Goal: Task Accomplishment & Management: Complete application form

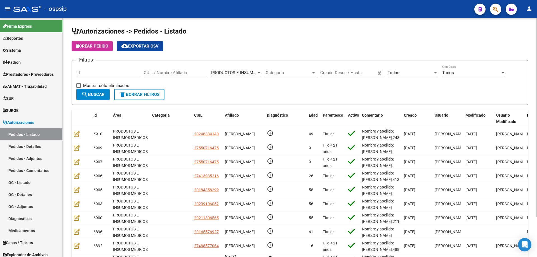
scroll to position [20, 0]
click at [88, 95] on span "search Buscar" at bounding box center [92, 94] width 23 height 5
click at [187, 71] on input "CUIL / Nombre Afiliado" at bounding box center [175, 72] width 63 height 5
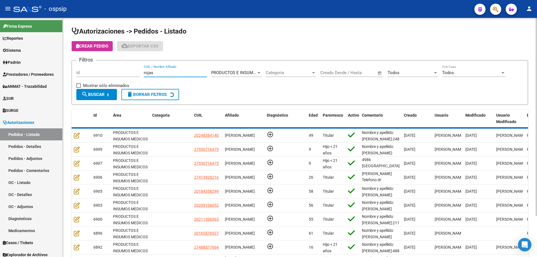
scroll to position [52, 0]
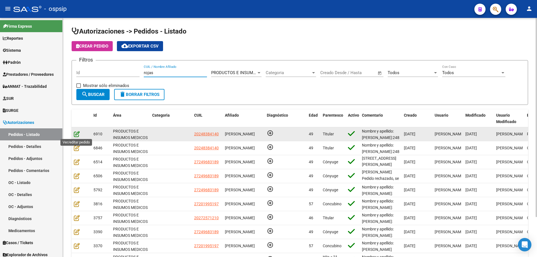
type input "rojas"
click at [78, 132] on icon at bounding box center [77, 134] width 6 height 6
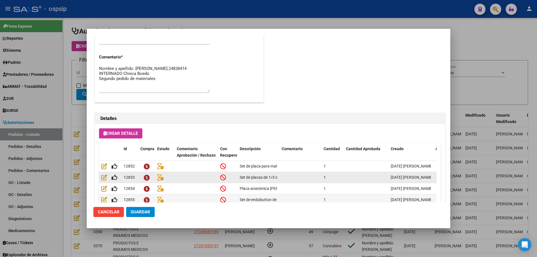
scroll to position [335, 0]
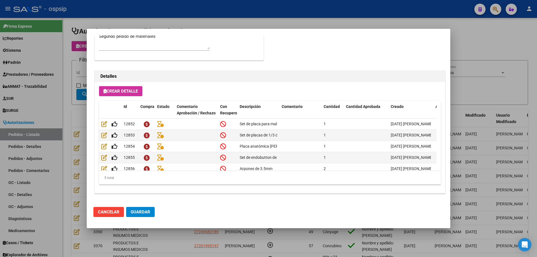
click at [70, 97] on div at bounding box center [268, 128] width 537 height 257
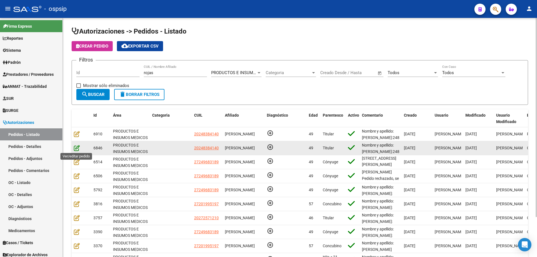
click at [78, 149] on icon at bounding box center [77, 148] width 6 height 6
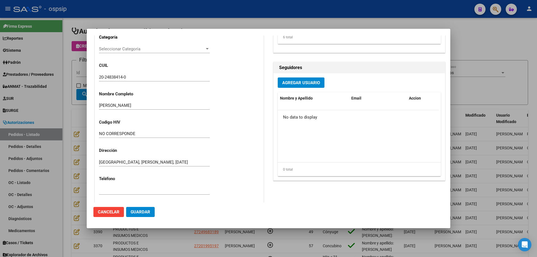
scroll to position [308, 0]
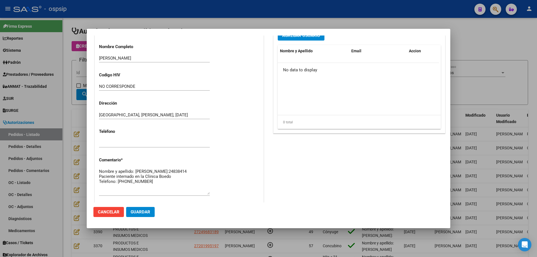
click at [81, 120] on div at bounding box center [268, 128] width 537 height 257
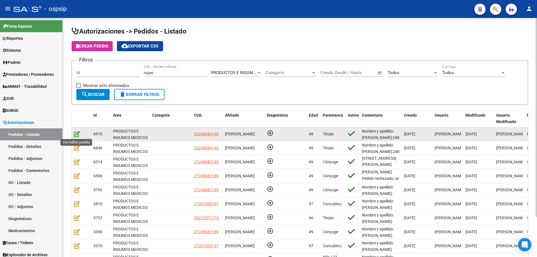
click at [75, 133] on icon at bounding box center [77, 134] width 6 height 6
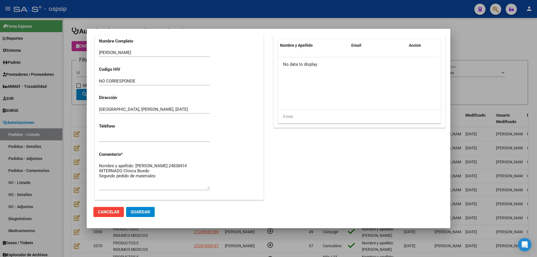
scroll to position [335, 0]
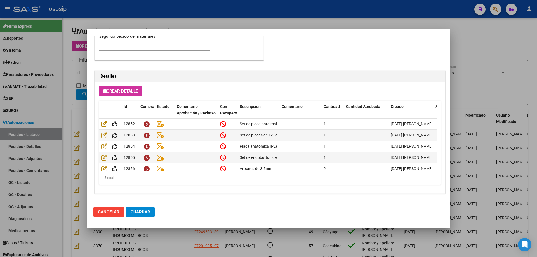
click at [77, 117] on div at bounding box center [268, 128] width 537 height 257
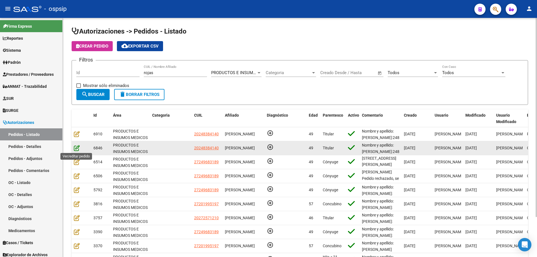
click at [76, 148] on icon at bounding box center [77, 148] width 6 height 6
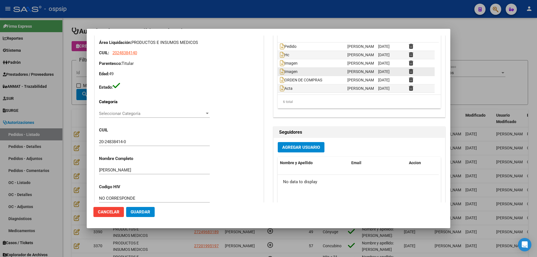
scroll to position [0, 0]
click at [280, 88] on icon at bounding box center [282, 88] width 4 height 6
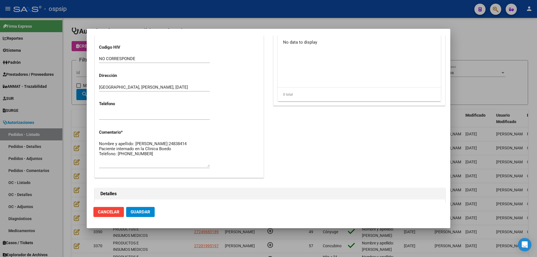
scroll to position [336, 0]
click at [157, 159] on textarea "Nombre y apellido: [PERSON_NAME]:24838414 Paciente internado en la Clínica Boed…" at bounding box center [154, 153] width 111 height 26
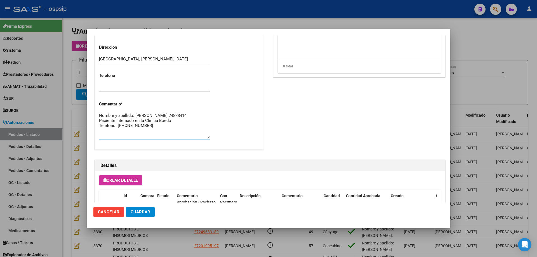
click at [145, 132] on textarea "Nombre y apellido: [PERSON_NAME]:24838414 Paciente internado en la Clínica Boed…" at bounding box center [154, 125] width 111 height 26
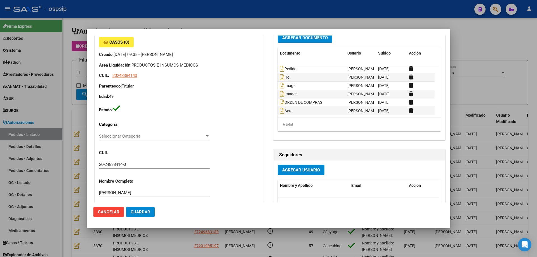
scroll to position [0, 0]
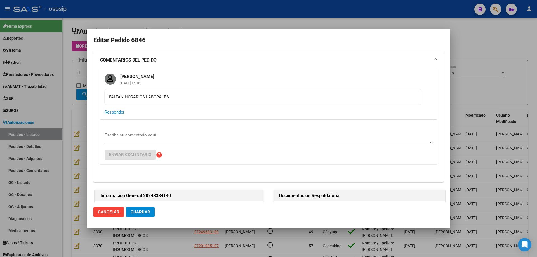
type textarea "Nombre y apellido: [PERSON_NAME]:24838414 Paciente internado en la Clínica Boed…"
click at [77, 77] on div at bounding box center [268, 128] width 537 height 257
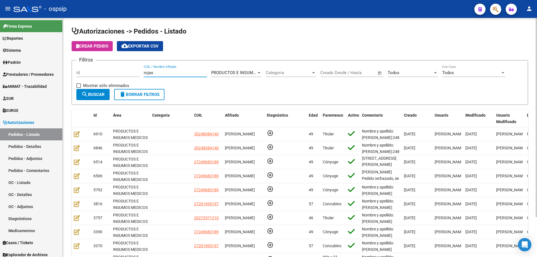
click at [157, 73] on input "rojas" at bounding box center [175, 72] width 63 height 5
drag, startPoint x: 157, startPoint y: 73, endPoint x: 93, endPoint y: 69, distance: 63.9
click at [93, 69] on div "Filtros Id [PERSON_NAME] CUIL / Nombre Afiliado PRODUCTOS E INSUMOS MEDICOS Sel…" at bounding box center [299, 77] width 447 height 24
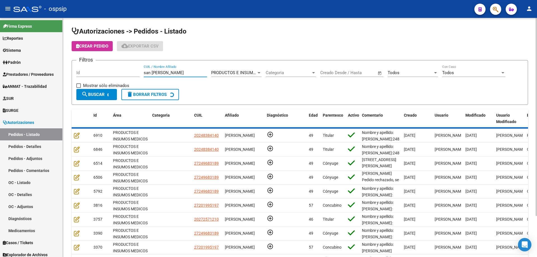
scroll to position [46, 0]
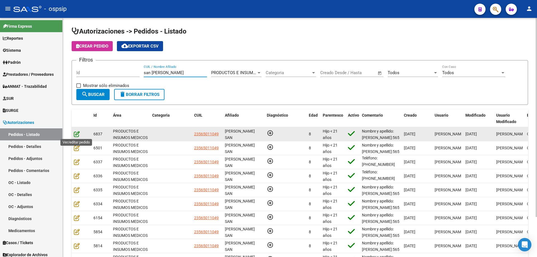
type input "san [PERSON_NAME]"
click at [77, 131] on icon at bounding box center [77, 134] width 6 height 6
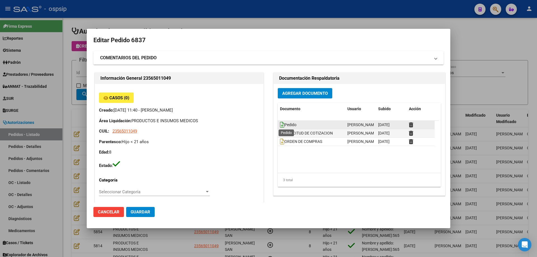
click at [281, 122] on icon at bounding box center [282, 125] width 4 height 6
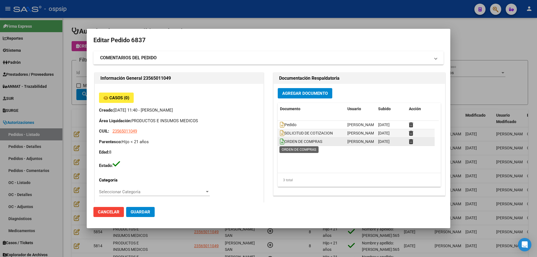
click at [280, 144] on icon at bounding box center [282, 141] width 4 height 6
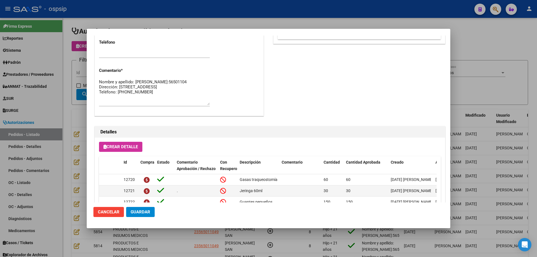
scroll to position [335, 0]
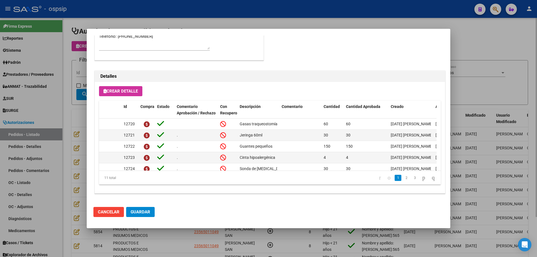
drag, startPoint x: 20, startPoint y: 88, endPoint x: 82, endPoint y: 110, distance: 66.4
click at [21, 88] on div at bounding box center [268, 128] width 537 height 257
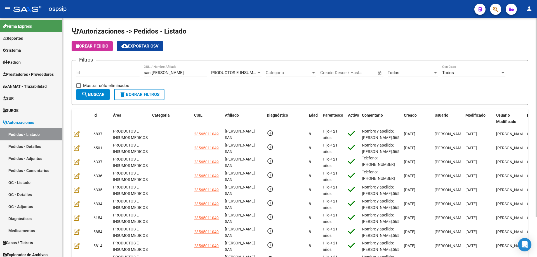
drag, startPoint x: 176, startPoint y: 69, endPoint x: 84, endPoint y: 69, distance: 91.8
click at [84, 69] on div "Filtros Id san [PERSON_NAME] CUIL / Nombre Afiliado PRODUCTOS E INSUMOS MEDICOS…" at bounding box center [299, 77] width 447 height 24
drag, startPoint x: 177, startPoint y: 74, endPoint x: 92, endPoint y: 64, distance: 84.7
click at [92, 64] on form "Filtros Id san [PERSON_NAME] CUIL / Nombre Afiliado PRODUCTOS E INSUMOS MEDICOS…" at bounding box center [300, 82] width 457 height 45
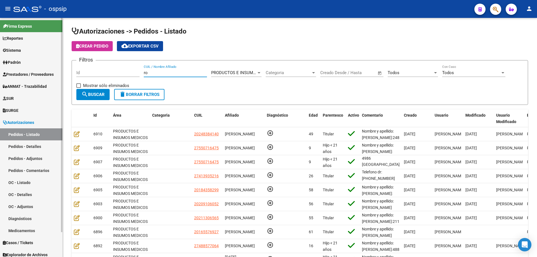
scroll to position [20, 0]
type input "r"
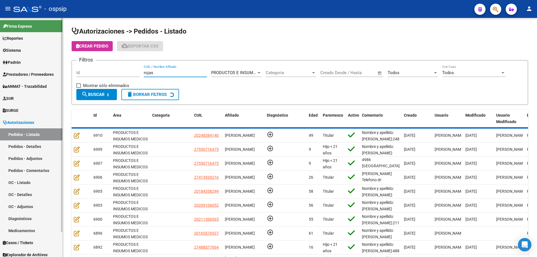
scroll to position [52, 0]
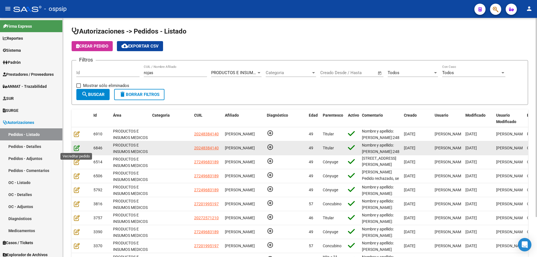
click at [78, 151] on icon at bounding box center [77, 148] width 6 height 6
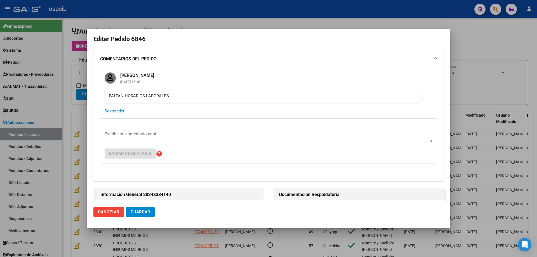
scroll to position [0, 0]
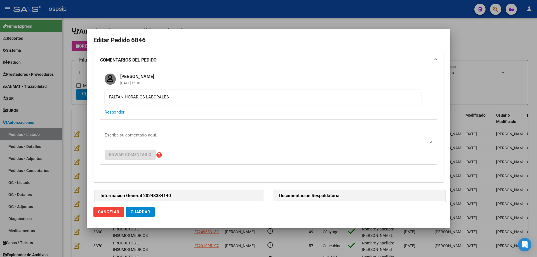
click at [81, 108] on div at bounding box center [268, 128] width 537 height 257
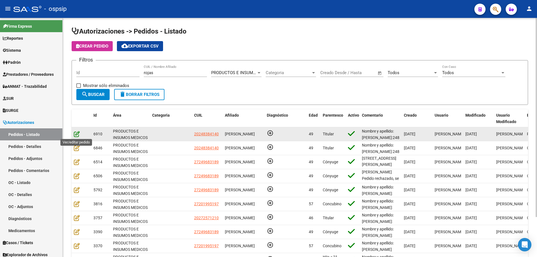
click at [77, 137] on icon at bounding box center [77, 134] width 6 height 6
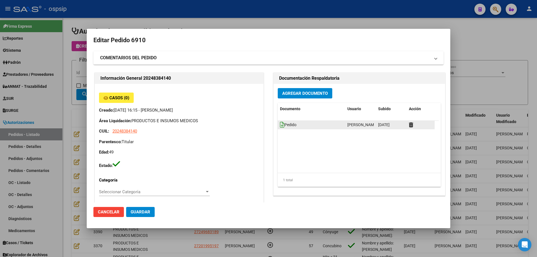
drag, startPoint x: 281, startPoint y: 121, endPoint x: 279, endPoint y: 125, distance: 4.3
click at [279, 124] on datatable-body-cell "Pedido" at bounding box center [311, 125] width 67 height 8
click at [280, 126] on icon at bounding box center [282, 125] width 4 height 6
click at [83, 105] on div at bounding box center [268, 128] width 537 height 257
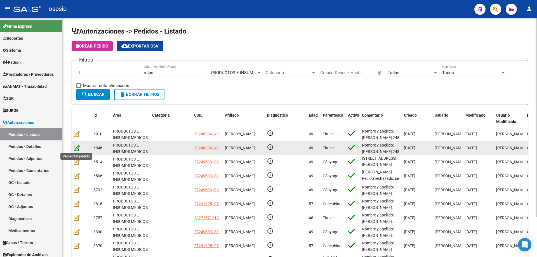
click at [78, 150] on icon at bounding box center [77, 148] width 6 height 6
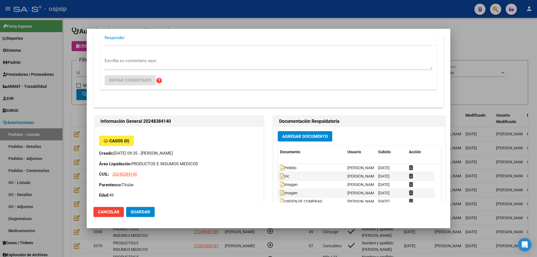
scroll to position [168, 0]
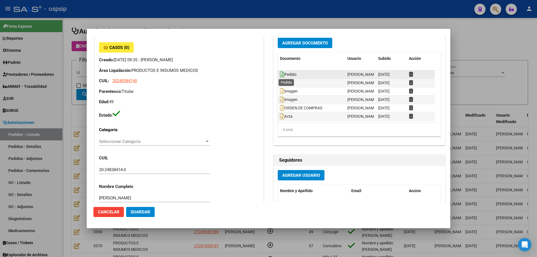
click at [280, 76] on icon at bounding box center [282, 74] width 4 height 6
drag, startPoint x: 86, startPoint y: 120, endPoint x: 77, endPoint y: 125, distance: 9.7
click at [86, 119] on div at bounding box center [268, 128] width 537 height 257
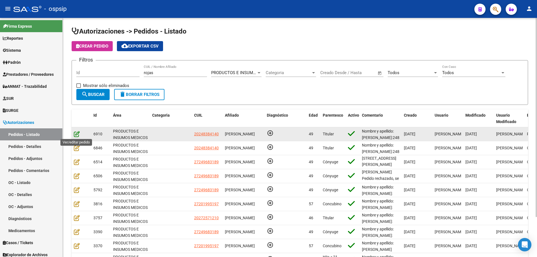
click at [75, 134] on icon at bounding box center [77, 134] width 6 height 6
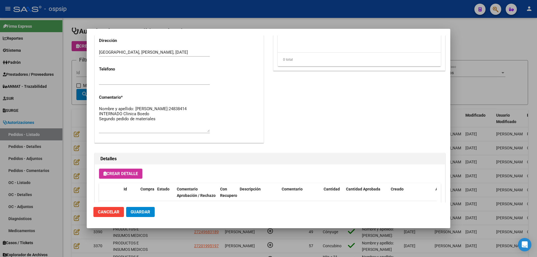
scroll to position [224, 0]
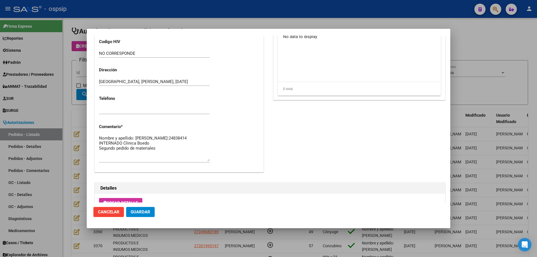
click at [72, 112] on div at bounding box center [268, 128] width 537 height 257
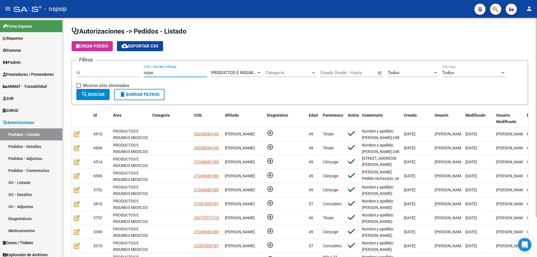
drag, startPoint x: 169, startPoint y: 75, endPoint x: 74, endPoint y: 64, distance: 96.1
click at [74, 66] on form "Filtros Id [PERSON_NAME] CUIL / Nombre Afiliado PRODUCTOS E INSUMOS MEDICOS Sel…" at bounding box center [300, 82] width 457 height 45
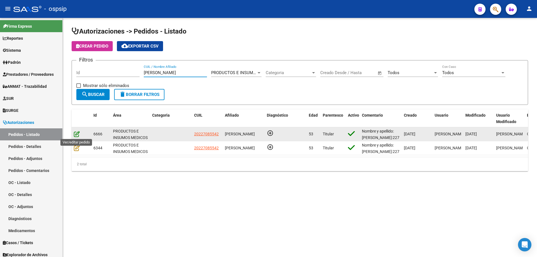
type input "[PERSON_NAME]"
click at [77, 136] on icon at bounding box center [77, 134] width 6 height 6
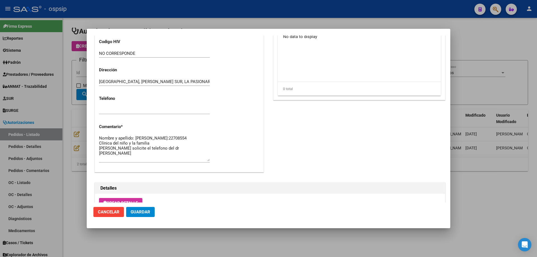
click at [80, 53] on div at bounding box center [268, 128] width 537 height 257
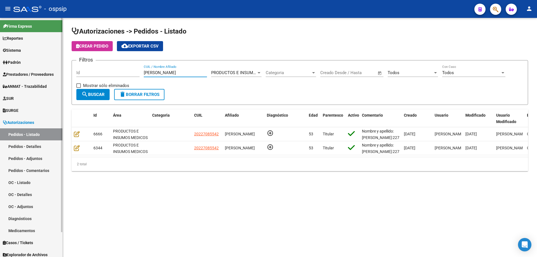
drag, startPoint x: 161, startPoint y: 72, endPoint x: 1, endPoint y: 44, distance: 163.4
click at [0, 46] on mat-sidenav-container "Firma Express Reportes Egresos Devengados Auditorías x Área Auditorías x Usuari…" at bounding box center [268, 137] width 537 height 239
paste input "49591287"
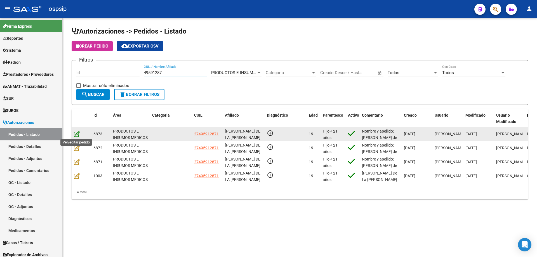
click at [74, 135] on icon at bounding box center [77, 134] width 6 height 6
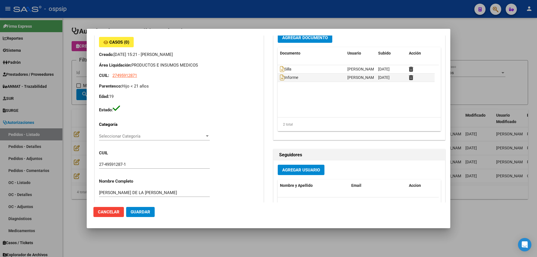
scroll to position [0, 0]
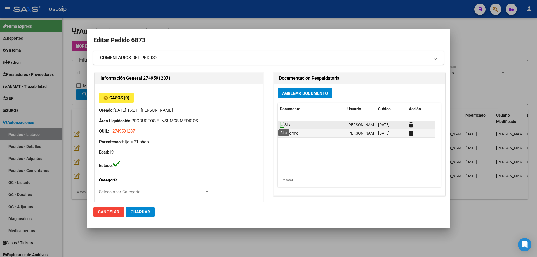
click at [280, 124] on icon at bounding box center [282, 125] width 4 height 6
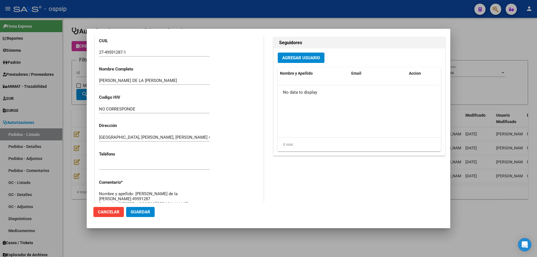
scroll to position [308, 0]
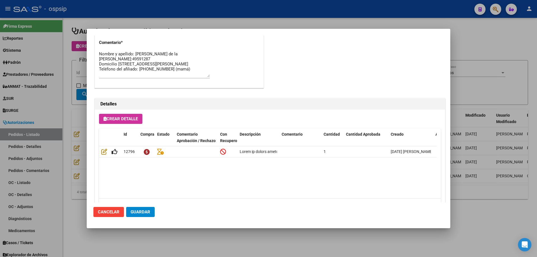
click at [71, 79] on div at bounding box center [268, 128] width 537 height 257
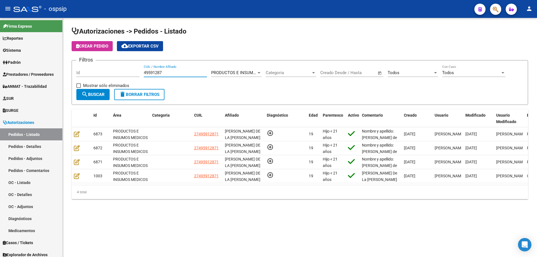
drag, startPoint x: 173, startPoint y: 74, endPoint x: 76, endPoint y: 53, distance: 99.6
click at [76, 53] on app-list-header "Autorizaciones -> Pedidos - Listado Crear Pedido cloud_download Exportar CSV Fi…" at bounding box center [300, 66] width 457 height 78
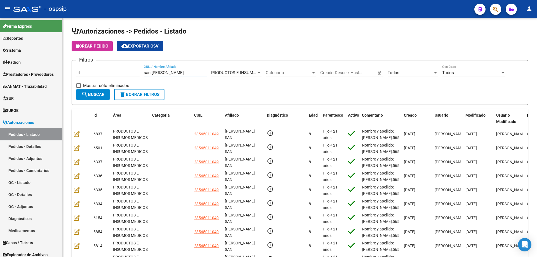
type input "san [PERSON_NAME]"
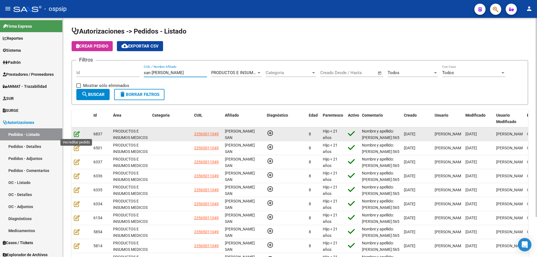
click at [77, 132] on icon at bounding box center [77, 134] width 6 height 6
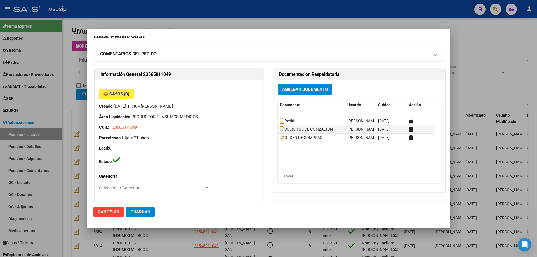
scroll to position [0, 0]
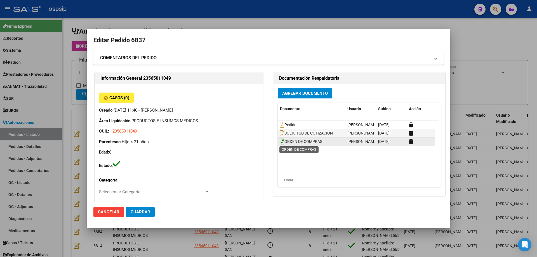
click at [280, 141] on icon at bounding box center [282, 141] width 4 height 6
click at [70, 52] on div at bounding box center [268, 128] width 537 height 257
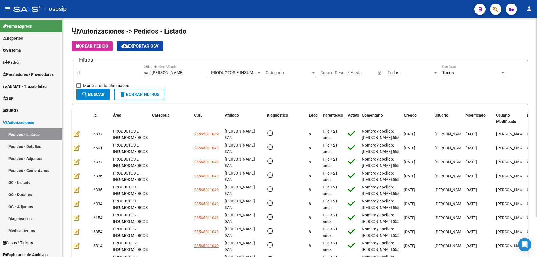
click at [174, 76] on div "san [PERSON_NAME] CUIL / Nombre Afiliado" at bounding box center [175, 71] width 63 height 12
drag, startPoint x: 149, startPoint y: 72, endPoint x: 35, endPoint y: 60, distance: 114.0
click at [15, 59] on mat-sidenav-container "Firma Express Reportes Egresos Devengados Auditorías x Área Auditorías x Usuari…" at bounding box center [268, 137] width 537 height 239
click at [88, 72] on input "Id" at bounding box center [107, 72] width 63 height 5
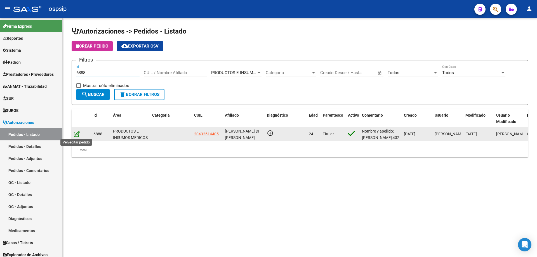
type input "6888"
click at [77, 135] on icon at bounding box center [77, 134] width 6 height 6
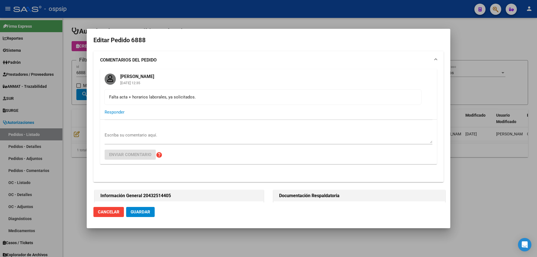
click at [159, 135] on textarea "Escriba su comentario aquí." at bounding box center [269, 137] width 328 height 11
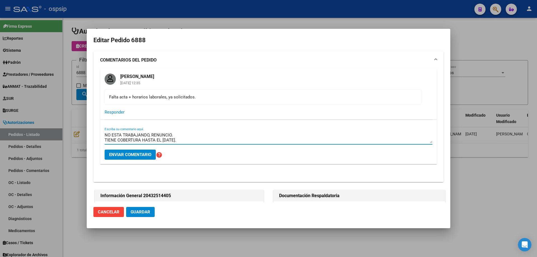
click at [166, 139] on textarea "NO ESTA TRABAJANDO, RENUNCIO. TIENE COBERTURA HASTA EL [DATE]." at bounding box center [269, 137] width 328 height 11
type textarea "NO ESTA TRABAJANDO, RENUNCIO. TIENE COBERTURA HASTA EL [DATE]."
click at [147, 154] on span "Enviar comentario" at bounding box center [130, 154] width 42 height 5
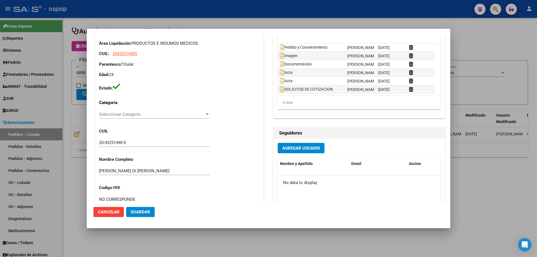
scroll to position [252, 0]
click at [53, 77] on div at bounding box center [268, 128] width 537 height 257
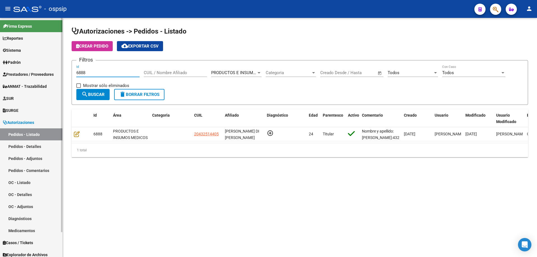
drag, startPoint x: 91, startPoint y: 74, endPoint x: 0, endPoint y: 62, distance: 91.9
click at [0, 62] on mat-sidenav-container "Firma Express Reportes Egresos Devengados Auditorías x Área Auditorías x Usuari…" at bounding box center [268, 137] width 537 height 239
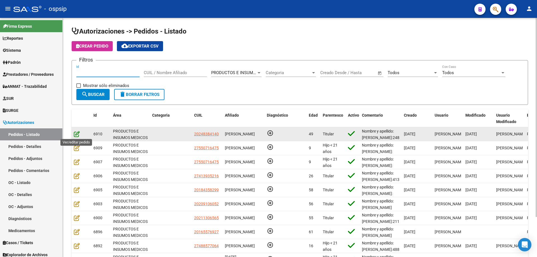
click at [76, 133] on icon at bounding box center [77, 134] width 6 height 6
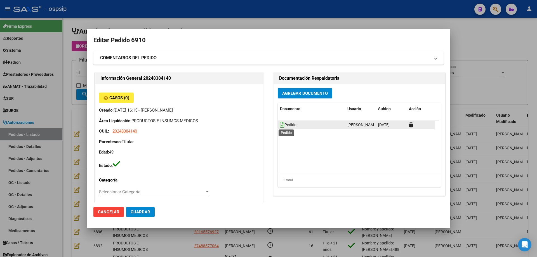
click at [280, 125] on icon at bounding box center [282, 125] width 4 height 6
click at [69, 48] on div at bounding box center [268, 128] width 537 height 257
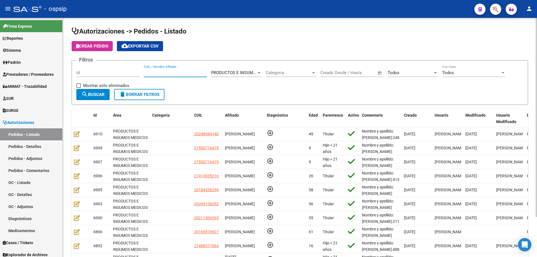
click at [161, 73] on input "CUIL / Nombre Afiliado" at bounding box center [175, 72] width 63 height 5
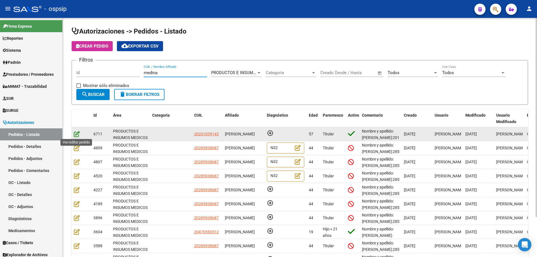
click at [75, 132] on icon at bounding box center [77, 134] width 6 height 6
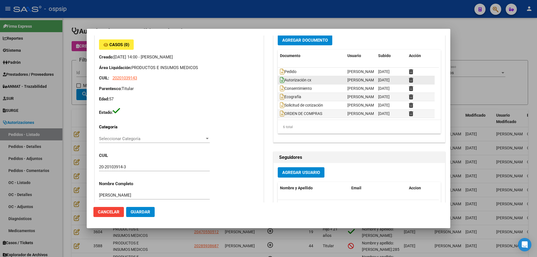
scroll to position [0, 0]
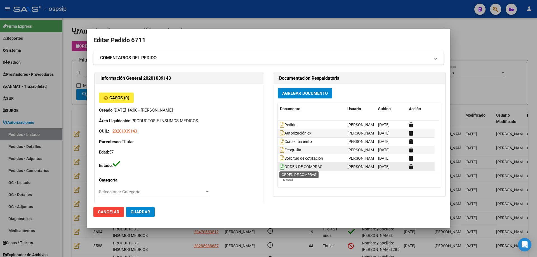
click at [280, 167] on icon at bounding box center [282, 167] width 4 height 6
click at [65, 49] on div at bounding box center [268, 128] width 537 height 257
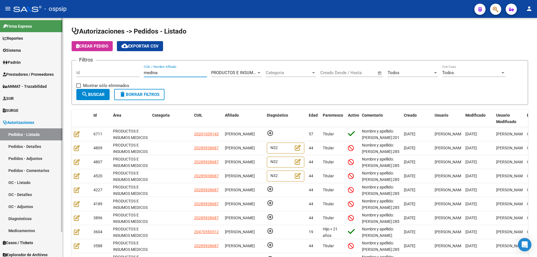
drag, startPoint x: 161, startPoint y: 73, endPoint x: 52, endPoint y: 61, distance: 109.5
click at [48, 63] on mat-sidenav-container "Firma Express Reportes Egresos Devengados Auditorías x Área Auditorías x Usuari…" at bounding box center [268, 137] width 537 height 239
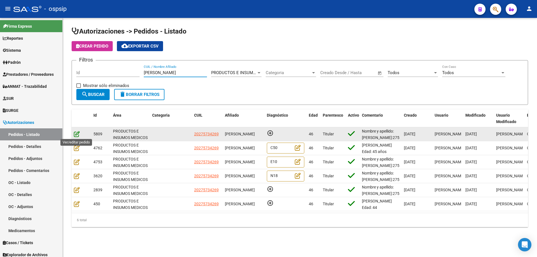
type input "[PERSON_NAME]"
click at [76, 134] on icon at bounding box center [77, 134] width 6 height 6
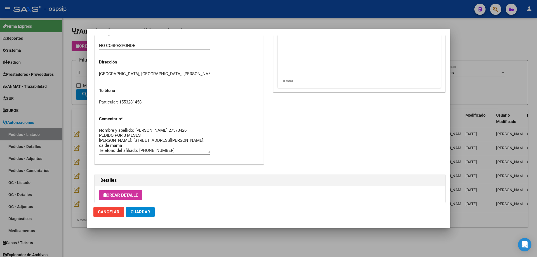
scroll to position [279, 0]
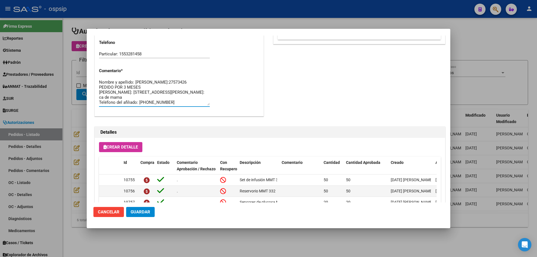
click at [112, 88] on textarea "Nombre y apellido: [PERSON_NAME]:27573426 PEDIDO POR 3 MESES [PERSON_NAME]: [ST…" at bounding box center [154, 92] width 111 height 26
click at [75, 99] on div at bounding box center [268, 128] width 537 height 257
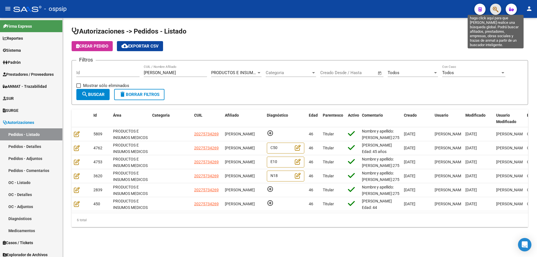
click at [496, 8] on icon "button" at bounding box center [496, 9] width 6 height 6
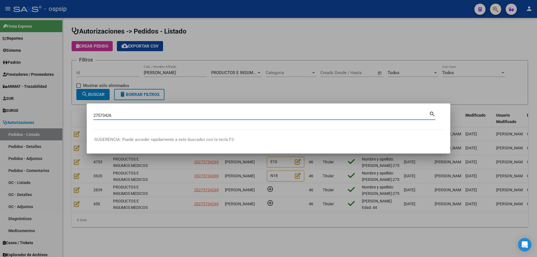
type input "27573426"
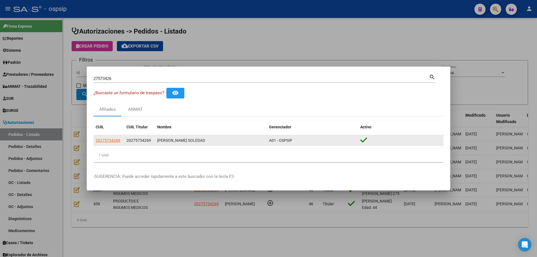
click at [111, 143] on app-link-go-to "20275734269" at bounding box center [108, 140] width 25 height 6
click at [113, 141] on span "20275734269" at bounding box center [108, 140] width 25 height 4
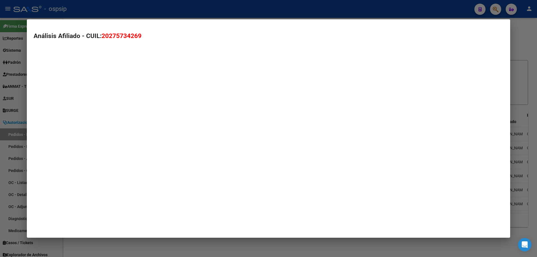
type textarea "20275734269"
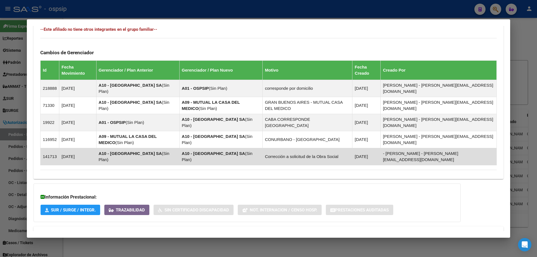
scroll to position [317, 0]
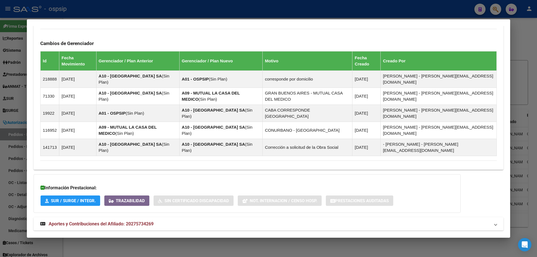
click at [94, 217] on mat-expansion-panel-header "Aportes y Contribuciones del Afiliado: 20275734269" at bounding box center [269, 223] width 470 height 13
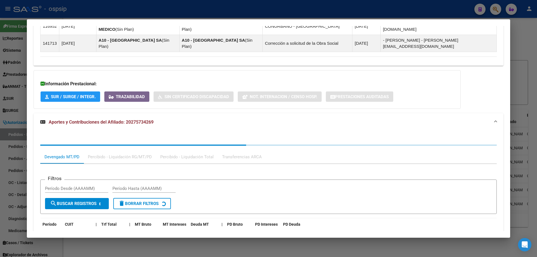
scroll to position [461, 0]
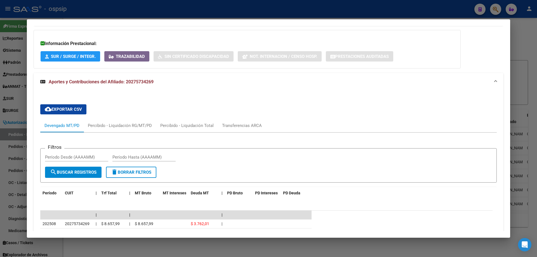
click at [13, 118] on div at bounding box center [268, 128] width 537 height 257
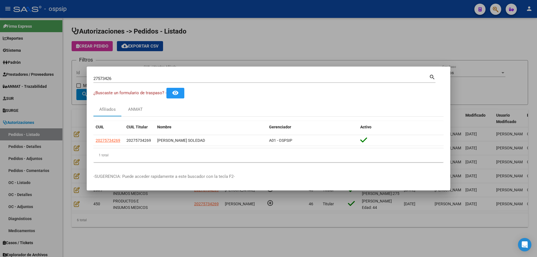
click at [102, 78] on input "27573426" at bounding box center [261, 78] width 336 height 5
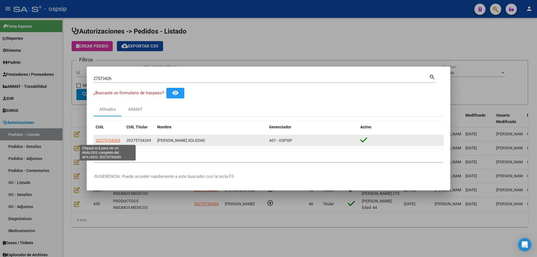
drag, startPoint x: 122, startPoint y: 139, endPoint x: 96, endPoint y: 139, distance: 26.3
click at [96, 139] on datatable-body-cell "20275734269" at bounding box center [108, 140] width 31 height 11
copy span "20275734269"
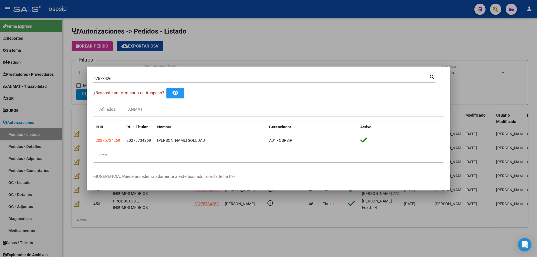
click at [81, 117] on div at bounding box center [268, 128] width 537 height 257
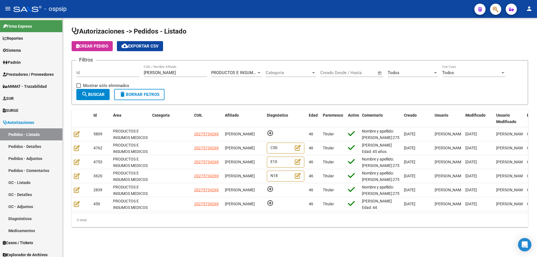
click at [97, 47] on span "Crear Pedido" at bounding box center [92, 46] width 32 height 5
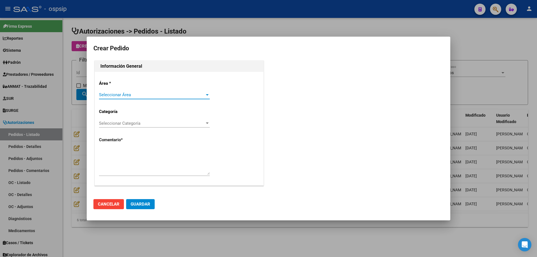
click at [143, 95] on span "Seleccionar Área" at bounding box center [152, 94] width 106 height 5
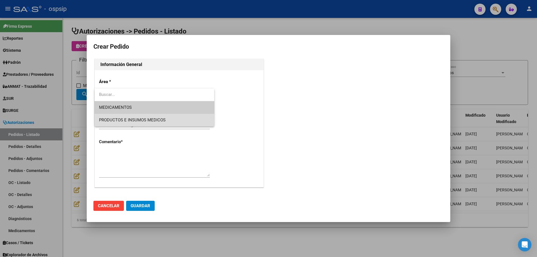
click at [137, 115] on span "PRODUCTOS E INSUMOS MEDICOS" at bounding box center [154, 120] width 111 height 13
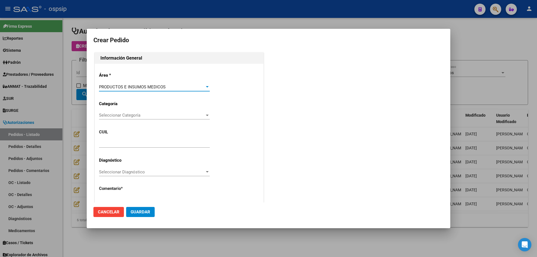
click at [132, 116] on span "Seleccionar Categoría" at bounding box center [152, 115] width 106 height 5
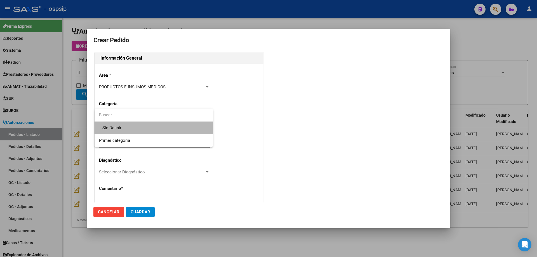
click at [125, 126] on span "-- Sin Definir --" at bounding box center [153, 128] width 109 height 13
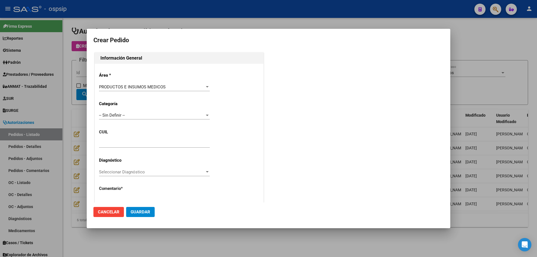
drag, startPoint x: 121, startPoint y: 146, endPoint x: 119, endPoint y: 144, distance: 3.0
paste input "20-27573426-9"
type input "20-27573426-9"
type input "[PERSON_NAME]"
type input "NO CORRESPONDE"
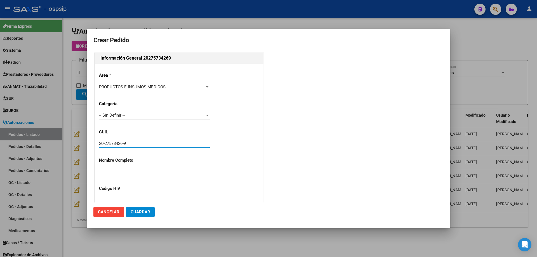
type input "[GEOGRAPHIC_DATA], [PERSON_NAME], [PERSON_NAME] PATRON 5694, Piso: 3"
type input "Particular: 1553281458"
type input "[GEOGRAPHIC_DATA], [GEOGRAPHIC_DATA], [PERSON_NAME] 793, Piso: 3"
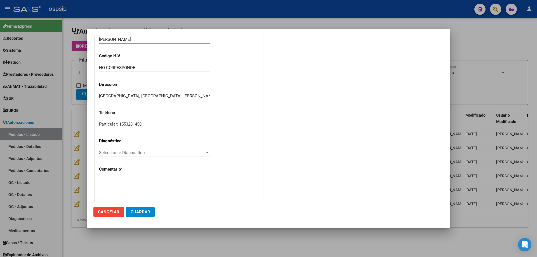
scroll to position [154, 0]
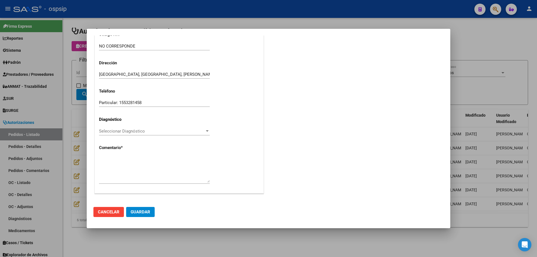
type input "20-27573426-9"
drag, startPoint x: 142, startPoint y: 171, endPoint x: 146, endPoint y: 145, distance: 26.4
click at [142, 170] on textarea at bounding box center [154, 169] width 111 height 26
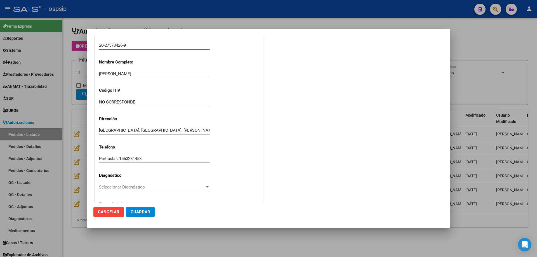
click at [117, 46] on input "20-27573426-9" at bounding box center [154, 45] width 111 height 5
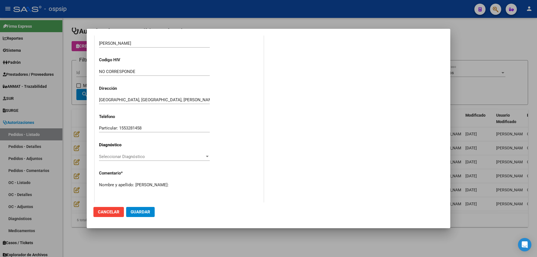
scroll to position [154, 0]
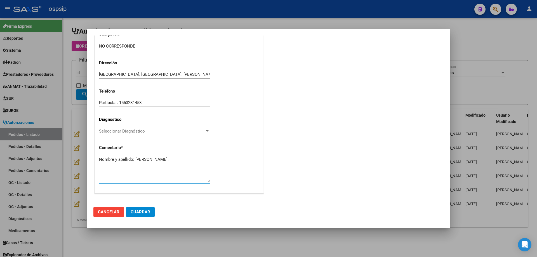
paste textarea "27573426"
type textarea "Nombre y apellido: [PERSON_NAME]:27573426"
click at [147, 215] on button "Guardar" at bounding box center [140, 212] width 29 height 10
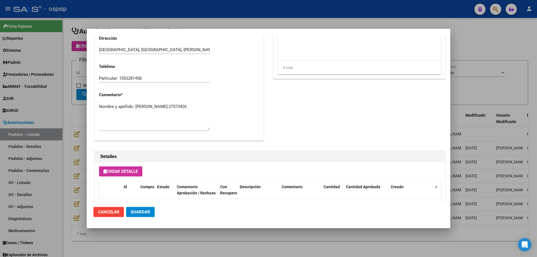
scroll to position [280, 0]
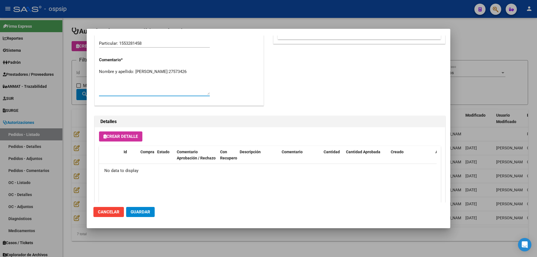
click at [145, 77] on textarea "Nombre y apellido: [PERSON_NAME]:27573426" at bounding box center [154, 82] width 111 height 26
click at [158, 71] on textarea "Nombre y apellido: [PERSON_NAME]:27573426" at bounding box center [154, 82] width 111 height 26
click at [157, 79] on textarea "Nombre y apellido: [PERSON_NAME]:27573426" at bounding box center [154, 82] width 111 height 26
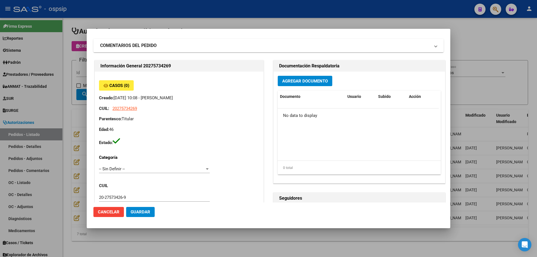
scroll to position [0, 0]
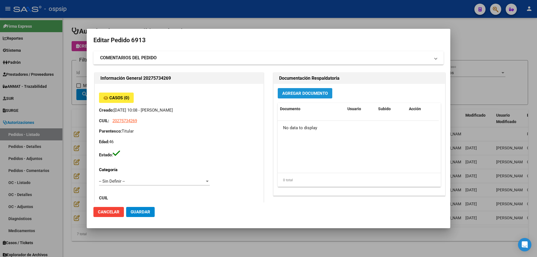
click at [290, 96] on span "Agregar Documento" at bounding box center [305, 93] width 46 height 5
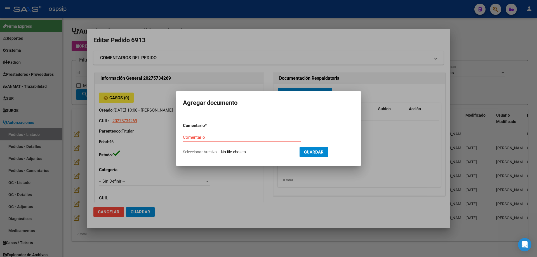
click at [172, 19] on div at bounding box center [268, 128] width 537 height 257
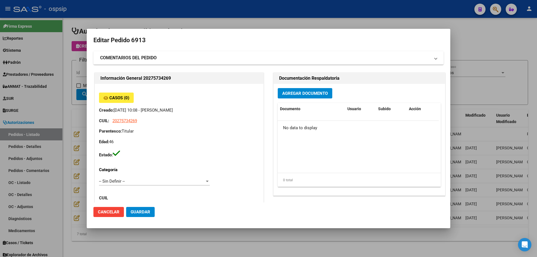
click at [310, 90] on button "Agregar Documento" at bounding box center [305, 93] width 55 height 10
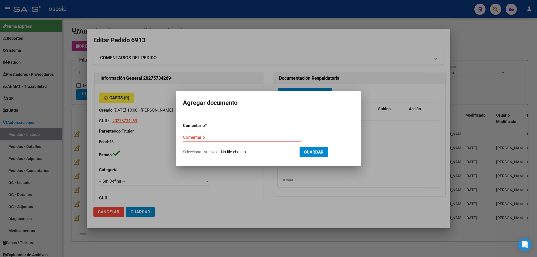
click at [269, 151] on input "Seleccionar Archivo" at bounding box center [258, 152] width 74 height 5
type input "C:\fakepath\pedido [PERSON_NAME].jpg"
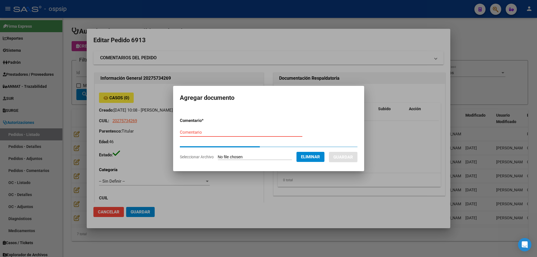
click at [185, 134] on input "Comentario" at bounding box center [241, 132] width 123 height 5
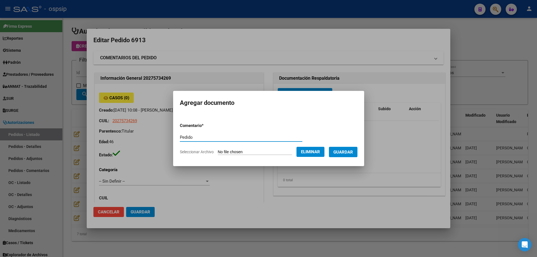
type input "Pedido"
click at [351, 148] on button "Guardar" at bounding box center [343, 152] width 29 height 10
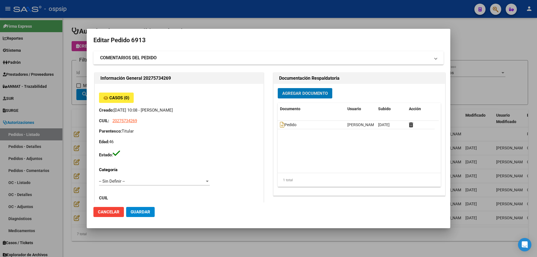
click at [301, 98] on button "Agregar Documento" at bounding box center [305, 93] width 55 height 10
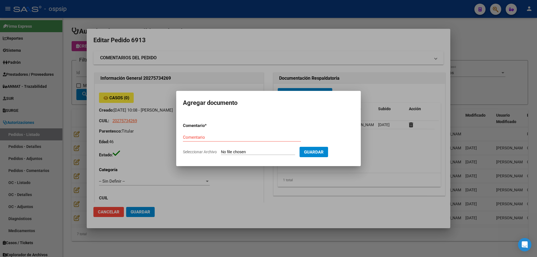
click at [259, 150] on input "Seleccionar Archivo" at bounding box center [258, 152] width 74 height 5
type input "C:\fakepath\cud [PERSON_NAME].pdf"
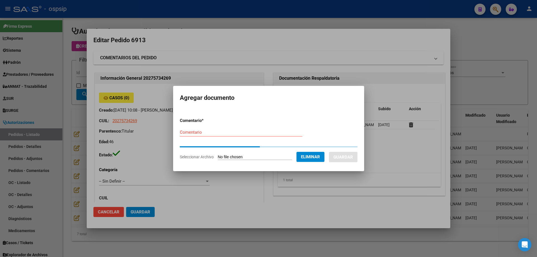
click at [186, 132] on form "Comentario * Comentario Seleccionar Archivo Eliminar Guardar" at bounding box center [269, 138] width 178 height 51
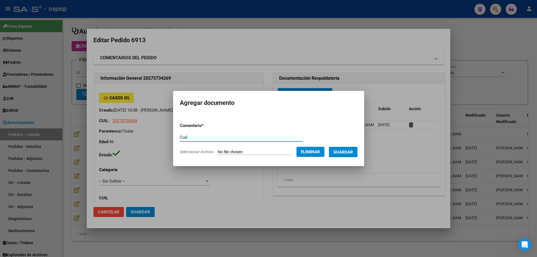
type input "Cud"
click at [338, 152] on button "Guardar" at bounding box center [343, 152] width 29 height 10
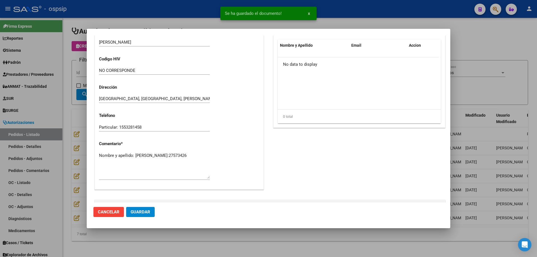
scroll to position [325, 0]
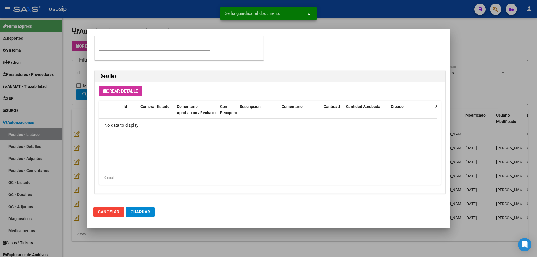
click at [121, 91] on span "Crear Detalle" at bounding box center [121, 91] width 34 height 5
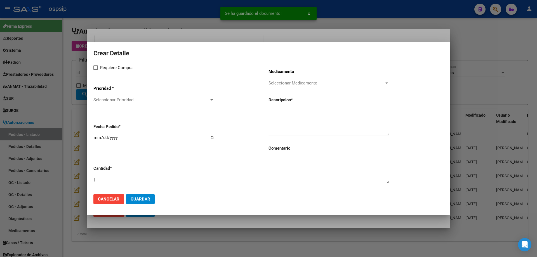
click at [160, 101] on span "Seleccionar Prioridad" at bounding box center [151, 99] width 116 height 5
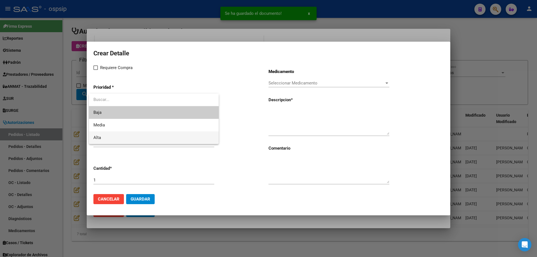
click at [141, 138] on span "Alta" at bounding box center [153, 137] width 121 height 13
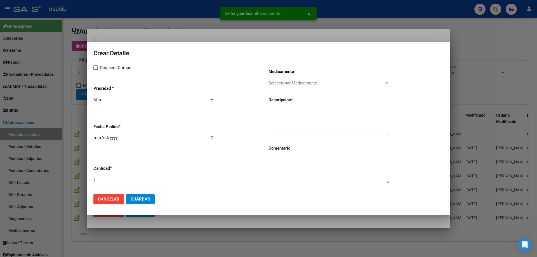
click at [104, 64] on span "Requiere Compra" at bounding box center [116, 67] width 32 height 7
click at [96, 70] on input "Requiere Compra" at bounding box center [95, 70] width 0 height 0
checkbox input "true"
click at [262, 81] on div "Requiere Compra Prioridad * Alta Seleccionar Prioridad Fecha Pedido * [DATE] Ca…" at bounding box center [180, 126] width 175 height 125
click at [284, 84] on span "Seleccionar Medicamento" at bounding box center [327, 83] width 116 height 5
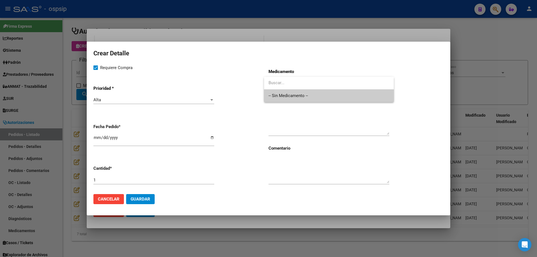
click at [282, 94] on span "-- Sin Medicamento --" at bounding box center [329, 96] width 121 height 13
click at [291, 124] on textarea at bounding box center [329, 122] width 121 height 26
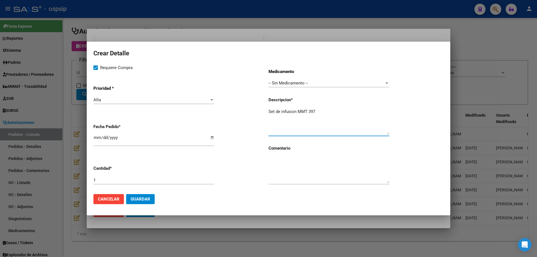
type textarea "Set de infusion MMT 397"
click at [124, 178] on input "1" at bounding box center [153, 180] width 121 height 5
type input "50"
click at [95, 136] on input "[DATE]" at bounding box center [153, 139] width 121 height 9
type input "[DATE]"
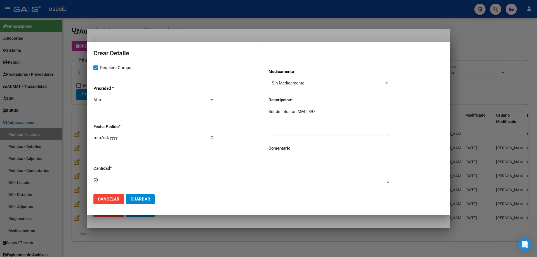
click at [326, 112] on textarea "Set de infusion MMT 397" at bounding box center [329, 122] width 121 height 26
drag, startPoint x: 147, startPoint y: 201, endPoint x: 141, endPoint y: 201, distance: 6.2
click at [145, 201] on span "Guardar" at bounding box center [141, 199] width 20 height 5
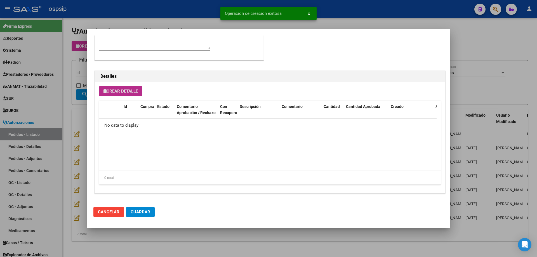
scroll to position [335, 0]
click at [126, 90] on span "Crear Detalle" at bounding box center [121, 91] width 34 height 5
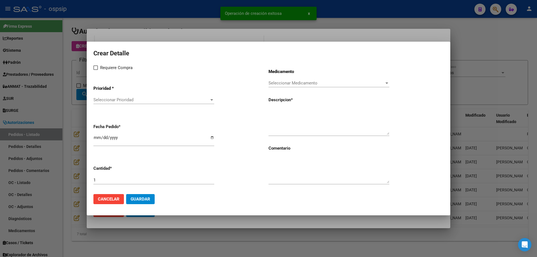
click at [94, 66] on span at bounding box center [95, 67] width 4 height 4
click at [95, 70] on input "Requiere Compra" at bounding box center [95, 70] width 0 height 0
checkbox input "true"
click at [101, 87] on p "Prioridad *" at bounding box center [119, 88] width 53 height 6
click at [68, 86] on div at bounding box center [268, 128] width 537 height 257
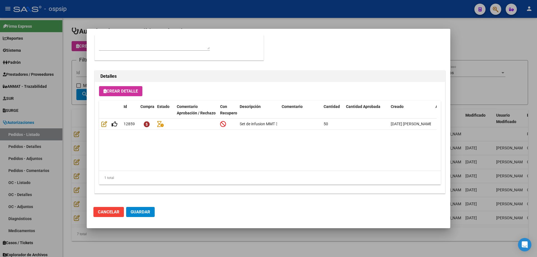
click at [123, 92] on span "Crear Detalle" at bounding box center [121, 91] width 34 height 5
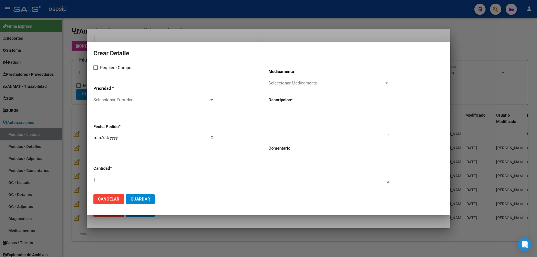
click at [141, 105] on div "Seleccionar Prioridad Seleccionar Prioridad" at bounding box center [153, 103] width 121 height 14
click at [144, 99] on span "Seleccionar Prioridad" at bounding box center [151, 99] width 116 height 5
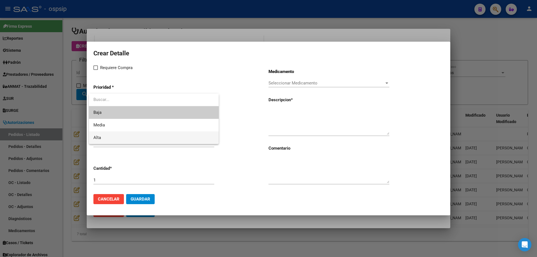
click at [112, 142] on span "Alta" at bounding box center [153, 137] width 121 height 13
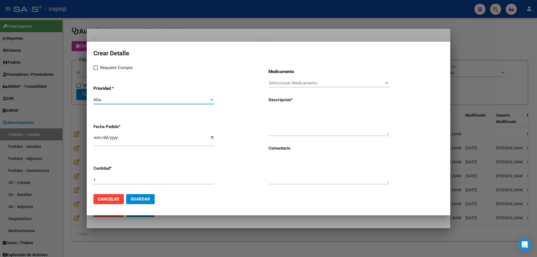
click at [98, 70] on label "Requiere Compra" at bounding box center [112, 67] width 39 height 7
click at [96, 70] on input "Requiere Compra" at bounding box center [95, 70] width 0 height 0
checkbox input "true"
click at [300, 85] on span "Seleccionar Medicamento" at bounding box center [327, 83] width 116 height 5
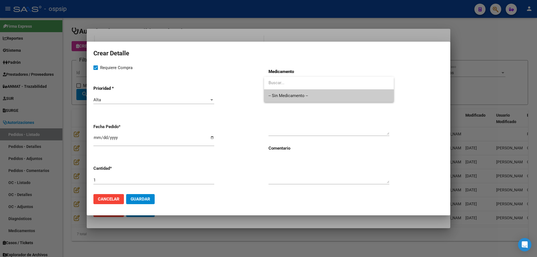
click at [290, 100] on span "-- Sin Medicamento --" at bounding box center [329, 96] width 121 height 13
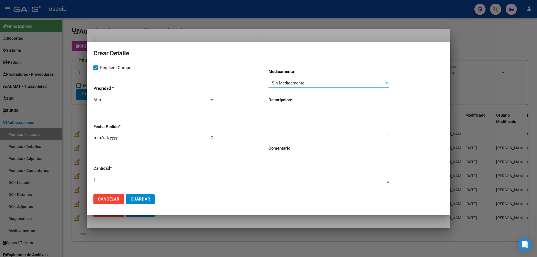
click at [97, 137] on input "[DATE]" at bounding box center [153, 139] width 121 height 9
type input "[DATE]"
click at [329, 109] on textarea at bounding box center [329, 122] width 121 height 26
type textarea "r"
type textarea "Reservorios MMT 332"
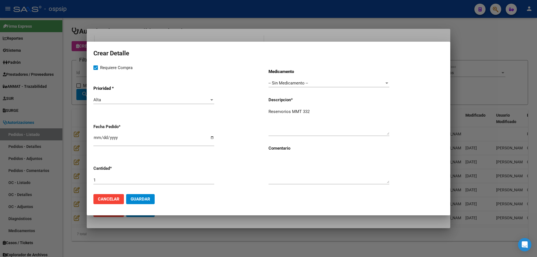
click at [125, 183] on div "1" at bounding box center [153, 180] width 121 height 8
type input "50"
click at [321, 112] on textarea "Reservorios MMT 332" at bounding box center [329, 122] width 121 height 26
click at [142, 197] on span "Guardar" at bounding box center [141, 199] width 20 height 5
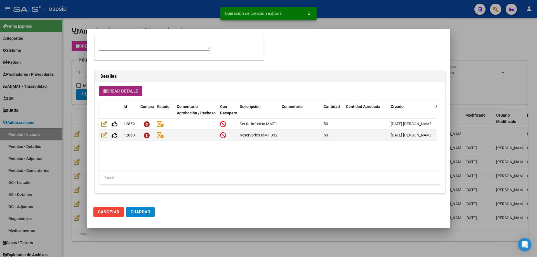
click at [119, 92] on span "Crear Detalle" at bounding box center [121, 91] width 34 height 5
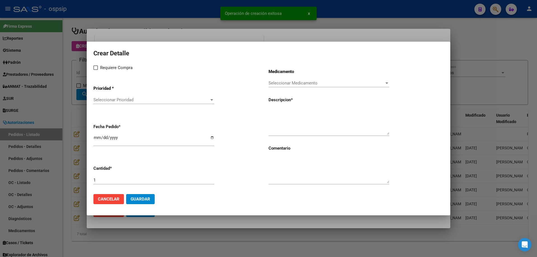
click at [131, 101] on span "Seleccionar Prioridad" at bounding box center [151, 99] width 116 height 5
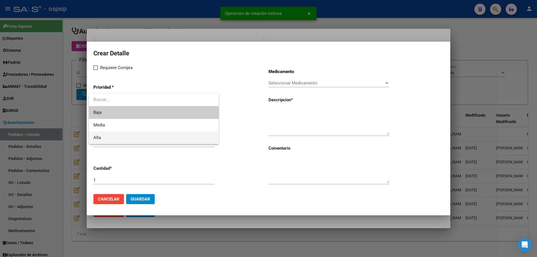
click at [123, 135] on span "Alta" at bounding box center [153, 137] width 121 height 13
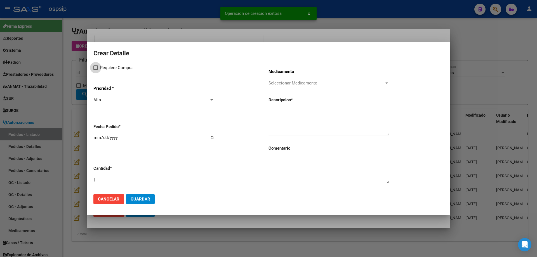
drag, startPoint x: 99, startPoint y: 69, endPoint x: 198, endPoint y: 81, distance: 99.8
click at [100, 69] on label "Requiere Compra" at bounding box center [112, 67] width 39 height 7
click at [96, 70] on input "Requiere Compra" at bounding box center [95, 70] width 0 height 0
checkbox input "true"
click at [298, 85] on span "Seleccionar Medicamento" at bounding box center [327, 83] width 116 height 5
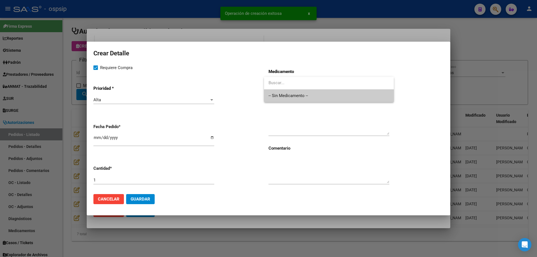
click at [295, 97] on span "-- Sin Medicamento --" at bounding box center [329, 96] width 121 height 13
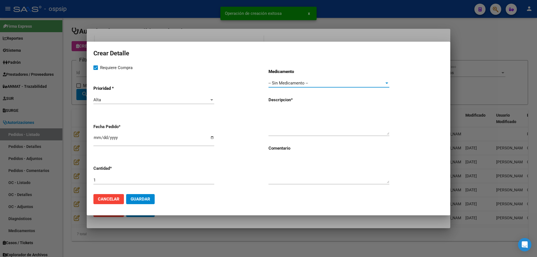
click at [97, 137] on input "[DATE]" at bounding box center [153, 139] width 121 height 9
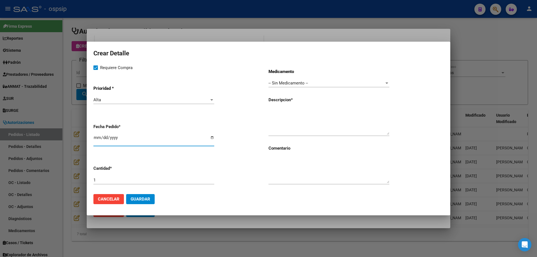
type input "[DATE]"
click at [333, 119] on textarea at bounding box center [329, 122] width 121 height 26
type textarea "s"
type textarea "Sensores de glucosa MMT 7040"
click at [169, 182] on input "1" at bounding box center [153, 180] width 121 height 5
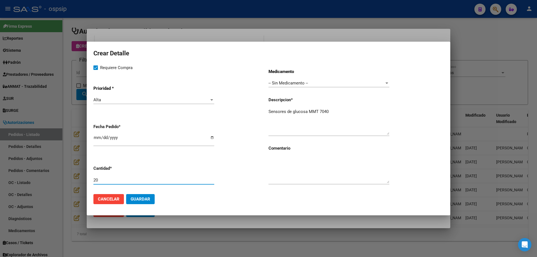
type input "20"
click at [346, 115] on textarea "Sensores de glucosa MMT 7040" at bounding box center [329, 122] width 121 height 26
click at [145, 200] on span "Guardar" at bounding box center [141, 199] width 20 height 5
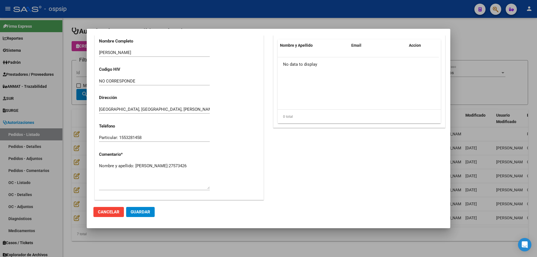
scroll to position [308, 0]
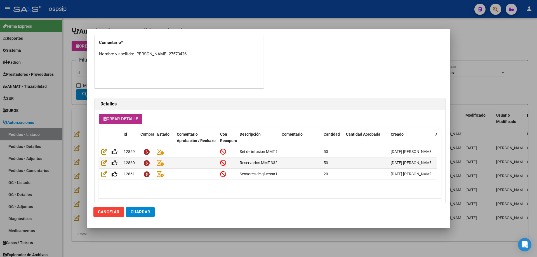
click at [152, 214] on button "Guardar" at bounding box center [140, 212] width 29 height 10
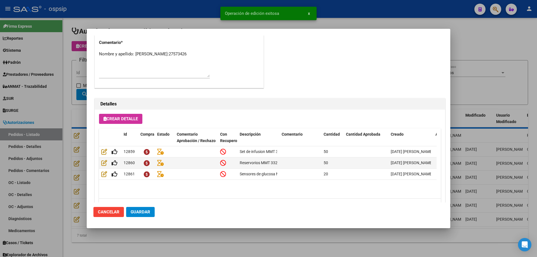
click at [54, 137] on div at bounding box center [268, 128] width 537 height 257
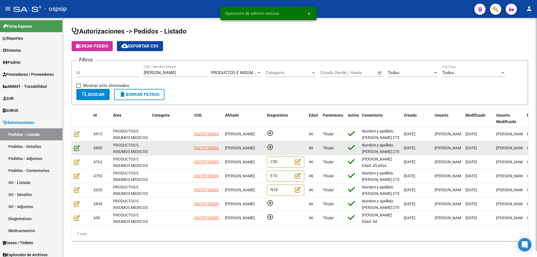
click at [75, 146] on icon at bounding box center [77, 148] width 6 height 6
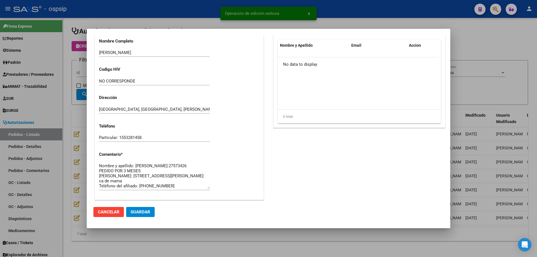
scroll to position [5, 0]
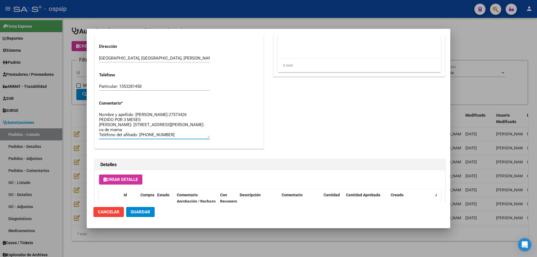
drag, startPoint x: 99, startPoint y: 176, endPoint x: 185, endPoint y: 198, distance: 88.7
click at [185, 199] on div "Editar Pedido 5809 COMENTARIOS DEL PEDIDO Escriba su comentario aquí. Enviar co…" at bounding box center [268, 39] width 350 height 503
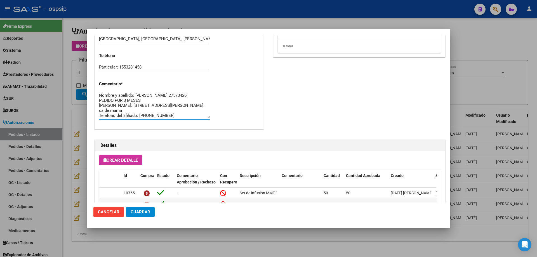
click at [84, 133] on div at bounding box center [268, 128] width 537 height 257
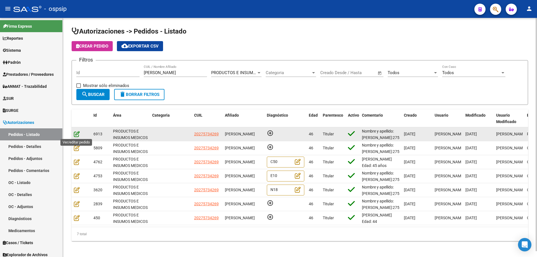
click at [77, 133] on icon at bounding box center [77, 134] width 6 height 6
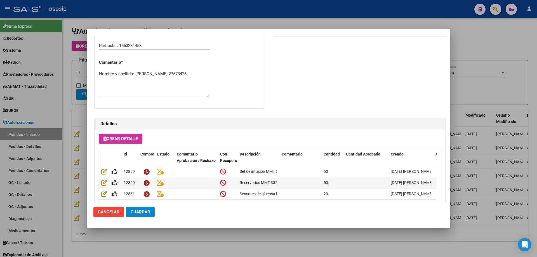
scroll to position [252, 0]
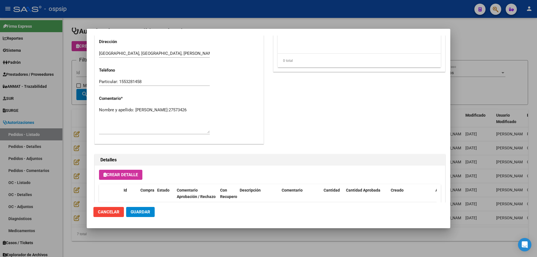
click at [149, 119] on textarea "Nombre y apellido: [PERSON_NAME]:27573426" at bounding box center [154, 120] width 111 height 26
paste textarea "Domicilio: [STREET_ADDRESS][PERSON_NAME] Diagnóstico: ca de mama Teléfono del a…"
type textarea "Nombre y apellido: [PERSON_NAME]:27573426 Domicilio: [STREET_ADDRESS][PERSON_NA…"
click at [142, 216] on button "Guardar" at bounding box center [140, 212] width 29 height 10
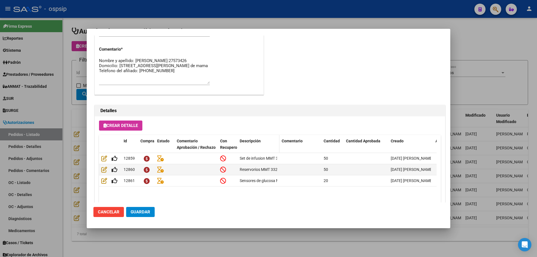
scroll to position [335, 0]
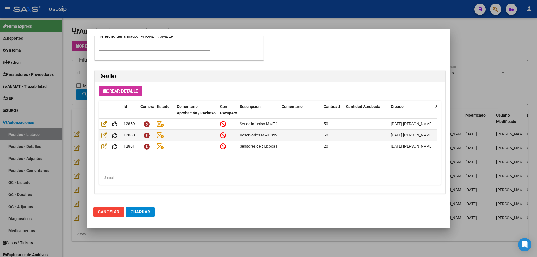
click at [59, 77] on div at bounding box center [268, 128] width 537 height 257
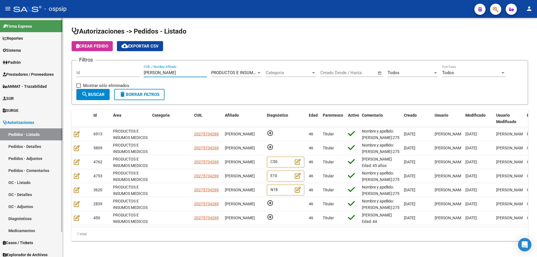
drag, startPoint x: 167, startPoint y: 73, endPoint x: 0, endPoint y: 50, distance: 168.6
click at [0, 64] on mat-sidenav-container "Firma Express Reportes Egresos Devengados Auditorías x Área Auditorías x Usuari…" at bounding box center [268, 137] width 537 height 239
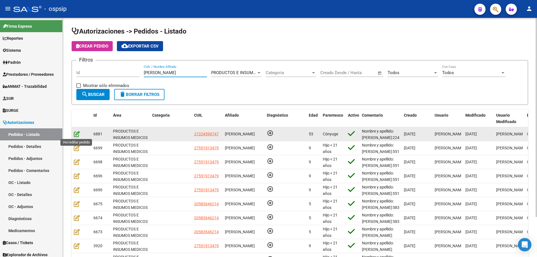
click at [76, 134] on icon at bounding box center [77, 134] width 6 height 6
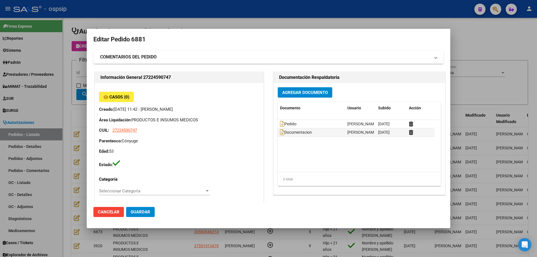
scroll to position [0, 0]
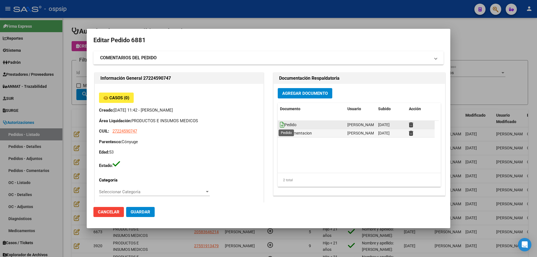
click at [280, 125] on icon at bounding box center [282, 125] width 4 height 6
click at [280, 134] on icon at bounding box center [282, 133] width 4 height 6
click at [282, 124] on span "Pedido" at bounding box center [288, 125] width 17 height 4
click at [280, 124] on icon at bounding box center [282, 125] width 4 height 6
drag, startPoint x: 94, startPoint y: 55, endPoint x: 101, endPoint y: 55, distance: 6.5
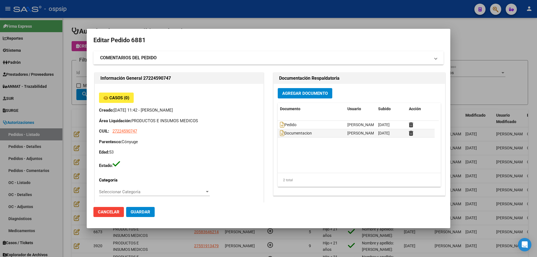
click at [98, 56] on mat-expansion-panel-header "COMENTARIOS DEL PEDIDO" at bounding box center [268, 57] width 350 height 13
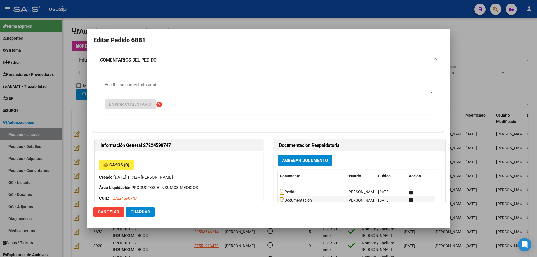
click at [72, 58] on div at bounding box center [268, 128] width 537 height 257
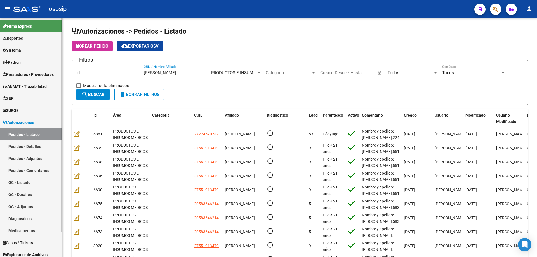
drag, startPoint x: 141, startPoint y: 69, endPoint x: 0, endPoint y: 60, distance: 141.0
click at [0, 64] on mat-sidenav-container "Firma Express Reportes Egresos Devengados Auditorías x Área Auditorías x Usuari…" at bounding box center [268, 137] width 537 height 239
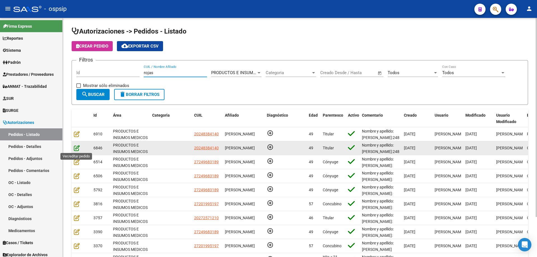
type input "rojas"
click at [79, 147] on icon at bounding box center [77, 148] width 6 height 6
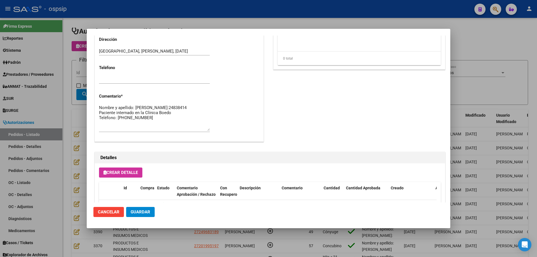
scroll to position [369, 0]
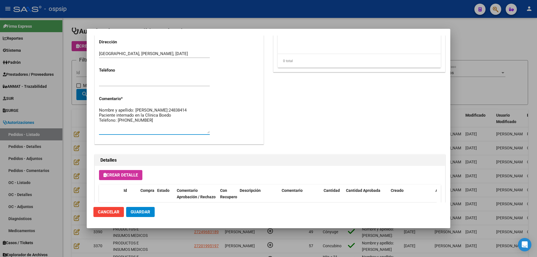
click at [147, 125] on textarea "Nombre y apellido: [PERSON_NAME]:24838414 Paciente internado en la Clínica Boed…" at bounding box center [154, 120] width 111 height 26
drag, startPoint x: 100, startPoint y: 119, endPoint x: 169, endPoint y: 127, distance: 69.8
click at [169, 127] on textarea "Nombre y apellido: [PERSON_NAME]:24838414 Paciente internado en la Clínica Boed…" at bounding box center [154, 120] width 111 height 26
type textarea "Nombre y apellido: [PERSON_NAME]:24838414 Paciente internado en la Clínica Boed…"
click at [74, 98] on div at bounding box center [268, 128] width 537 height 257
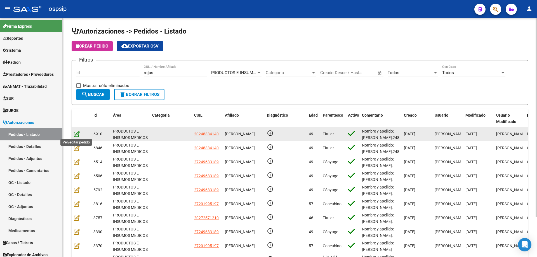
click at [78, 133] on icon at bounding box center [77, 134] width 6 height 6
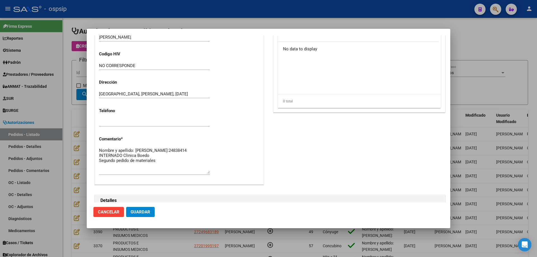
scroll to position [224, 0]
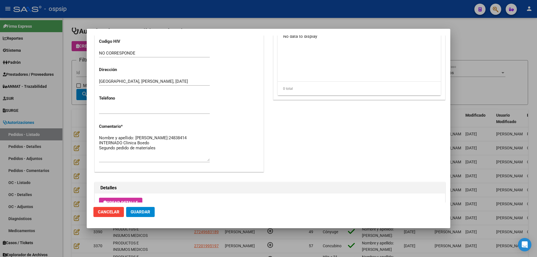
click at [164, 153] on textarea "Nombre y apellido: [PERSON_NAME]:24838414 INTERNADO Clinica Boedo Segundo pedid…" at bounding box center [154, 148] width 111 height 26
paste textarea "Paciente internado en la Clínica Boedo Teléfono: [PHONE_NUMBER] (Familiar)"
type textarea "Nombre y apellido: [PERSON_NAME]:24838414 INTERNADO Clinica Boedo Segundo pedid…"
click at [143, 211] on span "Guardar" at bounding box center [141, 212] width 20 height 5
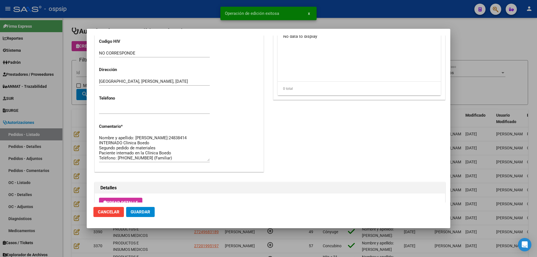
click at [147, 210] on span "Guardar" at bounding box center [141, 212] width 20 height 5
click at [74, 143] on div at bounding box center [268, 128] width 537 height 257
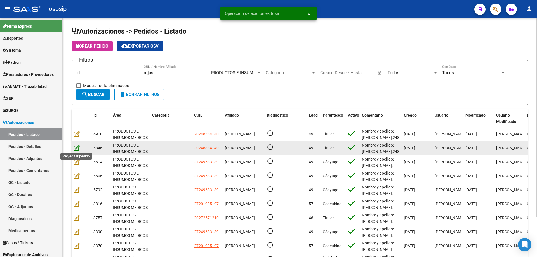
click at [75, 148] on icon at bounding box center [77, 148] width 6 height 6
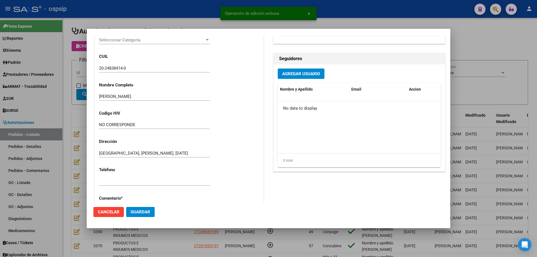
scroll to position [364, 0]
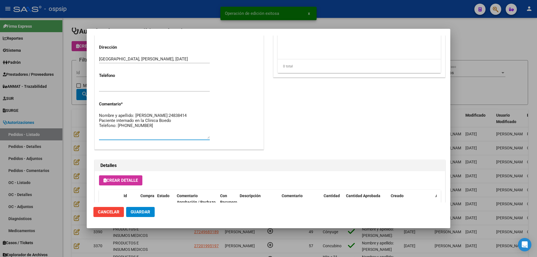
click at [158, 134] on textarea "Nombre y apellido: [PERSON_NAME]:24838414 Paciente internado en la Clínica Boed…" at bounding box center [154, 125] width 111 height 26
click at [161, 132] on textarea "Nombre y apellido: [PERSON_NAME]:24838414 Paciente internado en la Clínica Boed…" at bounding box center [154, 125] width 111 height 26
type textarea "Nombre y apellido: [PERSON_NAME]:24838414 Paciente internado en la Clínica Boed…"
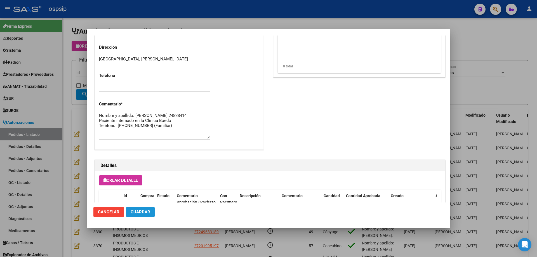
click at [146, 211] on span "Guardar" at bounding box center [141, 212] width 20 height 5
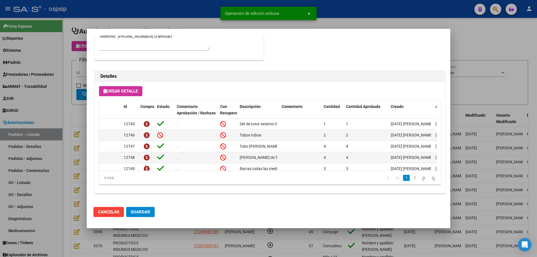
click at [70, 95] on div at bounding box center [268, 128] width 537 height 257
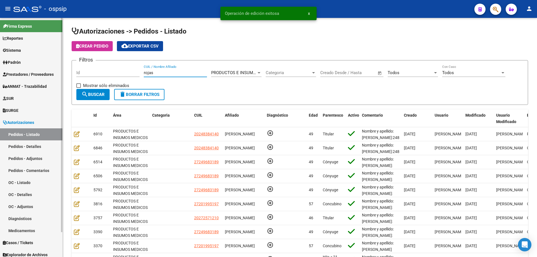
drag, startPoint x: 159, startPoint y: 73, endPoint x: 18, endPoint y: 64, distance: 140.7
click at [23, 65] on mat-sidenav-container "Firma Express Reportes Egresos Devengados Auditorías x Área Auditorías x Usuari…" at bounding box center [268, 137] width 537 height 239
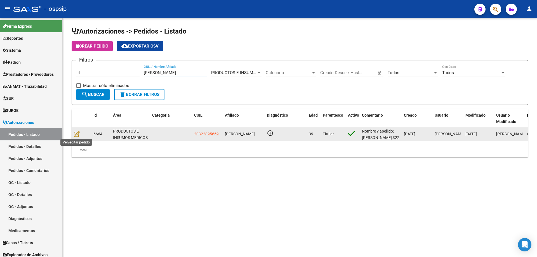
type input "[PERSON_NAME]"
click at [73, 133] on datatable-body-cell at bounding box center [82, 134] width 20 height 14
click at [76, 133] on icon at bounding box center [77, 134] width 6 height 6
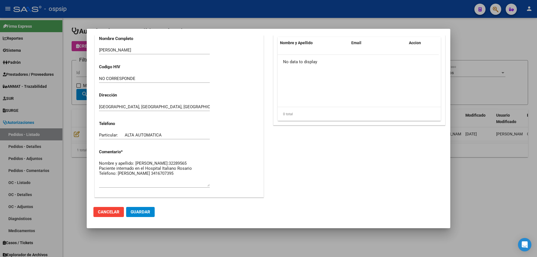
scroll to position [196, 0]
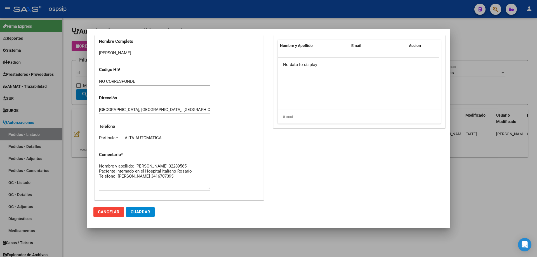
click at [121, 172] on textarea "Nombre y apellido: [PERSON_NAME]:32289565 Paciente internado en el Hospital Ita…" at bounding box center [154, 176] width 111 height 26
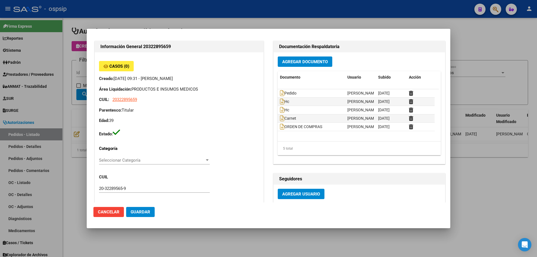
scroll to position [0, 0]
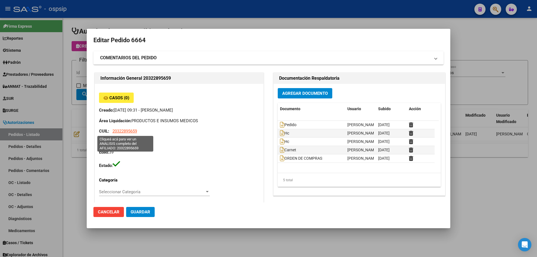
click at [124, 131] on span "20322895659" at bounding box center [124, 131] width 25 height 5
type textarea "20322895659"
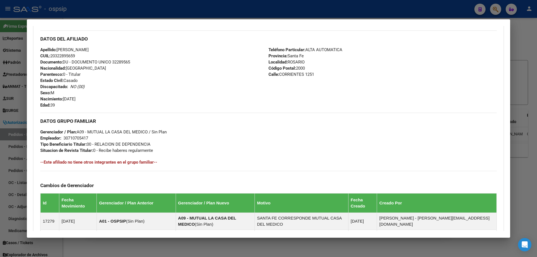
scroll to position [307, 0]
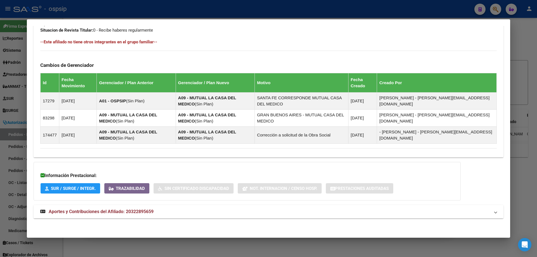
click at [110, 211] on span "Aportes y Contribuciones del Afiliado: 20322895659" at bounding box center [101, 211] width 105 height 5
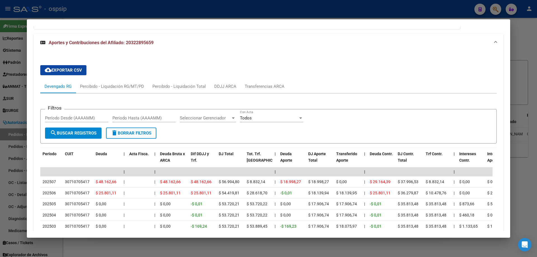
scroll to position [532, 0]
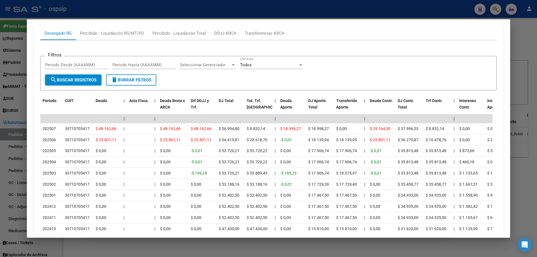
click at [22, 101] on div at bounding box center [268, 128] width 537 height 257
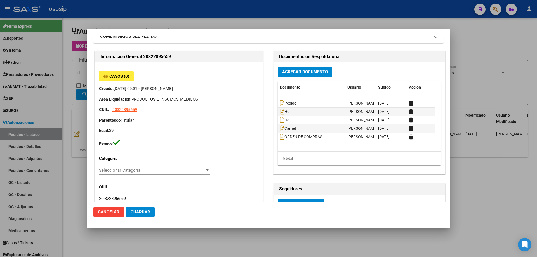
scroll to position [140, 0]
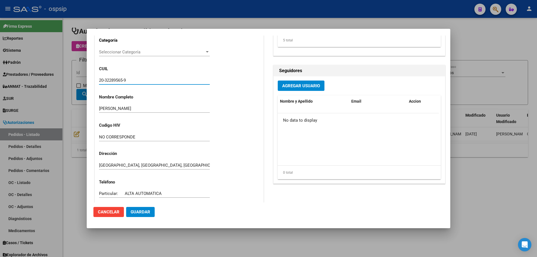
drag, startPoint x: 141, startPoint y: 81, endPoint x: 76, endPoint y: 79, distance: 65.5
click at [76, 79] on div "Editar Pedido 6664 COMENTARIOS DEL PEDIDO Escriba su comentario aquí. Enviar co…" at bounding box center [268, 128] width 537 height 257
click at [82, 120] on div at bounding box center [268, 128] width 537 height 257
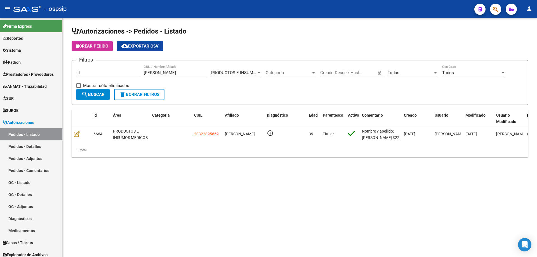
click at [96, 45] on span "Crear Pedido" at bounding box center [92, 46] width 32 height 5
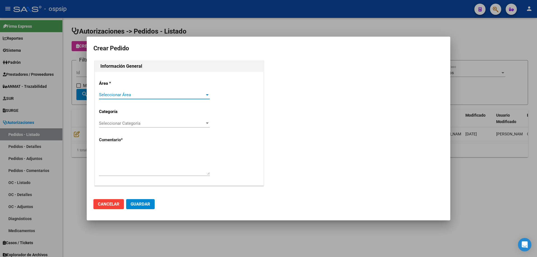
click at [126, 97] on span "Seleccionar Área" at bounding box center [152, 94] width 106 height 5
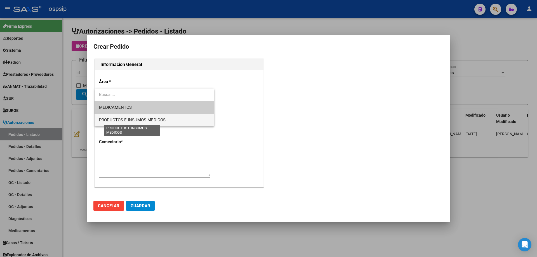
click at [124, 118] on span "PRODUCTOS E INSUMOS MEDICOS" at bounding box center [132, 119] width 67 height 5
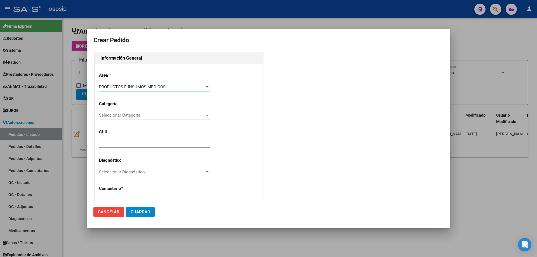
click at [125, 117] on span "Seleccionar Categoría" at bounding box center [152, 115] width 106 height 5
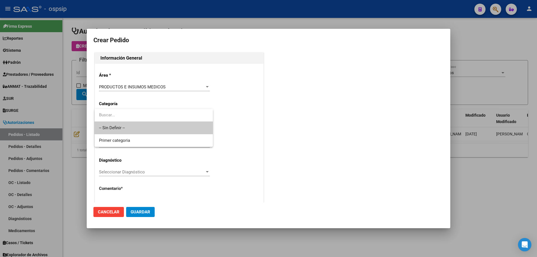
click at [121, 123] on span "-- Sin Definir --" at bounding box center [153, 128] width 109 height 13
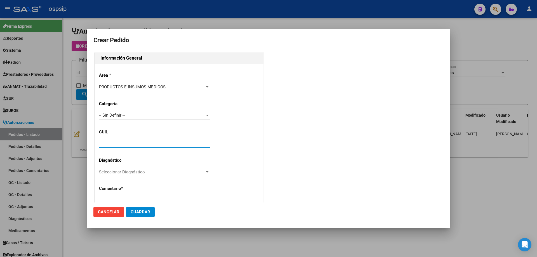
drag, startPoint x: 114, startPoint y: 143, endPoint x: 109, endPoint y: 145, distance: 4.5
click at [109, 145] on input "text" at bounding box center [154, 143] width 111 height 5
paste input "20-32289565-9"
type input "20-32289565-9"
type input "[PERSON_NAME]"
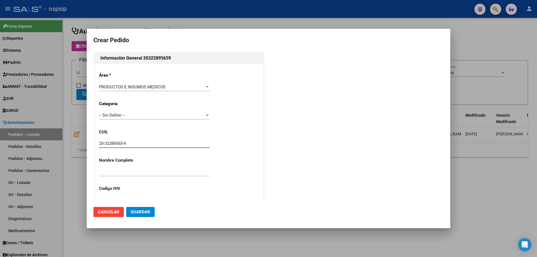
type input "[GEOGRAPHIC_DATA], [GEOGRAPHIC_DATA], [GEOGRAPHIC_DATA] 1251"
type input "Particular: ALTA AUTOMATICA"
type input "[GEOGRAPHIC_DATA], [GEOGRAPHIC_DATA], [GEOGRAPHIC_DATA] 1251"
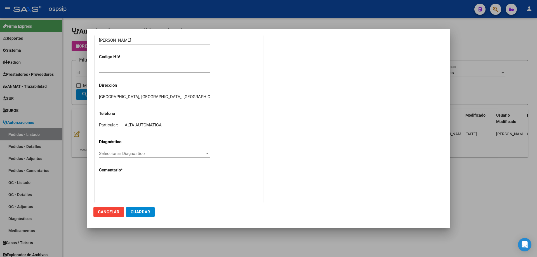
scroll to position [154, 0]
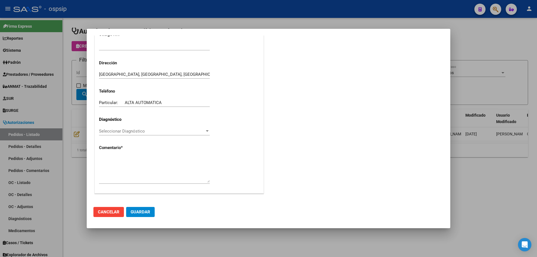
type input "20-32289565-9"
click at [138, 178] on textarea at bounding box center [154, 169] width 111 height 26
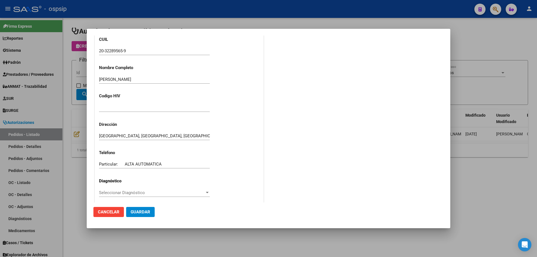
scroll to position [42, 0]
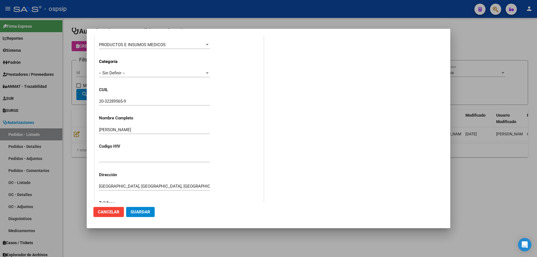
click at [117, 104] on input "20-32289565-9" at bounding box center [154, 101] width 111 height 5
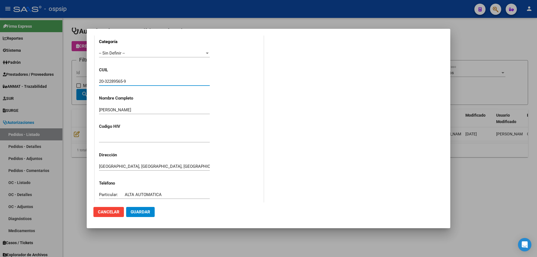
scroll to position [154, 0]
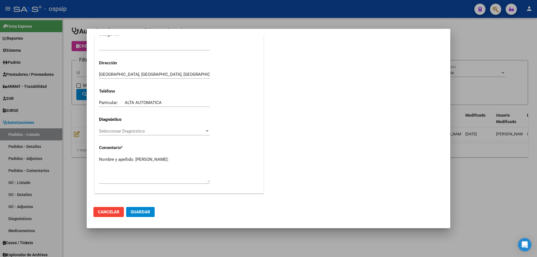
click at [120, 163] on textarea "Nombre y apellido: [PERSON_NAME]:" at bounding box center [154, 169] width 111 height 26
paste textarea "32289565"
type textarea "Nombre y apellido: [PERSON_NAME]:32289565"
click at [137, 214] on span "Guardar" at bounding box center [141, 212] width 20 height 5
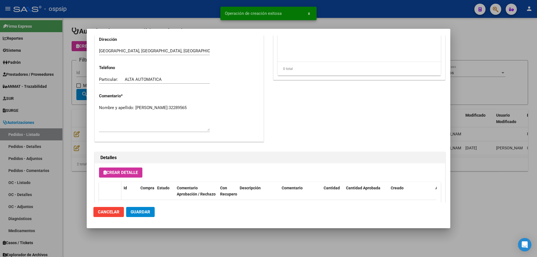
scroll to position [314, 0]
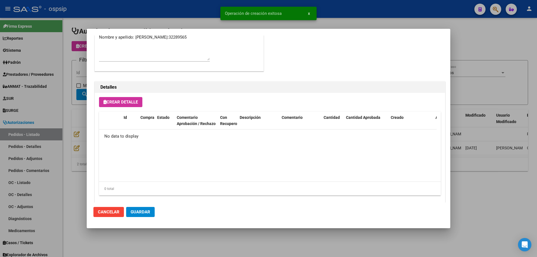
click at [115, 97] on button "Crear Detalle" at bounding box center [120, 102] width 43 height 10
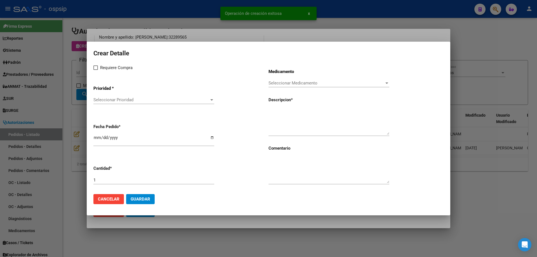
click at [132, 93] on app-drop-down-list "Prioridad * Seleccionar Prioridad Seleccionar Prioridad" at bounding box center [180, 95] width 175 height 28
click at [132, 100] on span "Seleccionar Prioridad" at bounding box center [151, 99] width 116 height 5
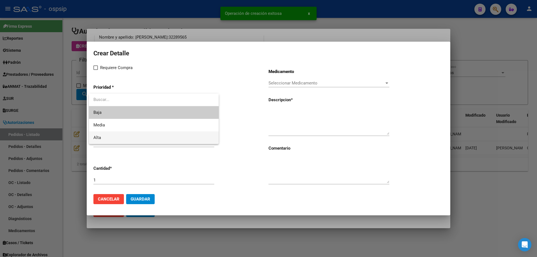
click at [116, 133] on span "Alta" at bounding box center [153, 137] width 121 height 13
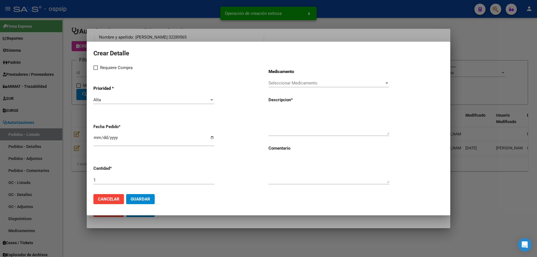
click at [103, 72] on div "Requiere Compra Prioridad * Alta Seleccionar Prioridad Fecha Pedido * [DATE] Ca…" at bounding box center [180, 126] width 175 height 125
click at [102, 68] on span "Requiere Compra" at bounding box center [116, 67] width 32 height 7
click at [96, 70] on input "Requiere Compra" at bounding box center [95, 70] width 0 height 0
checkbox input "true"
click at [313, 83] on span "Seleccionar Medicamento" at bounding box center [327, 83] width 116 height 5
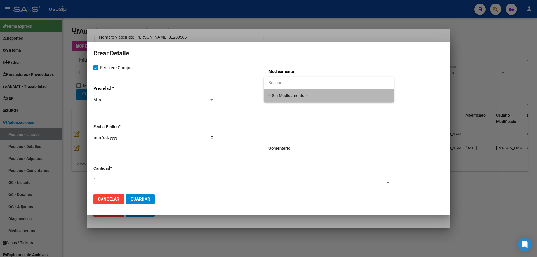
click at [309, 95] on span "-- Sin Medicamento --" at bounding box center [329, 96] width 121 height 13
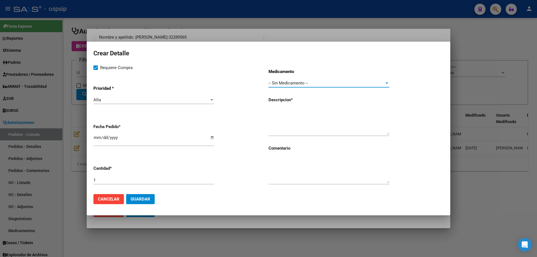
click at [96, 137] on input "[DATE]" at bounding box center [153, 139] width 121 height 9
type input "[DATE]"
click at [300, 108] on div at bounding box center [329, 121] width 121 height 29
click at [292, 119] on textarea at bounding box center [329, 122] width 121 height 26
type textarea "P"
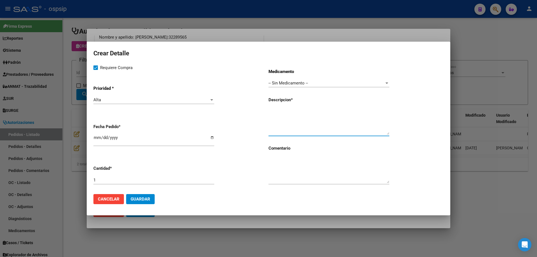
click at [274, 112] on textarea at bounding box center [329, 122] width 121 height 26
type textarea "Bolsa sensura convex light abierta transparente maxi recortable 15-43mm 1 pieza…"
click at [141, 180] on input "1" at bounding box center [153, 180] width 121 height 5
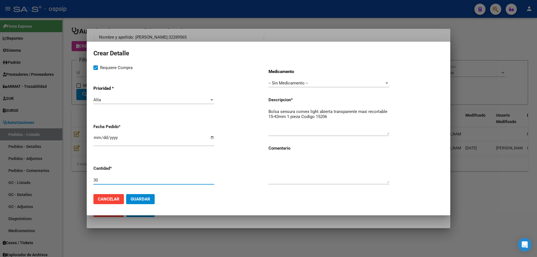
type input "30"
click at [309, 118] on textarea "Bolsa sensura convex light abierta transparente maxi recortable 15-43mm 1 pieza…" at bounding box center [329, 122] width 121 height 26
click at [331, 119] on textarea "Bolsa sensura convex light abierta transparente maxi recortable 15-43mm 1 pieza…" at bounding box center [329, 122] width 121 height 26
type textarea "Bolsa sensura convex light abierta transparente maxi recortable 15-43mm 1 pieza…"
click at [144, 198] on span "Guardar" at bounding box center [141, 199] width 20 height 5
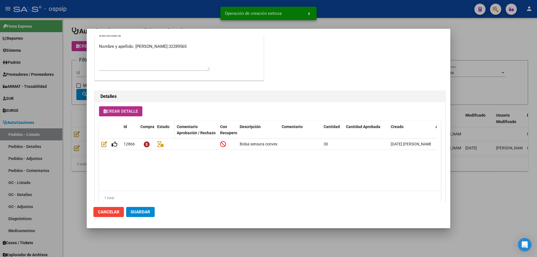
scroll to position [325, 0]
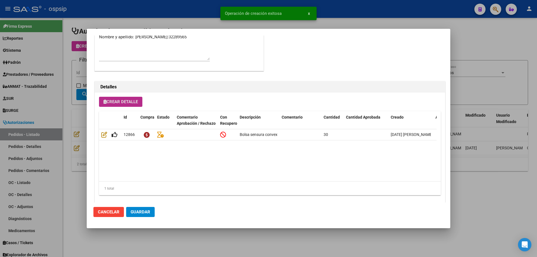
click at [135, 100] on span "Crear Detalle" at bounding box center [121, 101] width 34 height 5
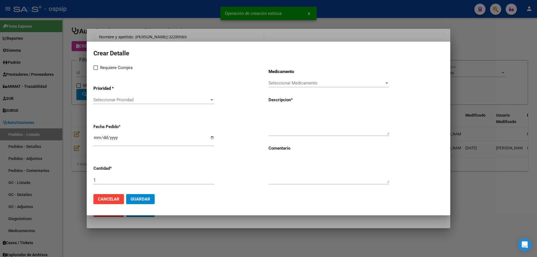
click at [135, 97] on div "Seleccionar Prioridad Seleccionar Prioridad" at bounding box center [153, 100] width 121 height 8
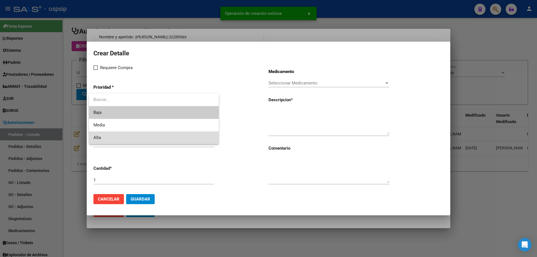
click at [124, 133] on span "Alta" at bounding box center [153, 137] width 121 height 13
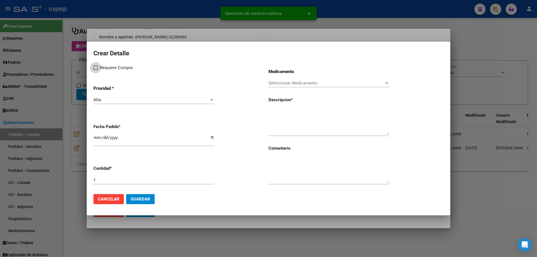
click at [99, 67] on label "Requiere Compra" at bounding box center [112, 67] width 39 height 7
click at [96, 70] on input "Requiere Compra" at bounding box center [95, 70] width 0 height 0
checkbox input "true"
click at [274, 83] on span "Seleccionar Medicamento" at bounding box center [327, 83] width 116 height 5
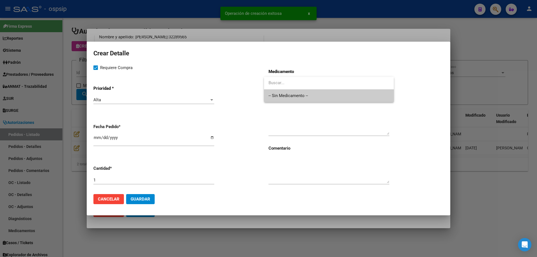
click at [277, 95] on span "-- Sin Medicamento --" at bounding box center [329, 96] width 121 height 13
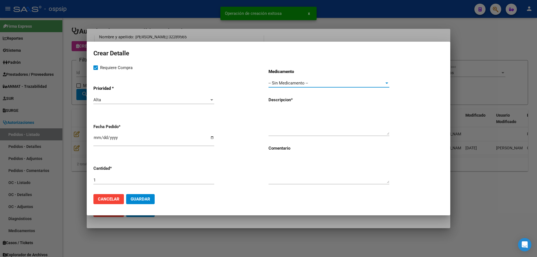
click at [95, 137] on input "[DATE]" at bounding box center [153, 139] width 121 height 9
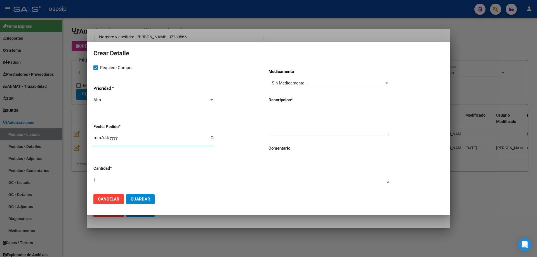
type input "[DATE]"
click at [276, 112] on textarea at bounding box center [329, 122] width 121 height 26
type textarea "Cinturon sensura Codigo 421"
click at [130, 179] on input "1" at bounding box center [153, 180] width 121 height 5
type input "10"
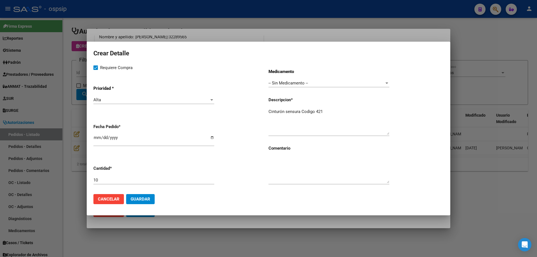
drag, startPoint x: 293, startPoint y: 111, endPoint x: 330, endPoint y: 104, distance: 37.5
click at [330, 104] on div "Medicamento -- Sin Medicamento -- Seleccionar Medicamento Descripcion * Cinturó…" at bounding box center [356, 126] width 175 height 125
click at [335, 111] on textarea "Cinturón sensura Codigo 421" at bounding box center [329, 122] width 121 height 26
type textarea "Cinturón sensura Código 421"
click at [153, 201] on button "Guardar" at bounding box center [140, 199] width 29 height 10
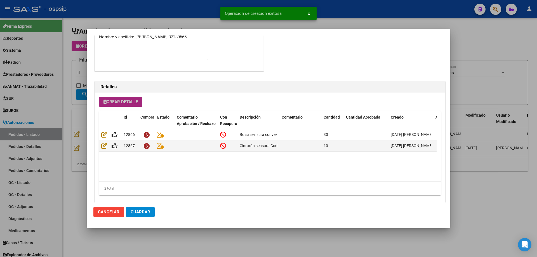
click at [124, 100] on span "Crear Detalle" at bounding box center [121, 101] width 34 height 5
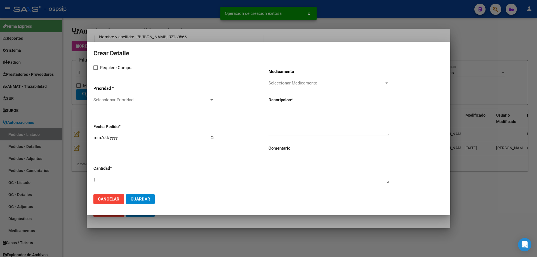
click at [127, 98] on span "Seleccionar Prioridad" at bounding box center [151, 99] width 116 height 5
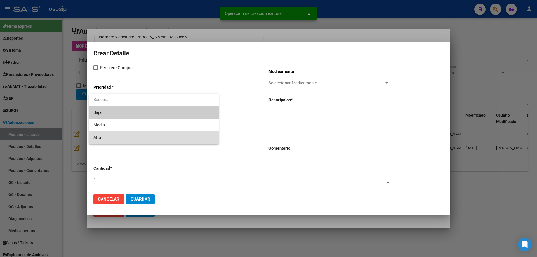
click at [109, 132] on span "Alta" at bounding box center [153, 137] width 121 height 13
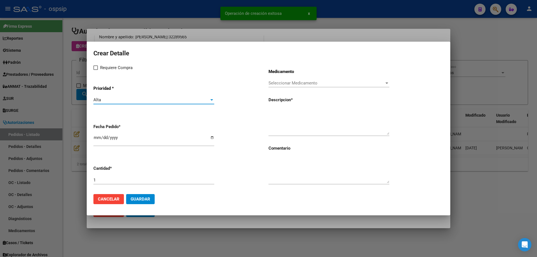
click at [98, 65] on label "Requiere Compra" at bounding box center [112, 67] width 39 height 7
click at [96, 70] on input "Requiere Compra" at bounding box center [95, 70] width 0 height 0
checkbox input "true"
click at [276, 81] on span "Seleccionar Medicamento" at bounding box center [327, 83] width 116 height 5
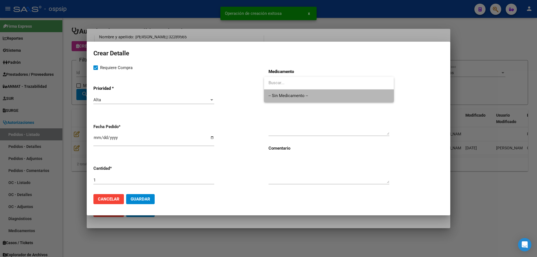
drag, startPoint x: 278, startPoint y: 91, endPoint x: 274, endPoint y: 101, distance: 11.3
click at [279, 91] on span "-- Sin Medicamento --" at bounding box center [329, 96] width 121 height 13
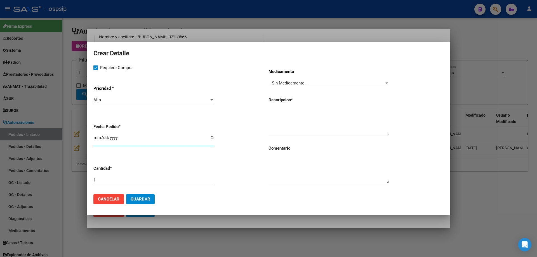
click at [98, 138] on input "[DATE]" at bounding box center [153, 139] width 121 height 9
type input "[DATE]"
click at [302, 116] on textarea at bounding box center [329, 122] width 121 height 26
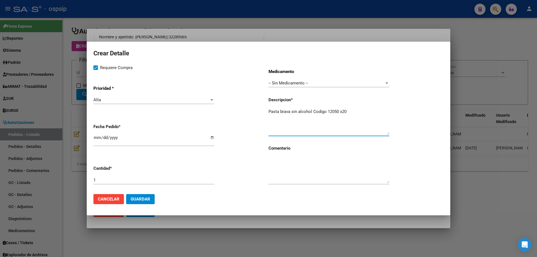
type textarea "Pasta brava sin alcohol Codigo 12050 x20"
click at [176, 182] on input "1" at bounding box center [153, 180] width 121 height 5
type input "2"
click at [352, 111] on textarea "Pasta brava sin alcohol Codigo 12050 x20" at bounding box center [329, 122] width 121 height 26
click at [355, 111] on textarea "Pasta brava sin alcohol Código 12050 x20" at bounding box center [329, 122] width 121 height 26
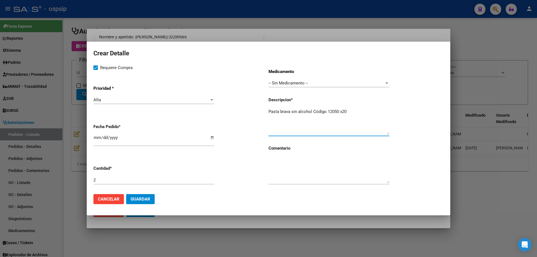
type textarea "Pasta brava sin alcohol Código 12050 x20"
click at [140, 199] on span "Guardar" at bounding box center [141, 199] width 20 height 5
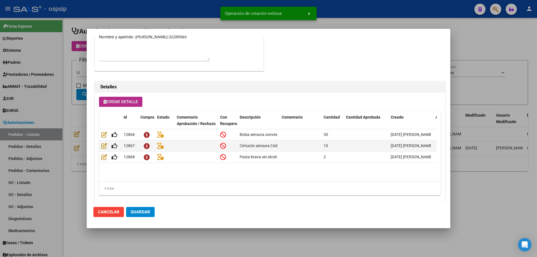
click at [135, 104] on span "Crear Detalle" at bounding box center [121, 101] width 34 height 5
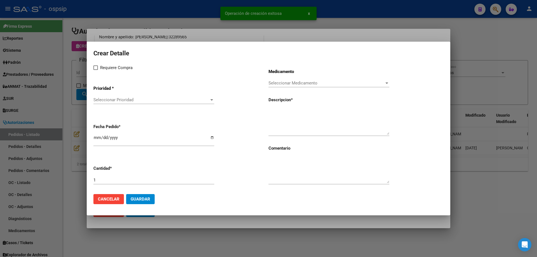
click at [136, 101] on span "Seleccionar Prioridad" at bounding box center [151, 99] width 116 height 5
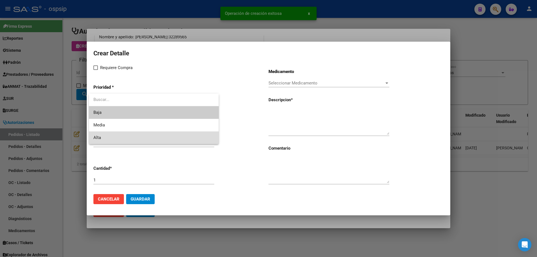
click at [125, 135] on span "Alta" at bounding box center [153, 137] width 121 height 13
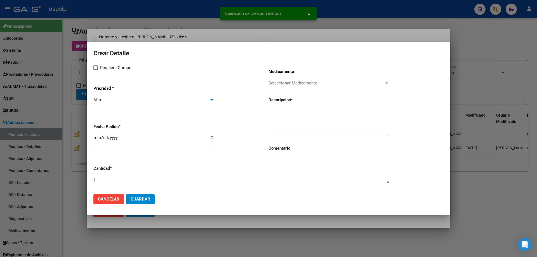
drag, startPoint x: 99, startPoint y: 65, endPoint x: 130, endPoint y: 75, distance: 32.2
click at [99, 65] on label "Requiere Compra" at bounding box center [112, 67] width 39 height 7
click at [96, 70] on input "Requiere Compra" at bounding box center [95, 70] width 0 height 0
checkbox input "true"
click at [325, 83] on span "Seleccionar Medicamento" at bounding box center [327, 83] width 116 height 5
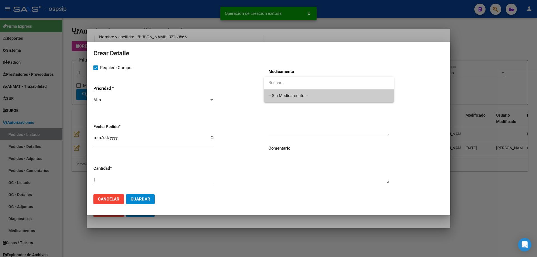
click at [320, 92] on span "-- Sin Medicamento --" at bounding box center [329, 96] width 121 height 13
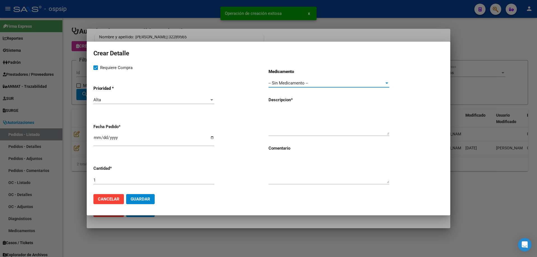
drag, startPoint x: 304, startPoint y: 117, endPoint x: 163, endPoint y: 139, distance: 143.0
click at [303, 117] on textarea at bounding box center [329, 122] width 121 height 26
click at [100, 138] on input "[DATE]" at bounding box center [153, 139] width 121 height 9
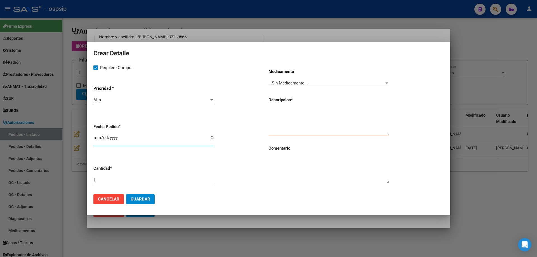
type input "[DATE]"
click at [339, 107] on div "Medicamento -- Sin Medicamento -- Seleccionar Medicamento Descripcion * Comenta…" at bounding box center [356, 126] width 175 height 125
click at [334, 111] on textarea at bounding box center [329, 122] width 121 height 26
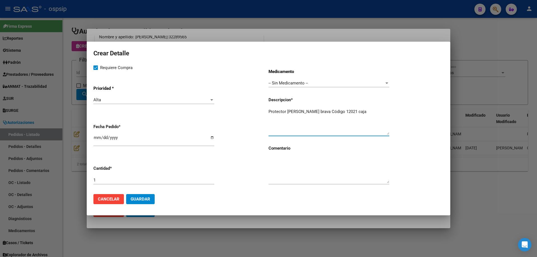
click at [357, 109] on textarea "Protector [PERSON_NAME] brava Código 12021 caja" at bounding box center [329, 122] width 121 height 26
type textarea "Protector [PERSON_NAME] brava Código 12021 caja"
click at [144, 199] on span "Guardar" at bounding box center [141, 199] width 20 height 5
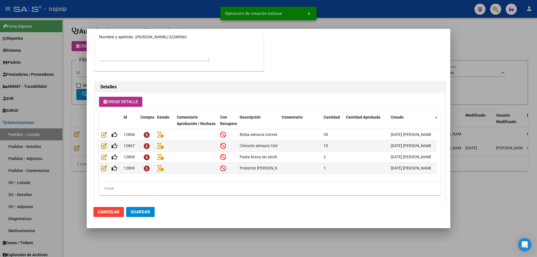
click at [147, 210] on span "Guardar" at bounding box center [141, 212] width 20 height 5
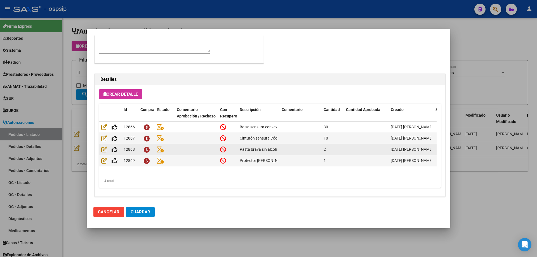
scroll to position [335, 0]
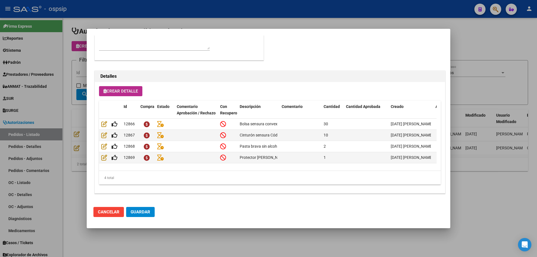
click at [126, 88] on button "Crear Detalle" at bounding box center [120, 91] width 43 height 10
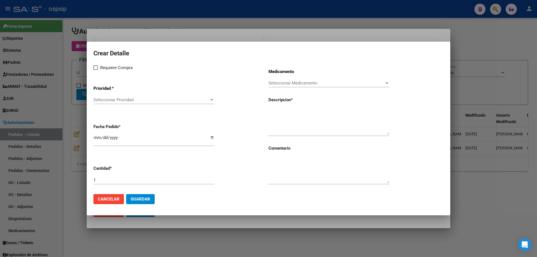
click at [130, 101] on span "Seleccionar Prioridad" at bounding box center [151, 99] width 116 height 5
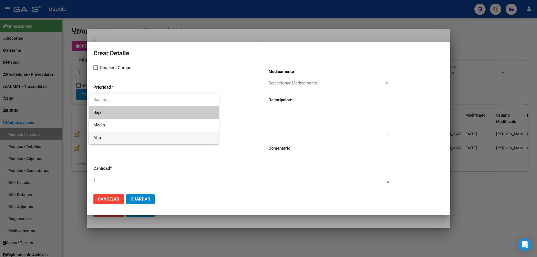
click at [122, 135] on span "Alta" at bounding box center [153, 137] width 121 height 13
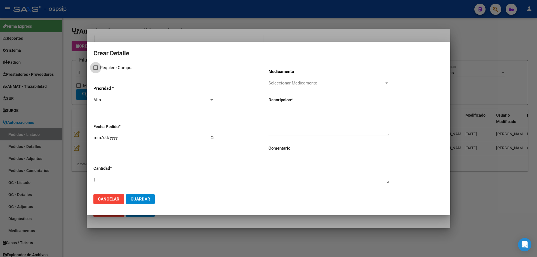
click at [104, 69] on span "Requiere Compra" at bounding box center [116, 67] width 32 height 7
click at [96, 70] on input "Requiere Compra" at bounding box center [95, 70] width 0 height 0
checkbox input "true"
click at [275, 83] on span "Seleccionar Medicamento" at bounding box center [327, 83] width 116 height 5
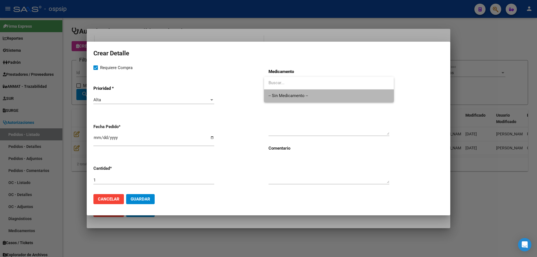
click at [274, 93] on span "-- Sin Medicamento --" at bounding box center [329, 96] width 121 height 13
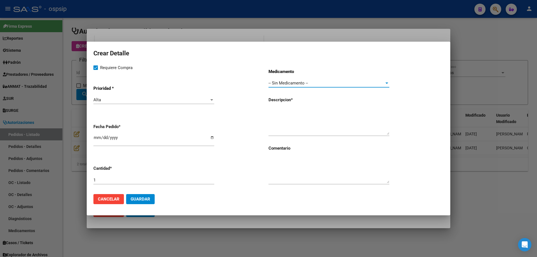
click at [277, 117] on textarea at bounding box center [329, 122] width 121 height 26
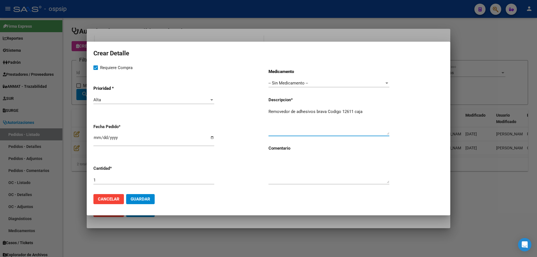
type textarea "Removedor de adhesivos brava Codigo 12611 caja"
click at [95, 138] on input "[DATE]" at bounding box center [153, 139] width 121 height 9
type input "[DATE]"
type textarea "Removedor de adhesivos brava Código 12611 caja"
click at [145, 199] on span "Guardar" at bounding box center [141, 199] width 20 height 5
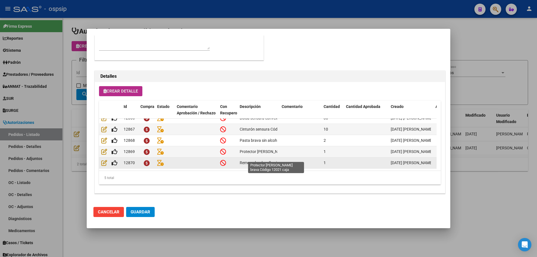
scroll to position [10, 0]
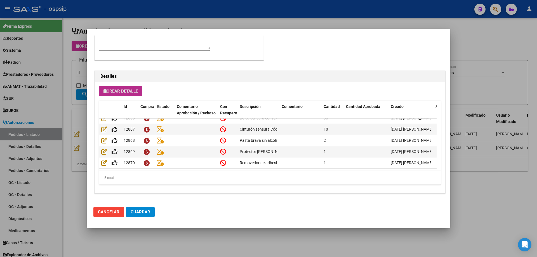
click at [140, 211] on span "Guardar" at bounding box center [141, 212] width 20 height 5
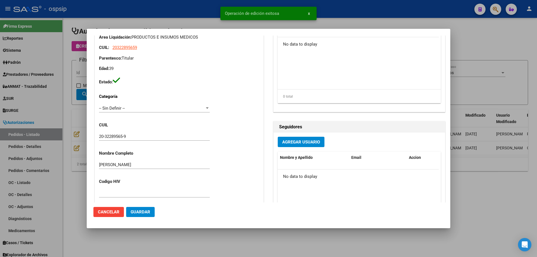
scroll to position [0, 0]
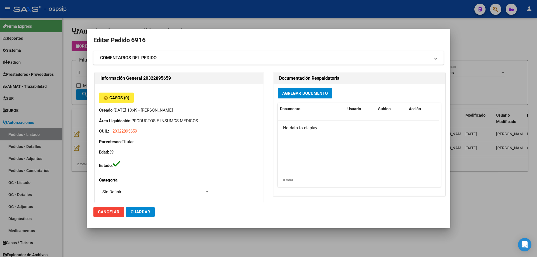
click at [285, 92] on span "Agregar Documento" at bounding box center [305, 93] width 46 height 5
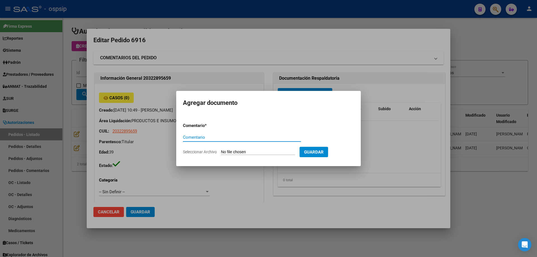
click at [236, 153] on input "Seleccionar Archivo" at bounding box center [258, 152] width 74 height 5
type input "C:\fakepath\pedido 1 [PERSON_NAME].jpg"
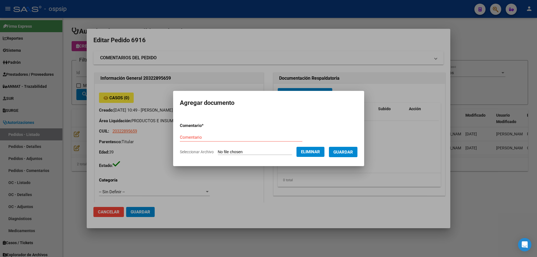
click at [239, 141] on div "Comentario" at bounding box center [241, 137] width 123 height 8
click at [241, 139] on input "Comentario" at bounding box center [241, 137] width 123 height 5
type input "Orden"
click at [353, 150] on span "Guardar" at bounding box center [343, 152] width 20 height 5
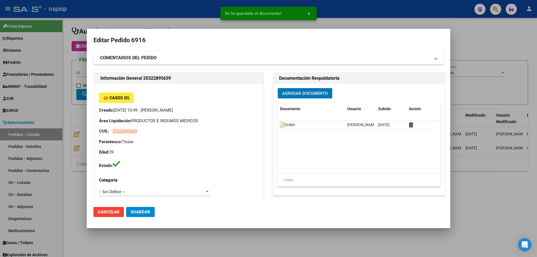
click at [307, 90] on button "Agregar Documento" at bounding box center [305, 93] width 55 height 10
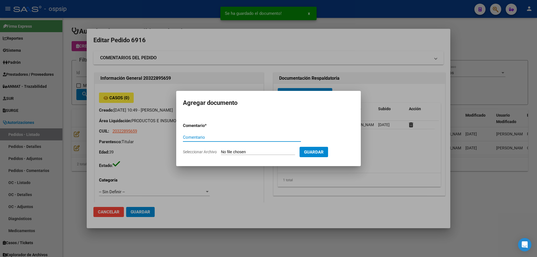
click at [265, 154] on input "Seleccionar Archivo" at bounding box center [258, 152] width 74 height 5
type input "C:\fakepath\pedido 2 [PERSON_NAME].jpg"
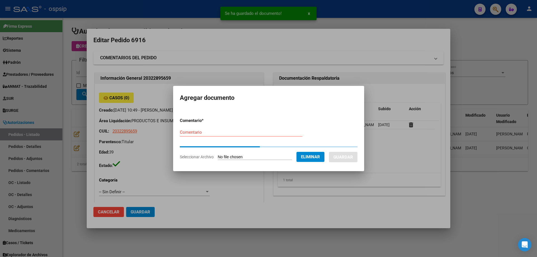
click at [239, 133] on input "Comentario" at bounding box center [241, 132] width 123 height 5
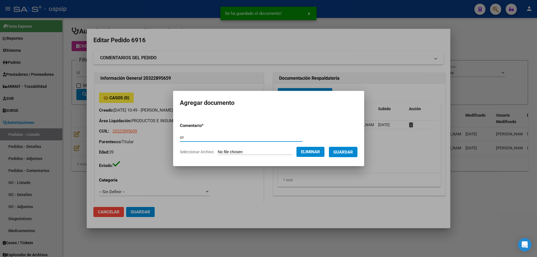
type input "o"
type input "Orden"
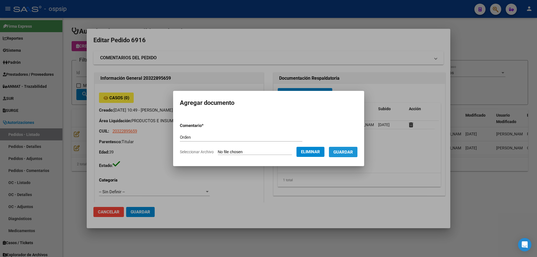
click at [347, 156] on button "Guardar" at bounding box center [343, 152] width 29 height 10
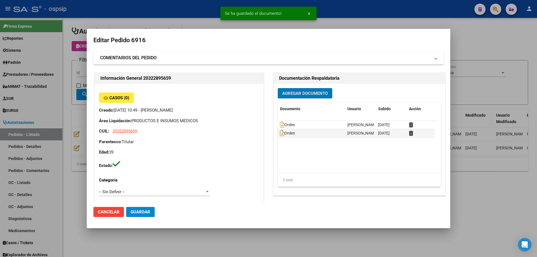
click at [310, 92] on span "Agregar Documento" at bounding box center [305, 93] width 46 height 5
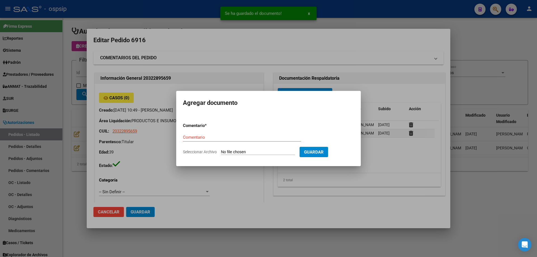
click at [269, 152] on input "Seleccionar Archivo" at bounding box center [258, 152] width 74 height 5
type input "C:\fakepath\hc [PERSON_NAME].jpg"
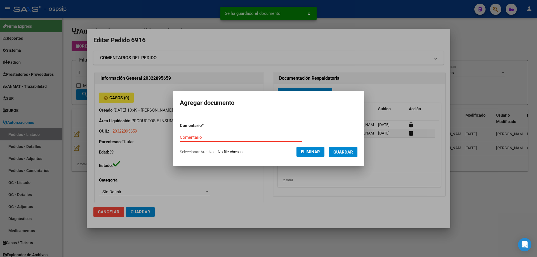
click at [220, 137] on input "Comentario" at bounding box center [241, 137] width 123 height 5
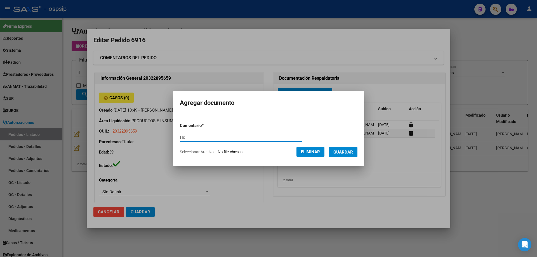
type input "Hc"
click at [353, 154] on span "Guardar" at bounding box center [343, 152] width 20 height 5
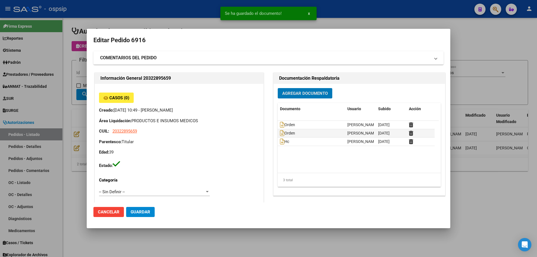
click at [302, 95] on span "Agregar Documento" at bounding box center [305, 93] width 46 height 5
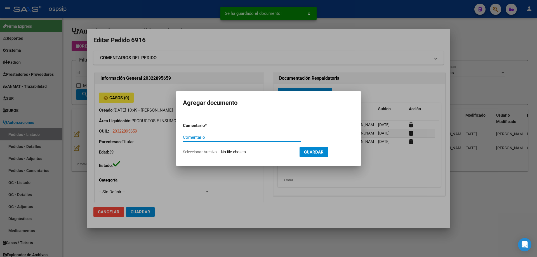
click at [260, 150] on input "Seleccionar Archivo" at bounding box center [258, 152] width 74 height 5
type input "C:\fakepath\carnet [PERSON_NAME].jpg"
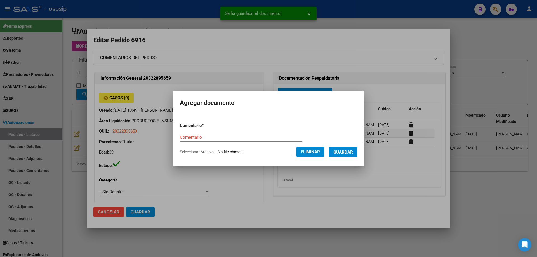
click at [186, 137] on input "Comentario" at bounding box center [241, 137] width 123 height 5
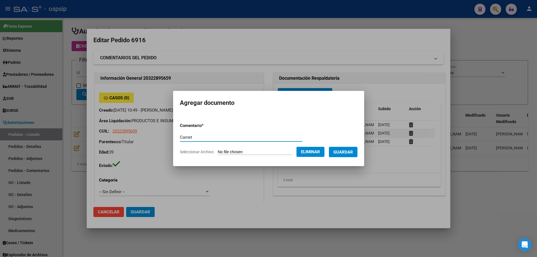
type input "Carnet"
click at [346, 151] on span "Guardar" at bounding box center [343, 152] width 20 height 5
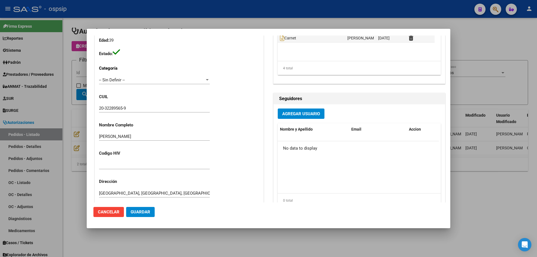
scroll to position [196, 0]
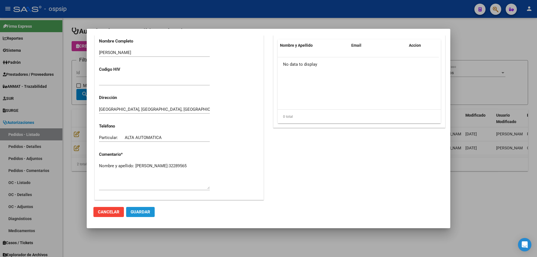
click at [139, 210] on span "Guardar" at bounding box center [141, 212] width 20 height 5
click at [76, 135] on div at bounding box center [268, 128] width 537 height 257
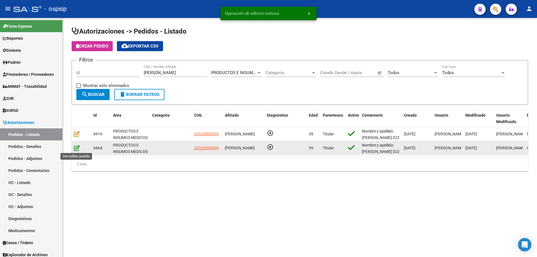
click at [77, 149] on icon at bounding box center [77, 148] width 6 height 6
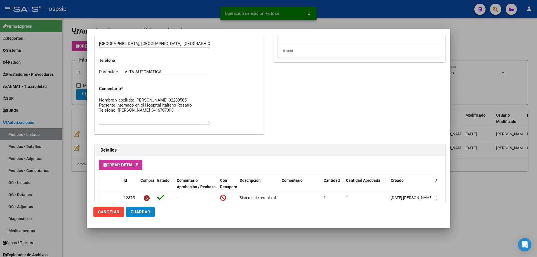
scroll to position [252, 0]
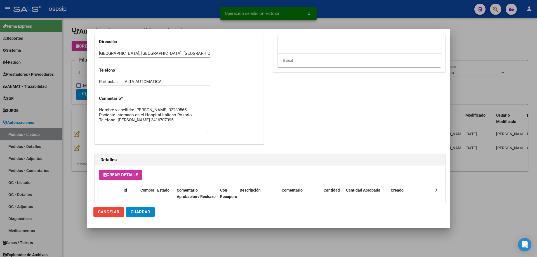
click at [58, 125] on div at bounding box center [268, 128] width 537 height 257
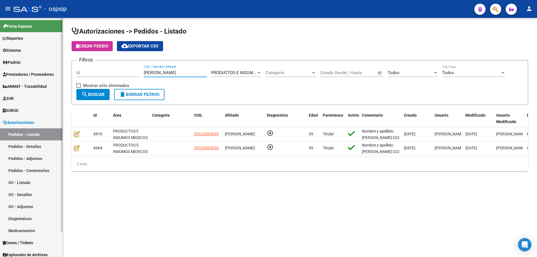
drag, startPoint x: 184, startPoint y: 74, endPoint x: 59, endPoint y: 55, distance: 126.1
click at [59, 56] on mat-sidenav-container "Firma Express Reportes Egresos Devengados Auditorías x Área Auditorías x Usuari…" at bounding box center [268, 137] width 537 height 239
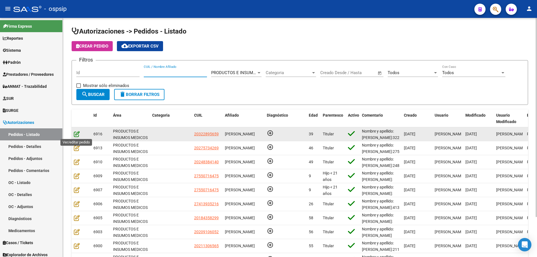
click at [78, 136] on icon at bounding box center [77, 134] width 6 height 6
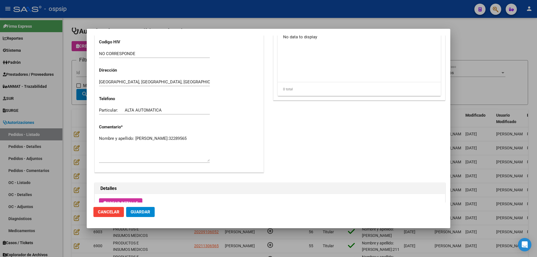
scroll to position [224, 0]
click at [144, 144] on textarea "Nombre y apellido: [PERSON_NAME]:32289565" at bounding box center [154, 148] width 111 height 26
type textarea "Nombre y apellido: [PERSON_NAME]:32289565 Solicite datos"
click at [144, 210] on span "Guardar" at bounding box center [141, 212] width 20 height 5
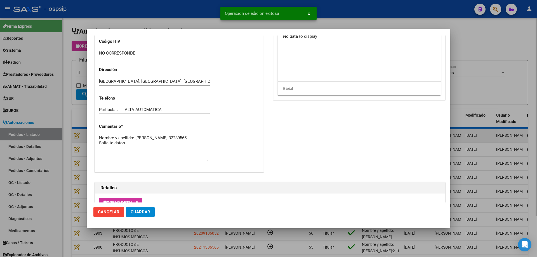
drag, startPoint x: 63, startPoint y: 145, endPoint x: 193, endPoint y: 133, distance: 130.6
click at [63, 145] on div at bounding box center [268, 128] width 537 height 257
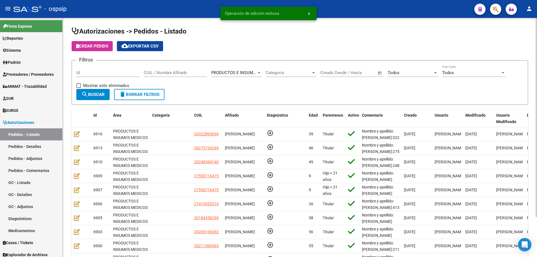
drag, startPoint x: 170, startPoint y: 76, endPoint x: 172, endPoint y: 72, distance: 5.1
click at [171, 72] on div "CUIL / Nombre Afiliado" at bounding box center [175, 71] width 63 height 12
click at [172, 72] on input "CUIL / Nombre Afiliado" at bounding box center [175, 72] width 63 height 5
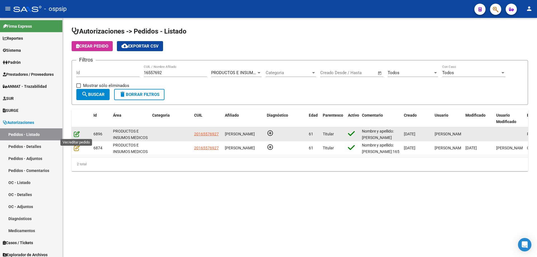
click at [78, 133] on icon at bounding box center [77, 134] width 6 height 6
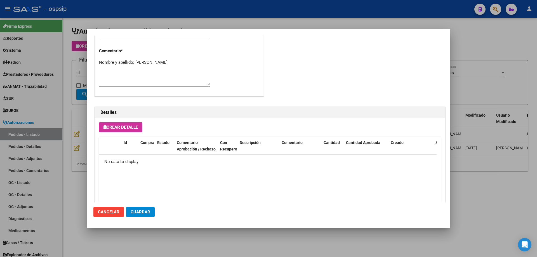
scroll to position [224, 0]
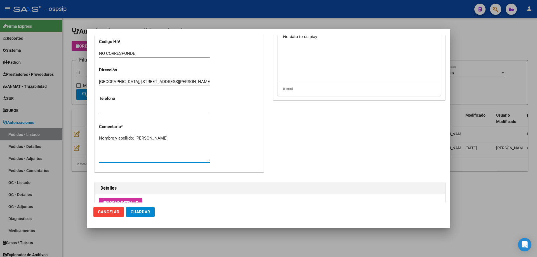
click at [172, 138] on textarea "Nombre y apellido: [PERSON_NAME]" at bounding box center [154, 148] width 111 height 26
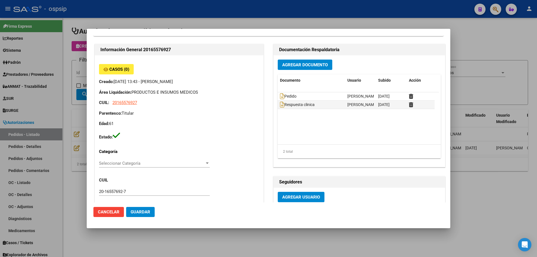
scroll to position [28, 0]
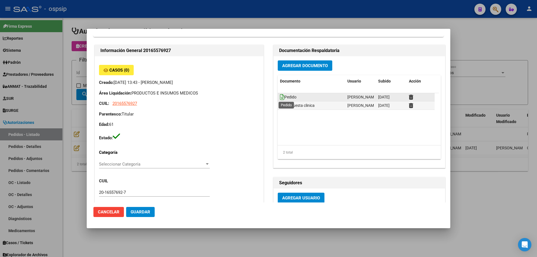
click at [280, 97] on icon at bounding box center [282, 97] width 4 height 6
click at [62, 99] on div at bounding box center [268, 128] width 537 height 257
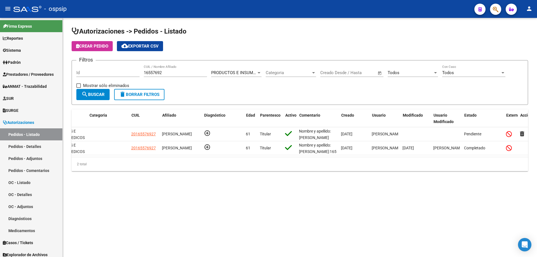
scroll to position [0, 81]
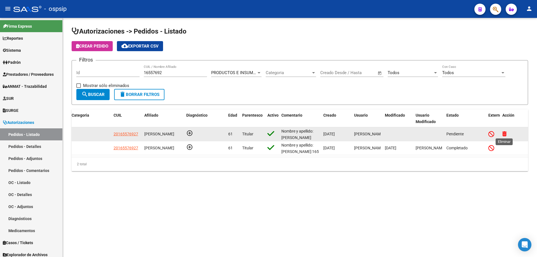
click at [505, 134] on icon at bounding box center [504, 133] width 4 height 5
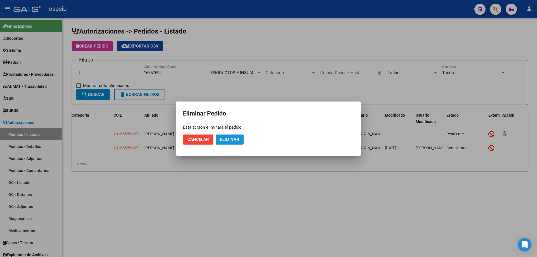
click at [241, 140] on button "Eliminar" at bounding box center [230, 140] width 28 height 10
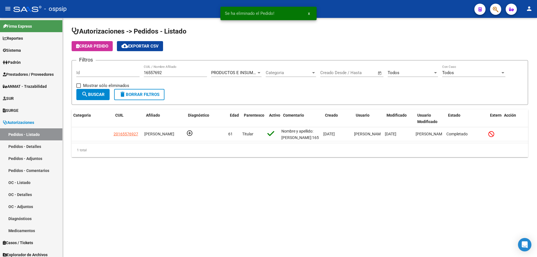
scroll to position [0, 0]
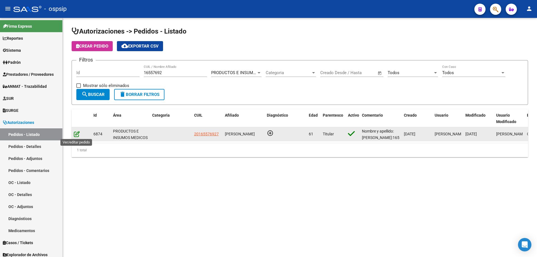
click at [79, 135] on icon at bounding box center [77, 134] width 6 height 6
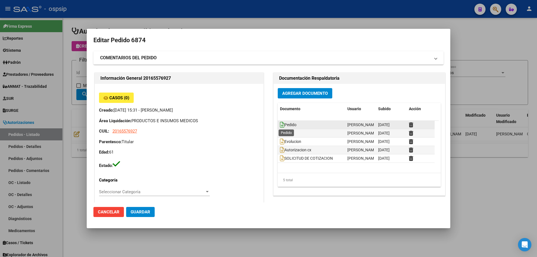
click at [280, 122] on icon at bounding box center [282, 125] width 4 height 6
drag, startPoint x: 76, startPoint y: 69, endPoint x: 119, endPoint y: 78, distance: 44.2
click at [76, 69] on div at bounding box center [268, 128] width 537 height 257
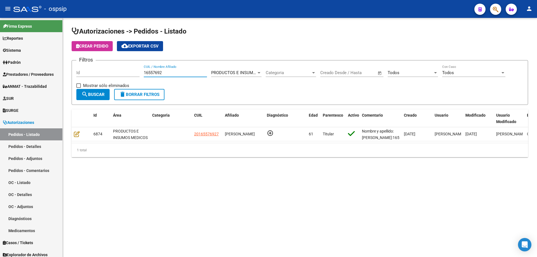
drag, startPoint x: 173, startPoint y: 72, endPoint x: 69, endPoint y: 65, distance: 104.9
click at [69, 65] on div "Autorizaciones -> Pedidos - Listado Crear Pedido cloud_download Exportar CSV Fi…" at bounding box center [300, 96] width 474 height 157
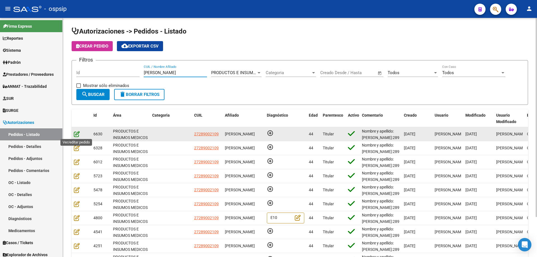
type input "[PERSON_NAME]"
click at [74, 133] on icon at bounding box center [77, 134] width 6 height 6
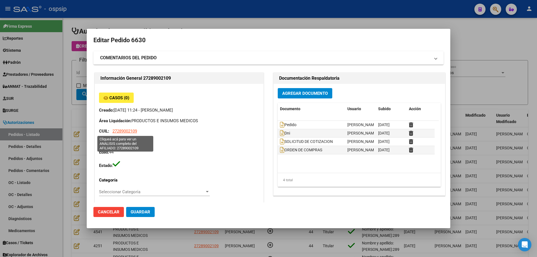
click at [126, 132] on span "27289002109" at bounding box center [124, 131] width 25 height 5
type textarea "27289002109"
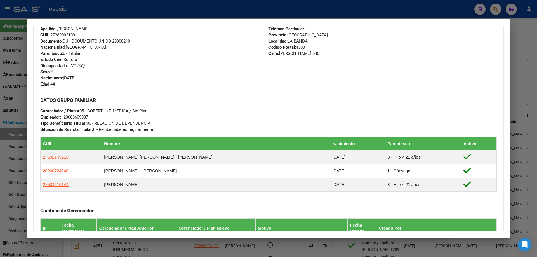
scroll to position [341, 0]
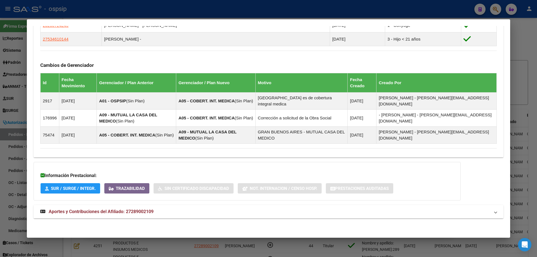
click at [109, 212] on span "Aportes y Contribuciones del Afiliado: 27289002109" at bounding box center [101, 211] width 105 height 5
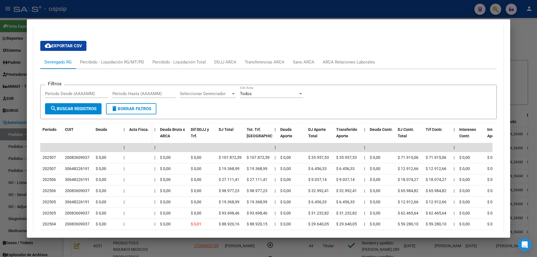
scroll to position [538, 0]
click at [18, 112] on div at bounding box center [268, 128] width 537 height 257
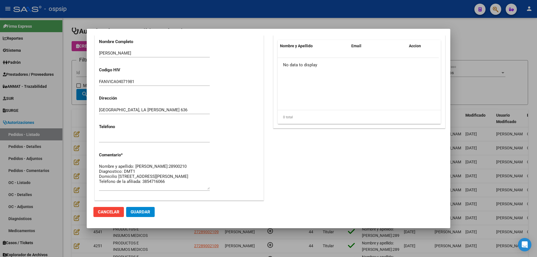
scroll to position [196, 0]
click at [117, 171] on textarea "Nombre y apellido: [PERSON_NAME]:28900210 Diagnostico: DMT1 Domicilio [STREET_A…" at bounding box center [154, 176] width 111 height 26
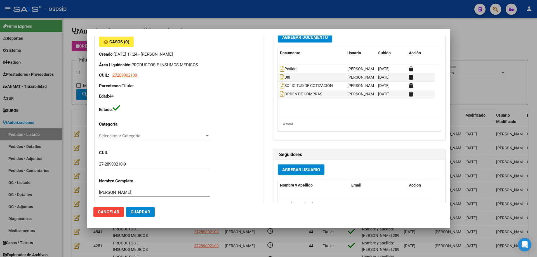
scroll to position [112, 0]
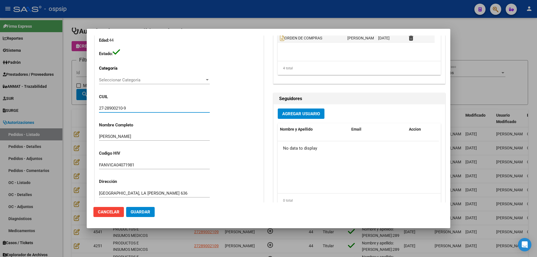
drag, startPoint x: 137, startPoint y: 106, endPoint x: 72, endPoint y: 106, distance: 64.9
click at [72, 106] on div "Editar Pedido 6630 COMENTARIOS DEL PEDIDO Escriba su comentario aquí. Enviar co…" at bounding box center [268, 128] width 537 height 257
drag, startPoint x: 71, startPoint y: 114, endPoint x: 81, endPoint y: 110, distance: 9.8
click at [71, 113] on div at bounding box center [268, 128] width 537 height 257
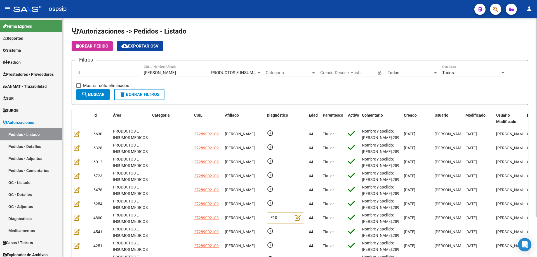
click at [97, 36] on h1 "Autorizaciones -> Pedidos - Listado" at bounding box center [300, 32] width 457 height 10
click at [94, 43] on button "Crear Pedido" at bounding box center [92, 46] width 41 height 10
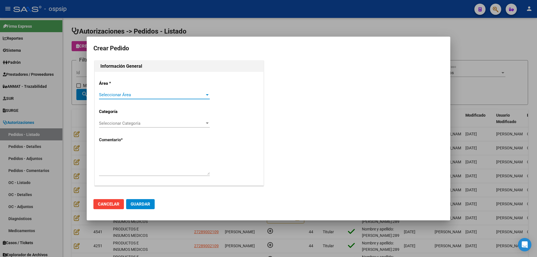
click at [130, 93] on span "Seleccionar Área" at bounding box center [152, 94] width 106 height 5
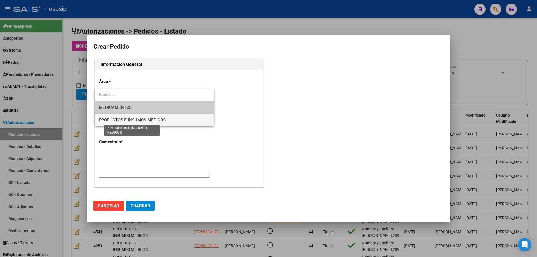
click at [128, 119] on span "PRODUCTOS E INSUMOS MEDICOS" at bounding box center [132, 119] width 67 height 5
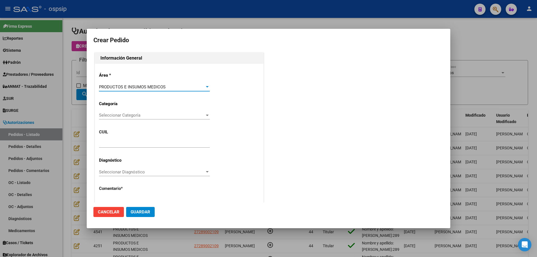
click at [138, 118] on span "Seleccionar Categoría" at bounding box center [152, 115] width 106 height 5
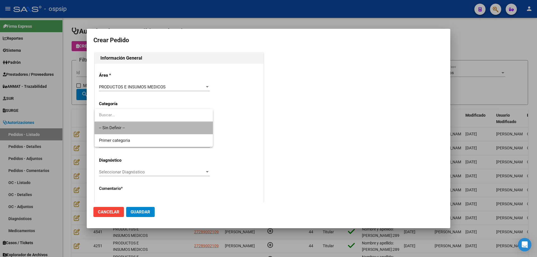
click at [134, 124] on span "-- Sin Definir --" at bounding box center [153, 128] width 109 height 13
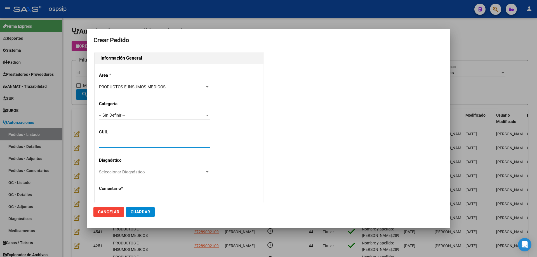
paste input "27-28900210-9"
type input "27-28900210-9"
type input "[PERSON_NAME]"
type input "FANVICA04071981"
type input "[GEOGRAPHIC_DATA], [GEOGRAPHIC_DATA][PERSON_NAME] 636"
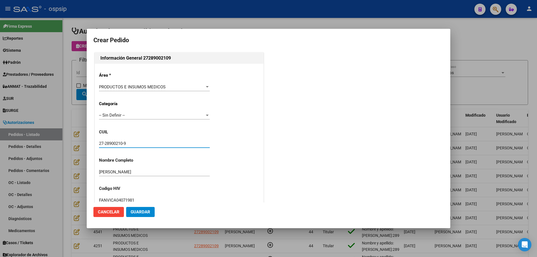
type input "[PERSON_NAME]"
type input "[GEOGRAPHIC_DATA], LA [PERSON_NAME] 636"
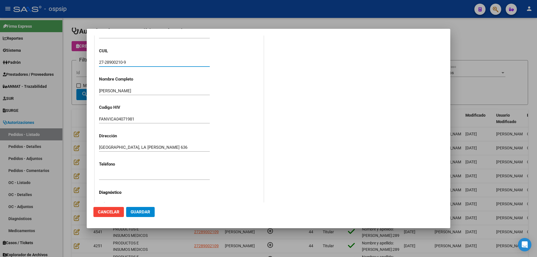
scroll to position [140, 0]
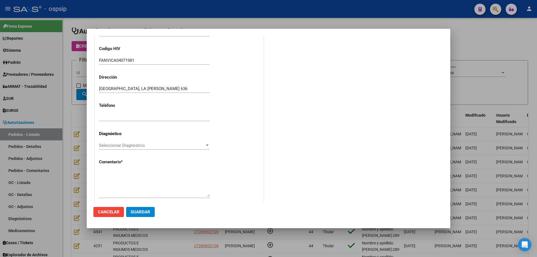
type input "27-28900210-9"
click at [126, 171] on textarea at bounding box center [154, 184] width 111 height 26
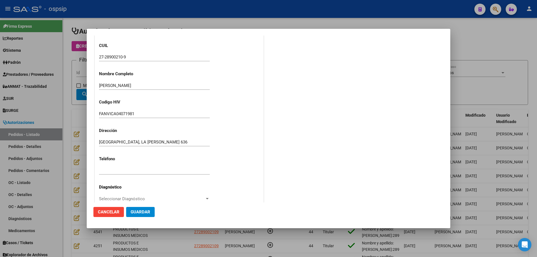
scroll to position [84, 0]
click at [115, 59] on input "27-28900210-9" at bounding box center [154, 59] width 111 height 5
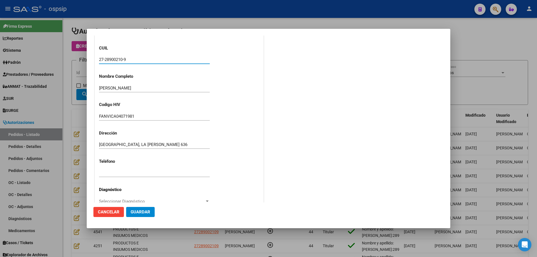
click at [115, 59] on input "27-28900210-9" at bounding box center [154, 59] width 111 height 5
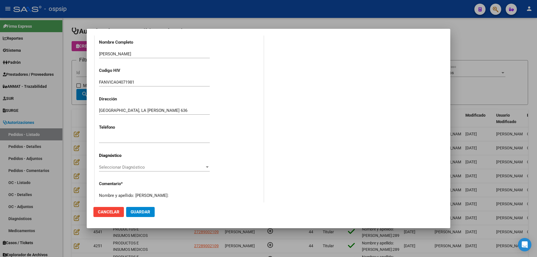
scroll to position [154, 0]
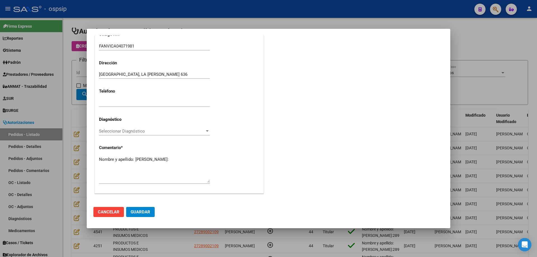
click at [123, 164] on textarea "Nombre y apellido: [PERSON_NAME]:" at bounding box center [154, 169] width 111 height 26
paste textarea "28900210"
type textarea "Nombre y apellido: [PERSON_NAME]:28900210"
click at [141, 211] on span "Guardar" at bounding box center [141, 212] width 20 height 5
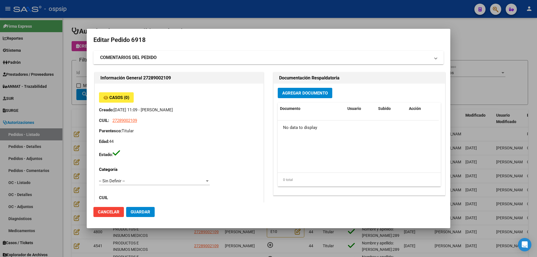
scroll to position [0, 0]
click at [295, 93] on span "Agregar Documento" at bounding box center [305, 93] width 46 height 5
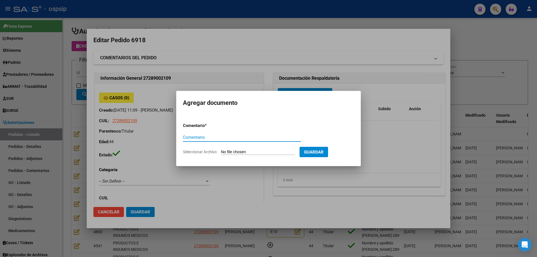
click at [265, 152] on input "Seleccionar Archivo" at bounding box center [258, 152] width 74 height 5
type input "C:\fakepath\pedido [PERSON_NAME].pdf"
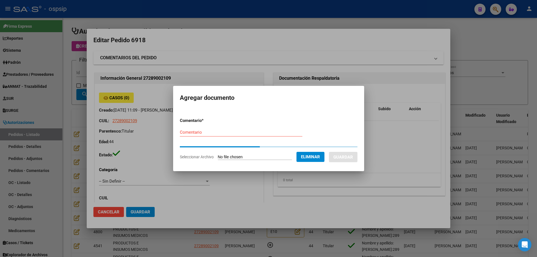
click at [219, 131] on input "Comentario" at bounding box center [241, 132] width 123 height 5
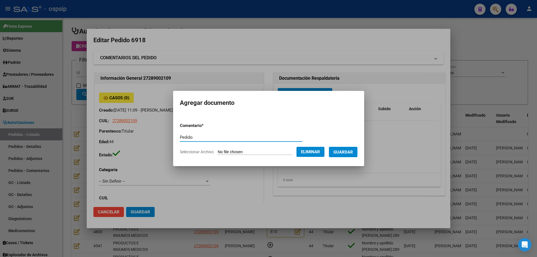
type input "Pedido"
click at [350, 155] on button "Guardar" at bounding box center [343, 152] width 29 height 10
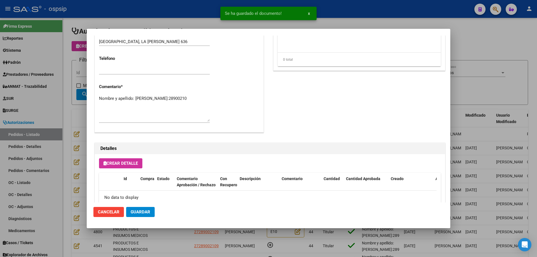
scroll to position [308, 0]
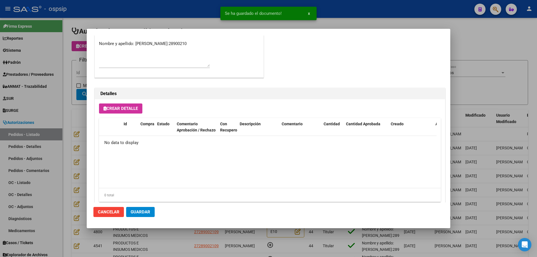
click at [120, 112] on button "Crear Detalle" at bounding box center [120, 109] width 43 height 10
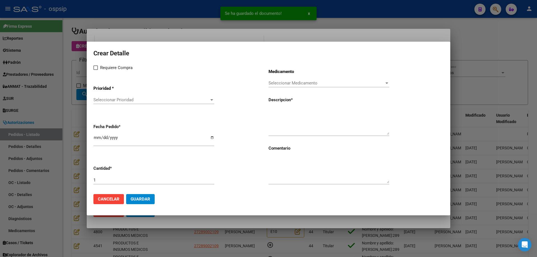
click at [138, 100] on span "Seleccionar Prioridad" at bounding box center [151, 99] width 116 height 5
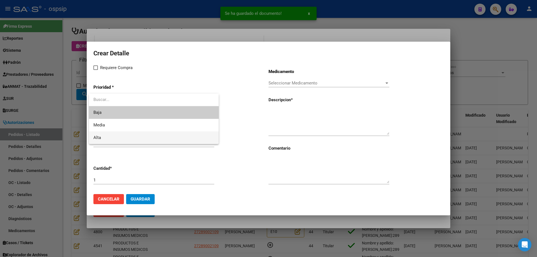
click at [113, 135] on span "Alta" at bounding box center [153, 137] width 121 height 13
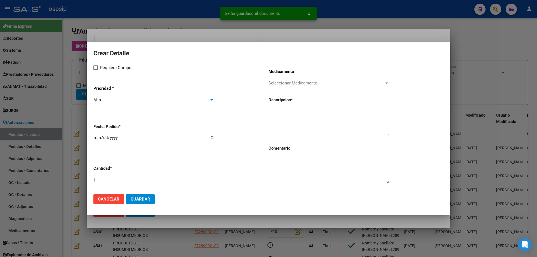
click at [97, 67] on span at bounding box center [95, 67] width 4 height 4
click at [96, 70] on input "Requiere Compra" at bounding box center [95, 70] width 0 height 0
checkbox input "true"
click at [277, 84] on span "Seleccionar Medicamento" at bounding box center [327, 83] width 116 height 5
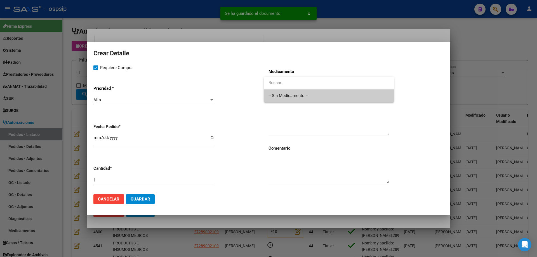
click at [277, 93] on span "-- Sin Medicamento --" at bounding box center [329, 96] width 121 height 13
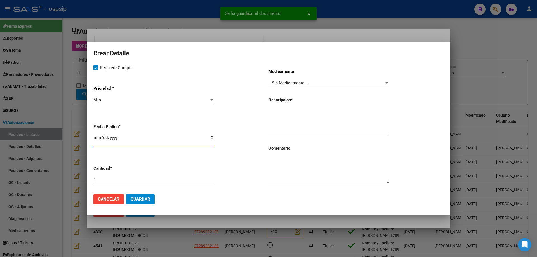
click at [95, 139] on input "[DATE]" at bounding box center [153, 139] width 121 height 9
type input "[DATE]"
click at [291, 123] on textarea at bounding box center [329, 122] width 121 height 26
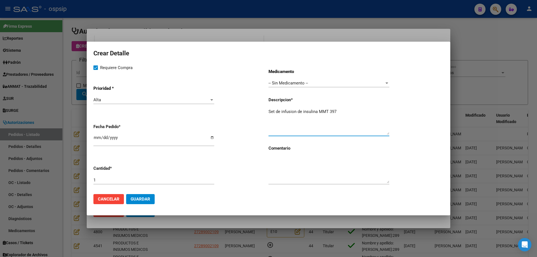
type textarea "Set de infusion de insulina MMT 397"
click at [106, 181] on input "1" at bounding box center [153, 180] width 121 height 5
type input "10"
click at [337, 111] on textarea "Set de infusión de insulina MMT 397" at bounding box center [329, 122] width 121 height 26
type textarea "Set de infusión de insulina MMT 397"
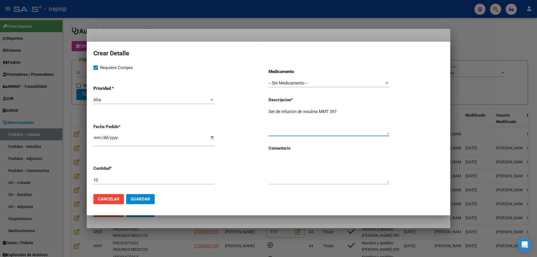
click at [146, 197] on span "Guardar" at bounding box center [141, 199] width 20 height 5
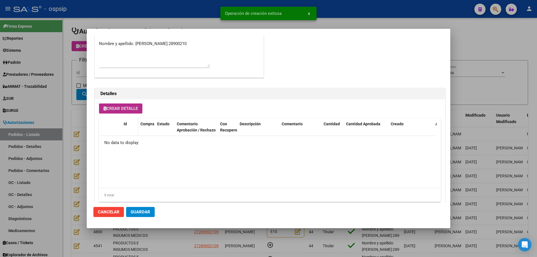
scroll to position [318, 0]
click at [127, 104] on button "Crear Detalle" at bounding box center [120, 108] width 43 height 10
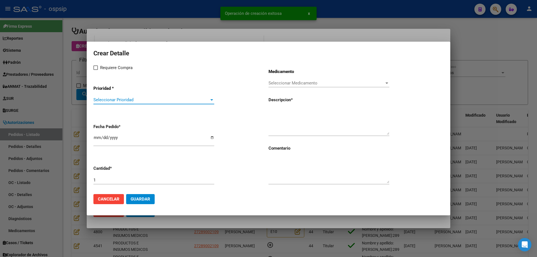
click at [132, 101] on span "Seleccionar Prioridad" at bounding box center [151, 99] width 116 height 5
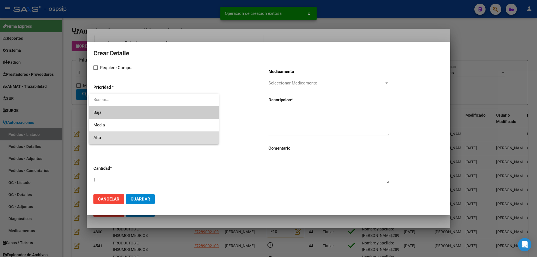
click at [117, 133] on span "Alta" at bounding box center [153, 137] width 121 height 13
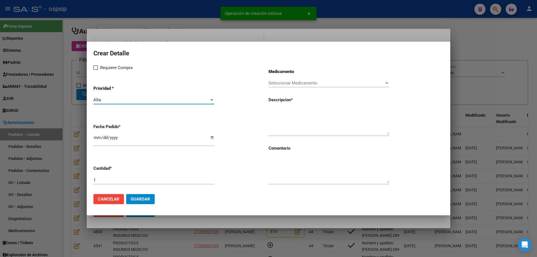
click at [100, 66] on label "Requiere Compra" at bounding box center [112, 67] width 39 height 7
click at [96, 70] on input "Requiere Compra" at bounding box center [95, 70] width 0 height 0
checkbox input "true"
click at [316, 83] on span "Seleccionar Medicamento" at bounding box center [327, 83] width 116 height 5
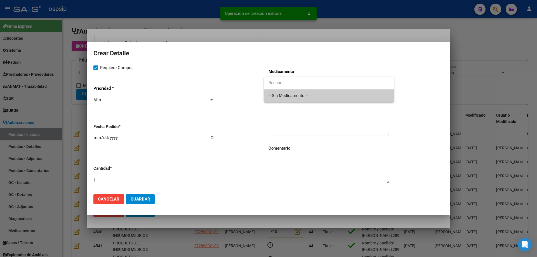
click at [309, 97] on span "-- Sin Medicamento --" at bounding box center [329, 96] width 121 height 13
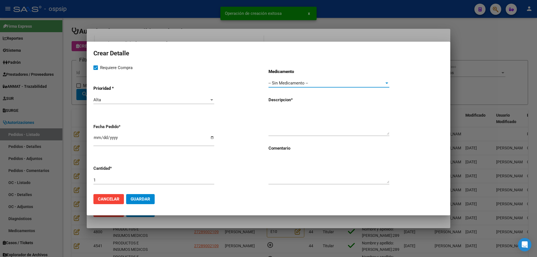
click at [98, 138] on input "[DATE]" at bounding box center [153, 139] width 121 height 9
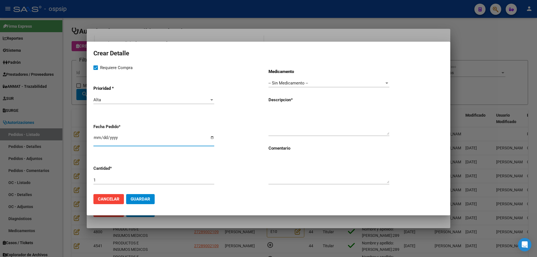
type input "[DATE]"
click at [273, 118] on textarea at bounding box center [329, 122] width 121 height 26
type textarea "r"
type textarea "Reservorio de insulina MMT 332"
click at [191, 182] on input "1" at bounding box center [153, 180] width 121 height 5
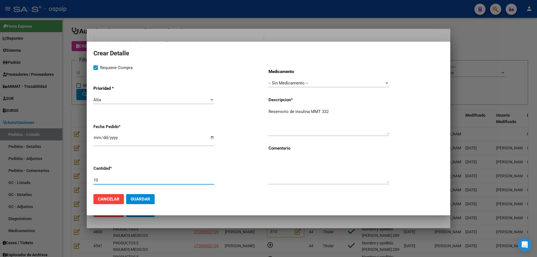
type input "10"
click at [334, 113] on textarea "Reservorio de insulina MMT 332" at bounding box center [329, 122] width 121 height 26
click at [135, 200] on span "Guardar" at bounding box center [141, 199] width 20 height 5
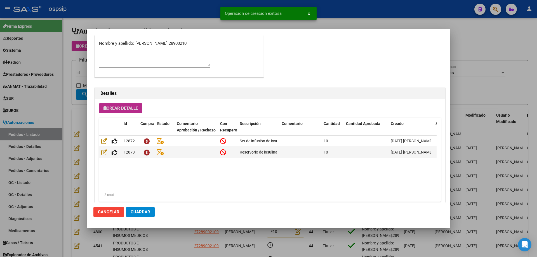
click at [134, 112] on button "Crear Detalle" at bounding box center [120, 108] width 43 height 10
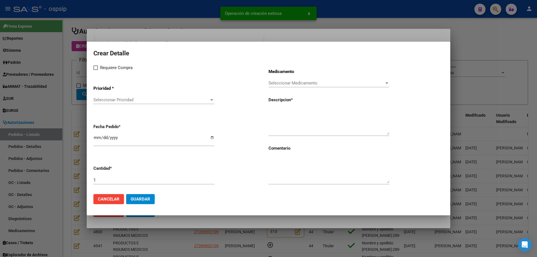
click at [139, 100] on span "Seleccionar Prioridad" at bounding box center [151, 99] width 116 height 5
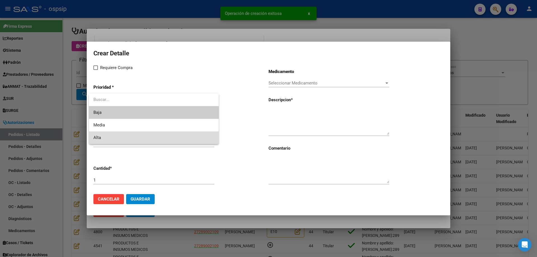
click at [129, 137] on span "Alta" at bounding box center [153, 137] width 121 height 13
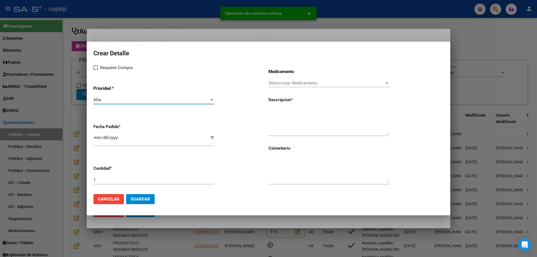
click at [107, 68] on span "Requiere Compra" at bounding box center [116, 67] width 32 height 7
click at [96, 70] on input "Requiere Compra" at bounding box center [95, 70] width 0 height 0
checkbox input "true"
click at [271, 82] on span "Seleccionar Medicamento" at bounding box center [327, 83] width 116 height 5
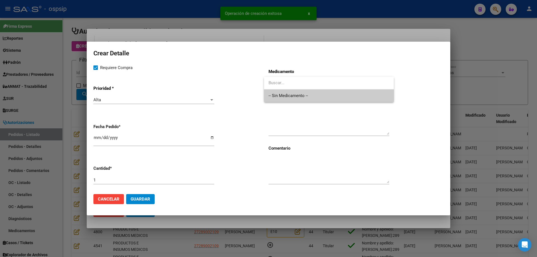
click at [276, 98] on span "-- Sin Medicamento --" at bounding box center [329, 96] width 121 height 13
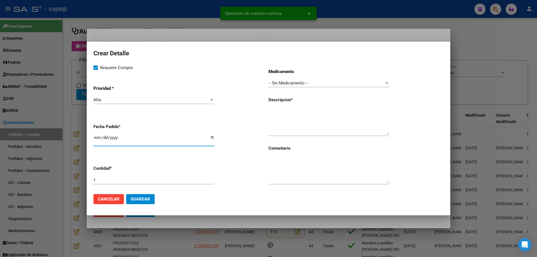
click at [100, 138] on input "[DATE]" at bounding box center [153, 139] width 121 height 9
type input "[DATE]"
click at [298, 113] on textarea at bounding box center [329, 122] width 121 height 26
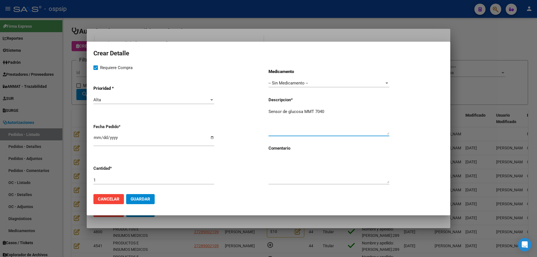
type textarea "Sensor de glucosa MMT 7040"
click at [176, 179] on input "1" at bounding box center [153, 180] width 121 height 5
type input "5"
click at [346, 113] on textarea "Sensor de glucosa MMT 7040" at bounding box center [329, 122] width 121 height 26
click at [138, 201] on span "Guardar" at bounding box center [141, 199] width 20 height 5
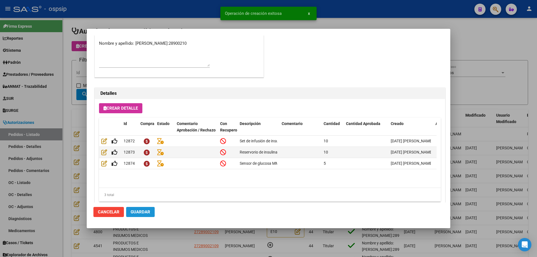
click at [149, 211] on span "Guardar" at bounding box center [141, 212] width 20 height 5
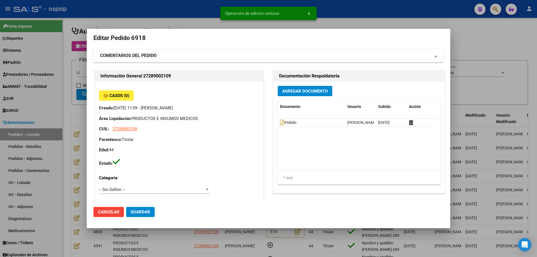
scroll to position [0, 0]
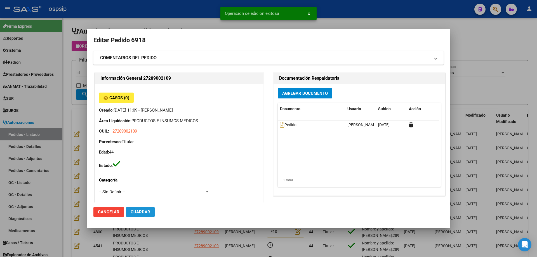
click at [150, 210] on button "Guardar" at bounding box center [140, 212] width 29 height 10
click at [71, 131] on div at bounding box center [268, 128] width 537 height 257
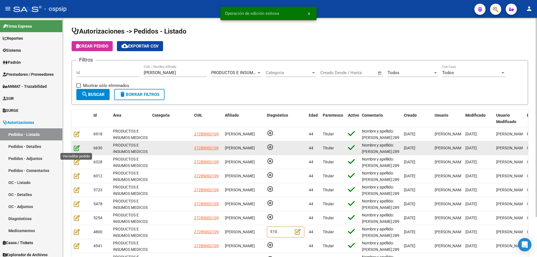
click at [76, 149] on icon at bounding box center [77, 148] width 6 height 6
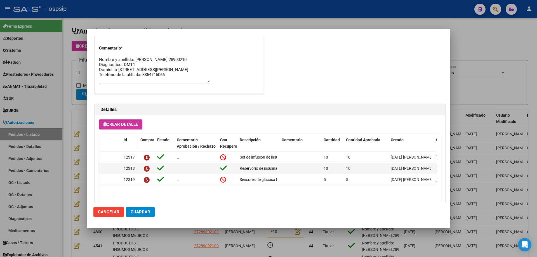
scroll to position [251, 0]
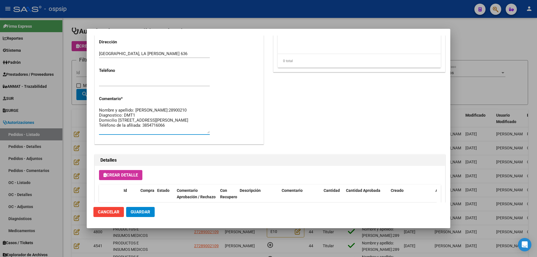
drag, startPoint x: 99, startPoint y: 119, endPoint x: 191, endPoint y: 136, distance: 92.8
click at [191, 136] on div "Nombre y apellido: [PERSON_NAME]:28900210 Diagnostico: DMT1 Domicilio [STREET_A…" at bounding box center [154, 123] width 111 height 34
click at [80, 118] on div at bounding box center [268, 128] width 537 height 257
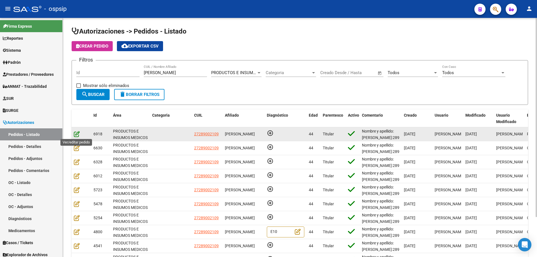
click at [78, 134] on icon at bounding box center [77, 134] width 6 height 6
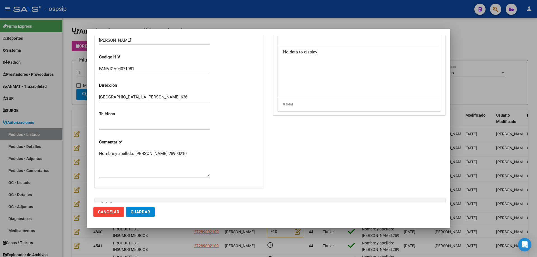
scroll to position [252, 0]
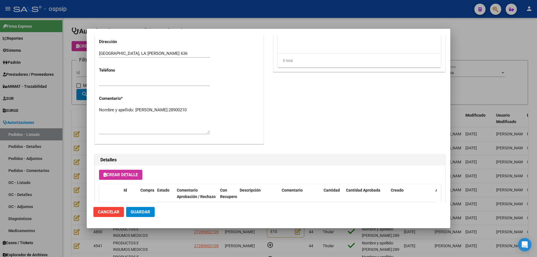
click at [144, 116] on textarea "Nombre y apellido: [PERSON_NAME]:28900210" at bounding box center [154, 120] width 111 height 26
paste textarea "Diagnostico: DMT1 Domicilio [STREET_ADDRESS][PERSON_NAME] Teléfono de la afilia…"
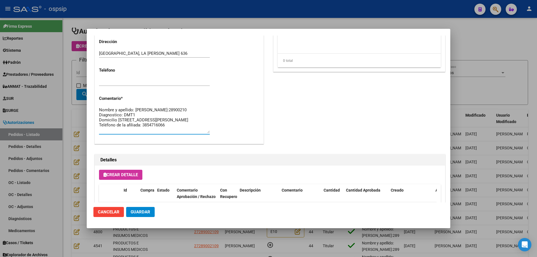
type textarea "Nombre y apellido: [PERSON_NAME]:28900210 Diagnostico: DMT1 Domicilio [STREET_A…"
click at [148, 208] on button "Guardar" at bounding box center [140, 212] width 29 height 10
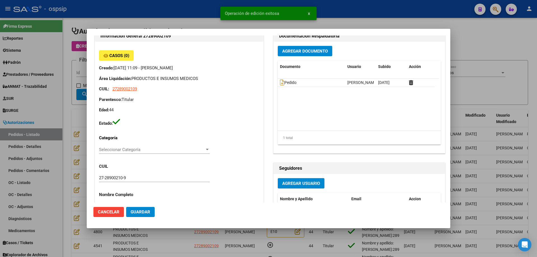
scroll to position [0, 0]
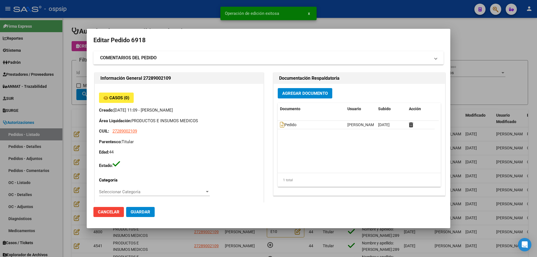
click at [85, 119] on div at bounding box center [268, 128] width 537 height 257
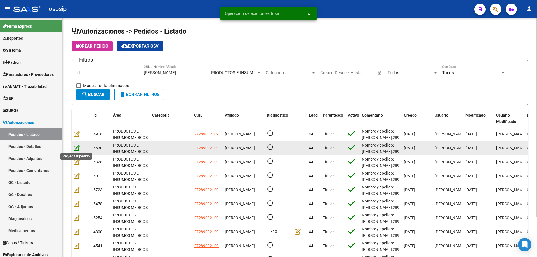
click at [76, 149] on icon at bounding box center [77, 148] width 6 height 6
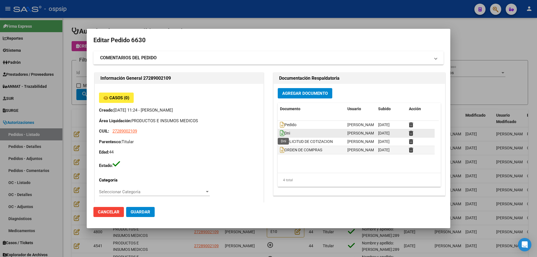
click at [280, 134] on icon at bounding box center [282, 133] width 4 height 6
click at [64, 127] on div at bounding box center [268, 128] width 537 height 257
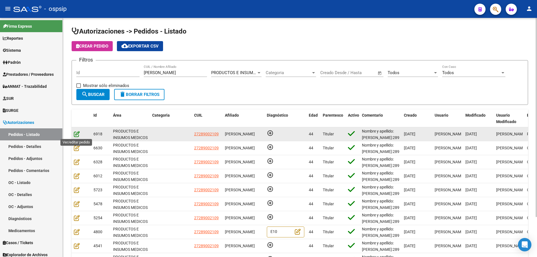
click at [76, 132] on icon at bounding box center [77, 134] width 6 height 6
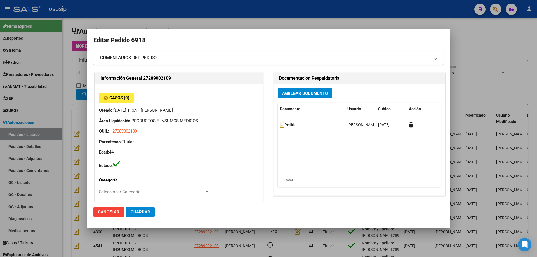
click at [301, 94] on span "Agregar Documento" at bounding box center [305, 93] width 46 height 5
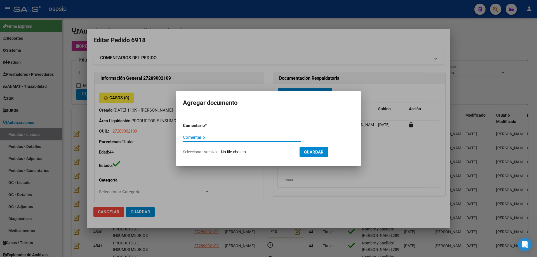
click at [272, 150] on input "Seleccionar Archivo" at bounding box center [258, 152] width 74 height 5
type input "C:\fakepath\DNI [PERSON_NAME].jpg"
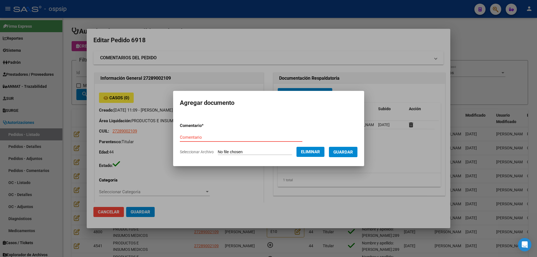
click at [184, 136] on input "Comentario" at bounding box center [241, 137] width 123 height 5
type input "Dni"
click at [353, 152] on span "Guardar" at bounding box center [343, 152] width 20 height 5
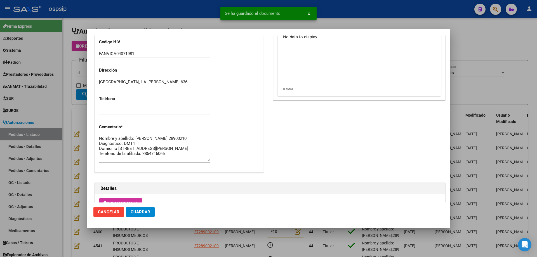
scroll to position [224, 0]
click at [119, 143] on textarea "Nombre y apellido: [PERSON_NAME]:28900210 Diagnostico: DMT1 Domicilio [STREET_A…" at bounding box center [154, 148] width 111 height 26
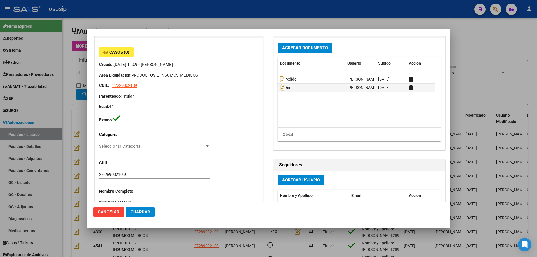
scroll to position [0, 0]
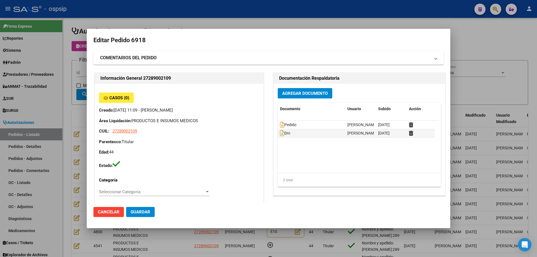
click at [294, 97] on button "Agregar Documento" at bounding box center [305, 93] width 55 height 10
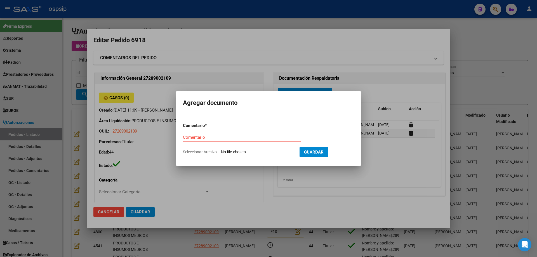
click at [261, 153] on input "Seleccionar Archivo" at bounding box center [258, 152] width 74 height 5
type input "C:\fakepath\carnet [PERSON_NAME].png"
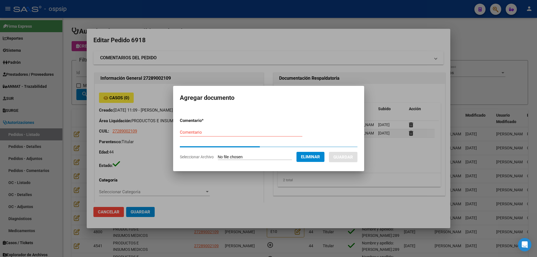
click at [194, 131] on input "Comentario" at bounding box center [241, 132] width 123 height 5
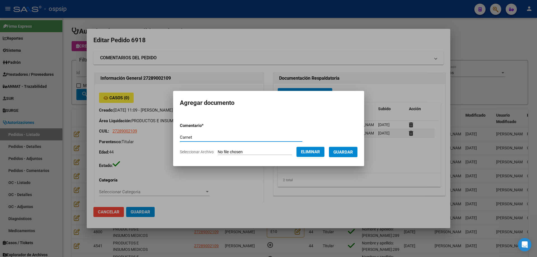
type input "Carnet"
click at [344, 157] on form "Comentario * Carnet Comentario Seleccionar Archivo Eliminar Guardar" at bounding box center [269, 138] width 178 height 41
click at [344, 156] on button "Guardar" at bounding box center [343, 152] width 29 height 10
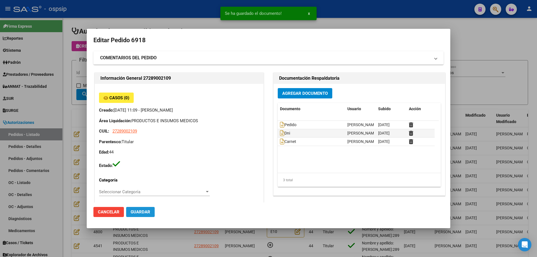
click at [138, 211] on span "Guardar" at bounding box center [141, 212] width 20 height 5
click at [137, 212] on span "Guardar" at bounding box center [141, 212] width 20 height 5
click at [73, 68] on div at bounding box center [268, 128] width 537 height 257
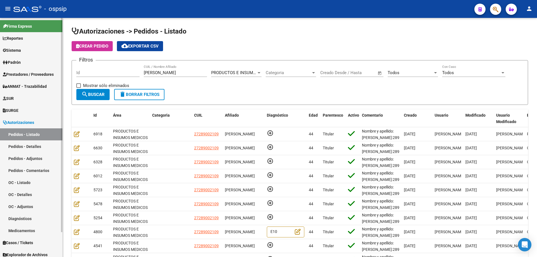
drag, startPoint x: 165, startPoint y: 72, endPoint x: 46, endPoint y: 76, distance: 118.7
click at [47, 77] on mat-sidenav-container "Firma Express Reportes Egresos Devengados Auditorías x Área Auditorías x Usuari…" at bounding box center [268, 137] width 537 height 239
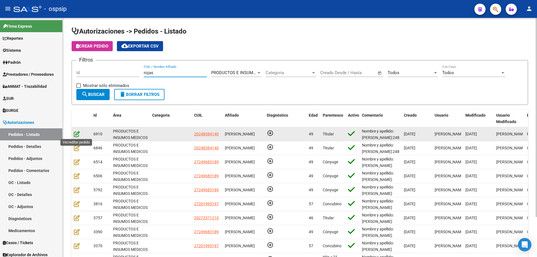
type input "rojas"
click at [78, 137] on icon at bounding box center [77, 134] width 6 height 6
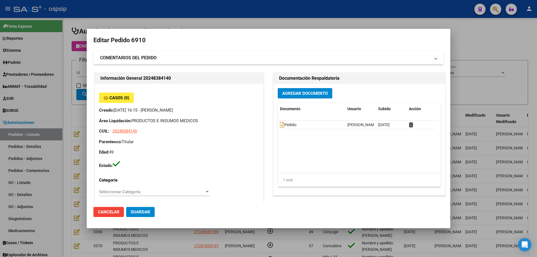
click at [293, 94] on span "Agregar Documento" at bounding box center [305, 93] width 46 height 5
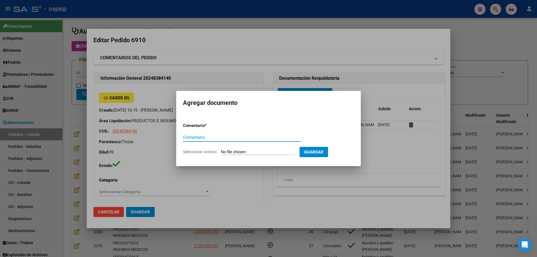
click at [268, 152] on input "Seleccionar Archivo" at bounding box center [258, 152] width 74 height 5
type input "C:\fakepath\imagen 1 [PERSON_NAME].png"
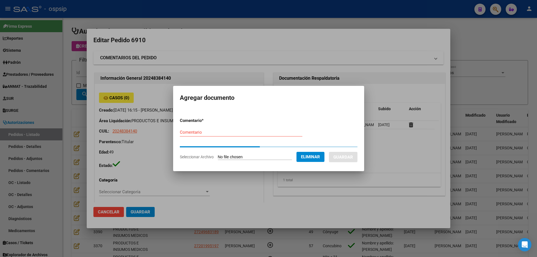
click at [204, 136] on div "Comentario" at bounding box center [241, 132] width 123 height 8
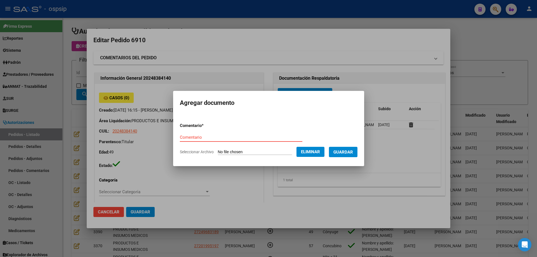
click at [207, 135] on input "Comentario" at bounding box center [241, 137] width 123 height 5
type input "Imagen"
click at [350, 153] on span "Guardar" at bounding box center [343, 152] width 20 height 5
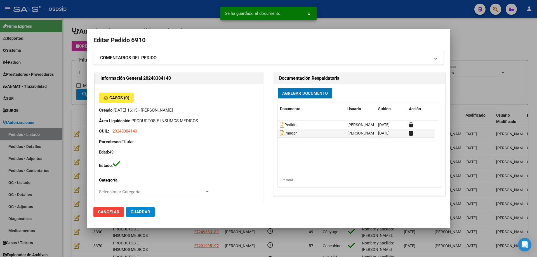
click at [300, 93] on span "Agregar Documento" at bounding box center [305, 93] width 46 height 5
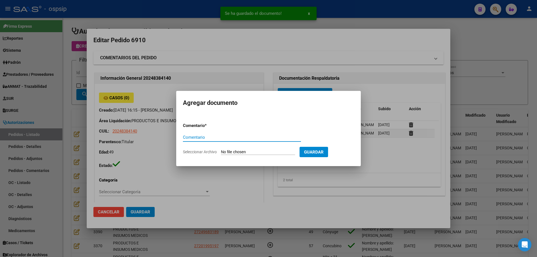
click at [263, 154] on input "Seleccionar Archivo" at bounding box center [258, 152] width 74 height 5
type input "C:\fakepath\imagen 2 [PERSON_NAME].png"
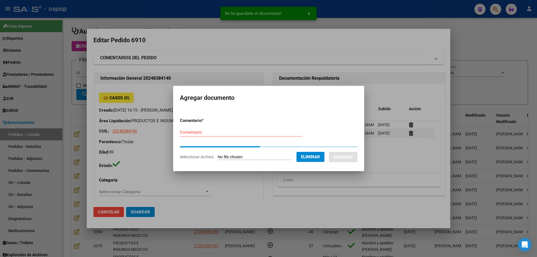
click at [243, 133] on div "Comentario" at bounding box center [241, 132] width 123 height 8
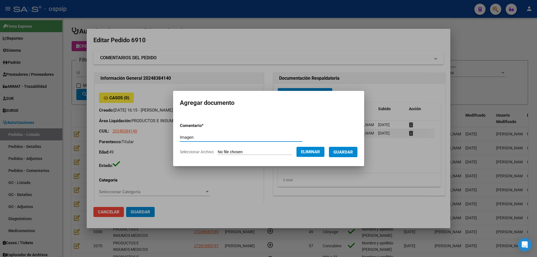
type input "Imagen"
click at [351, 151] on span "Guardar" at bounding box center [343, 152] width 20 height 5
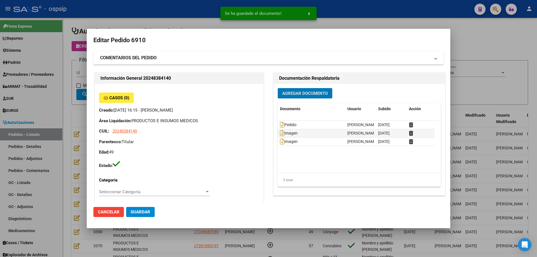
click at [287, 89] on button "Agregar Documento" at bounding box center [305, 93] width 55 height 10
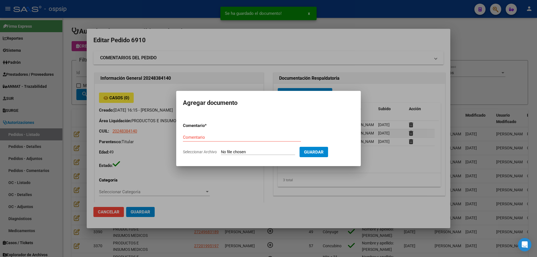
click at [266, 150] on input "Seleccionar Archivo" at bounding box center [258, 152] width 74 height 5
type input "C:\fakepath\imagen 3 [PERSON_NAME].png"
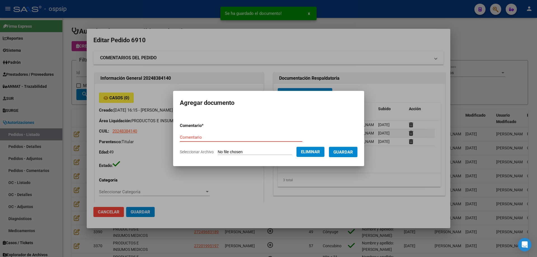
click at [253, 133] on div "Comentario" at bounding box center [241, 137] width 123 height 8
type input "i"
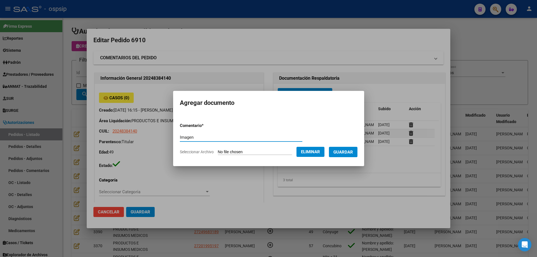
type input "Imagen"
click at [351, 150] on span "Guardar" at bounding box center [343, 152] width 20 height 5
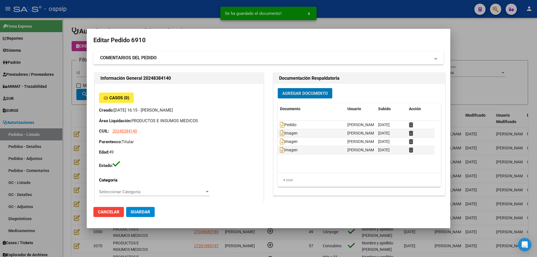
click at [307, 91] on span "Agregar Documento" at bounding box center [305, 93] width 46 height 5
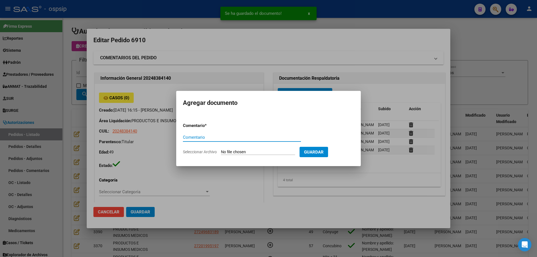
click at [265, 154] on input "Seleccionar Archivo" at bounding box center [258, 152] width 74 height 5
type input "C:\fakepath\imagen 4 [PERSON_NAME].png"
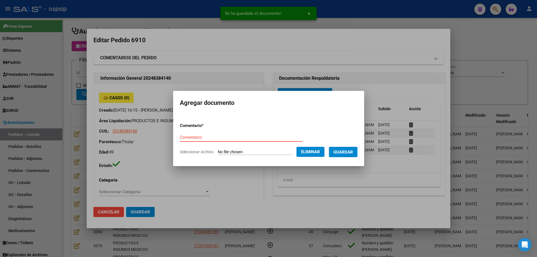
click at [282, 136] on input "Comentario" at bounding box center [241, 137] width 123 height 5
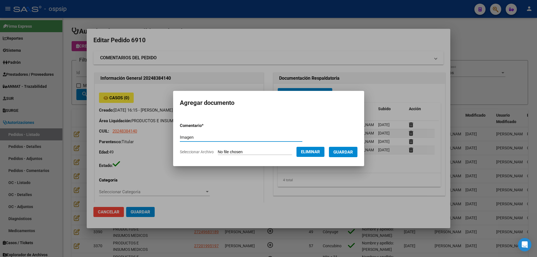
type input "Imagen"
click at [348, 151] on span "Guardar" at bounding box center [343, 152] width 20 height 5
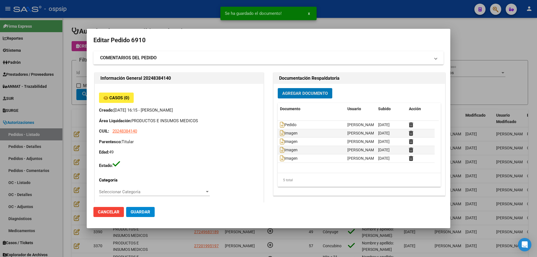
click at [137, 213] on span "Guardar" at bounding box center [141, 212] width 20 height 5
click at [87, 104] on mat-dialog-content "Editar Pedido 6910 COMENTARIOS DEL PEDIDO Escriba su comentario aquí. Enviar co…" at bounding box center [269, 119] width 364 height 167
click at [84, 104] on div at bounding box center [268, 128] width 537 height 257
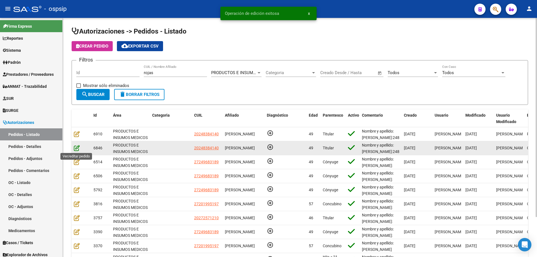
click at [76, 145] on icon at bounding box center [77, 148] width 6 height 6
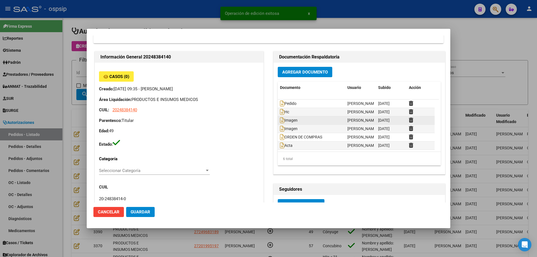
scroll to position [112, 0]
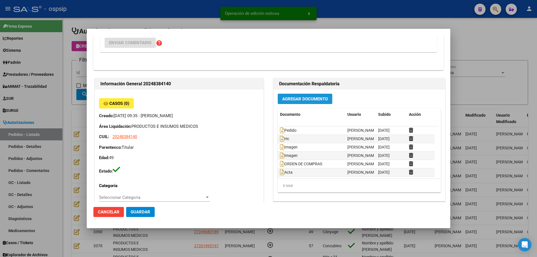
click at [309, 101] on span "Agregar Documento" at bounding box center [305, 99] width 46 height 5
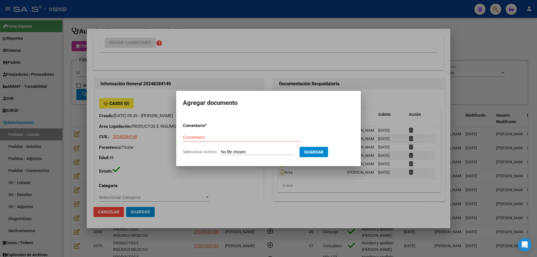
click at [278, 151] on input "Seleccionar Archivo" at bounding box center [258, 152] width 74 height 5
click at [149, 89] on div at bounding box center [268, 128] width 537 height 257
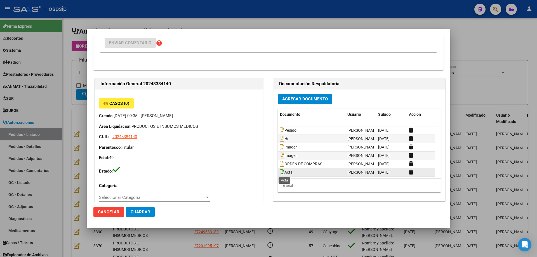
click at [280, 174] on icon at bounding box center [282, 172] width 4 height 6
click at [77, 97] on div at bounding box center [268, 128] width 537 height 257
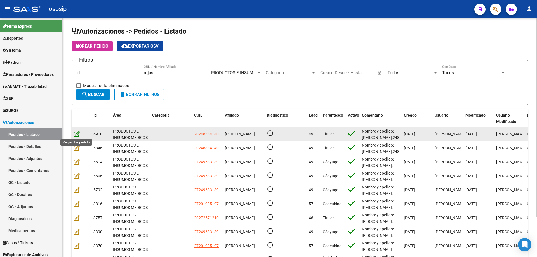
click at [76, 134] on icon at bounding box center [77, 134] width 6 height 6
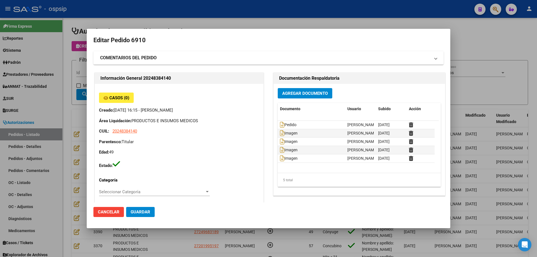
click at [310, 90] on button "Agregar Documento" at bounding box center [305, 93] width 55 height 10
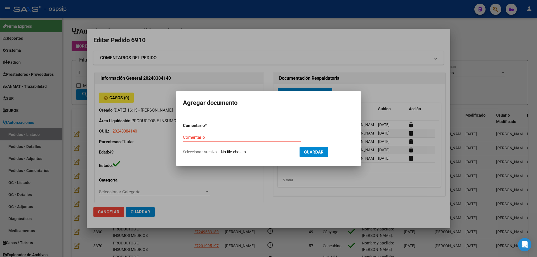
click at [272, 153] on input "Seleccionar Archivo" at bounding box center [258, 152] width 74 height 5
type input "C:\fakepath\acta [PERSON_NAME].pdf"
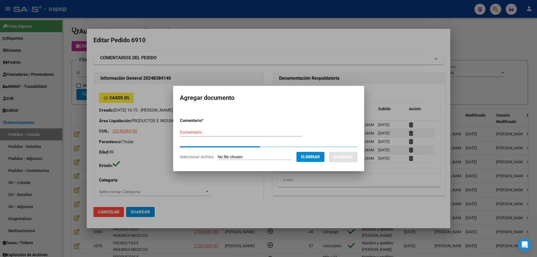
click at [189, 136] on div "Comentario" at bounding box center [241, 132] width 123 height 8
click at [191, 135] on div "Comentario" at bounding box center [241, 132] width 123 height 8
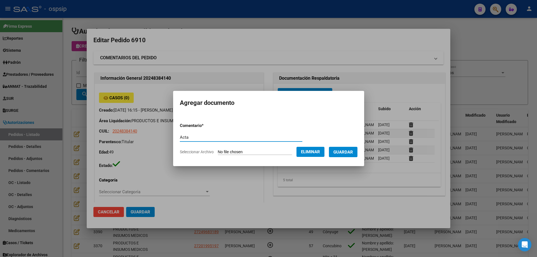
type input "Acta"
click at [353, 153] on span "Guardar" at bounding box center [343, 152] width 20 height 5
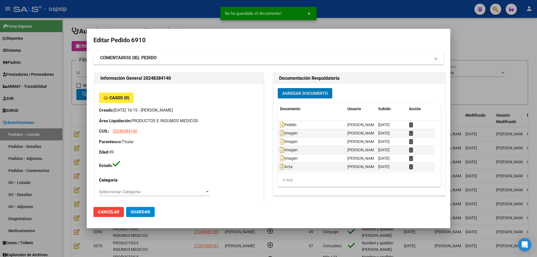
scroll to position [56, 0]
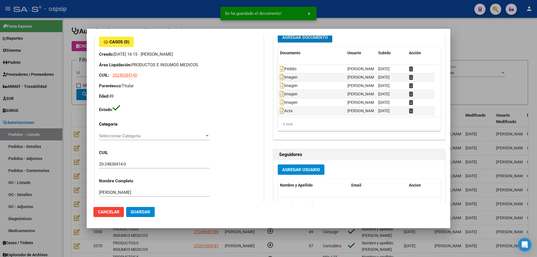
click at [59, 125] on div at bounding box center [268, 128] width 537 height 257
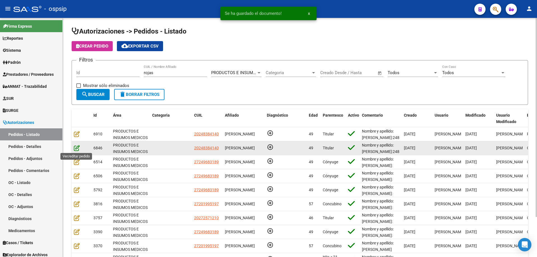
click at [76, 149] on icon at bounding box center [77, 148] width 6 height 6
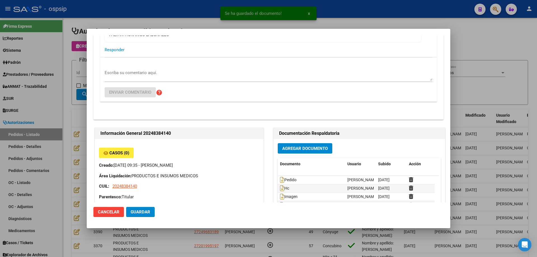
scroll to position [140, 0]
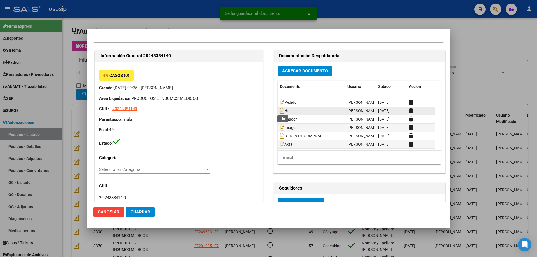
click at [282, 110] on span "Hc" at bounding box center [284, 111] width 9 height 4
click at [281, 110] on icon at bounding box center [282, 111] width 4 height 6
click at [76, 72] on div at bounding box center [268, 128] width 537 height 257
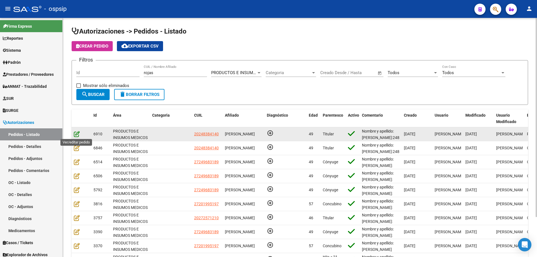
click at [78, 131] on icon at bounding box center [77, 134] width 6 height 6
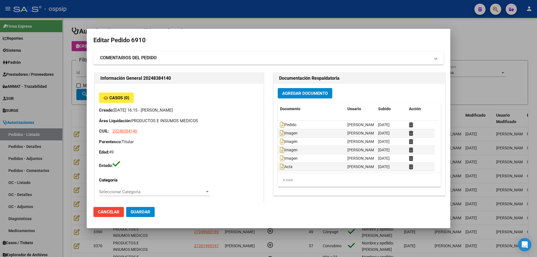
click at [321, 96] on button "Agregar Documento" at bounding box center [305, 93] width 55 height 10
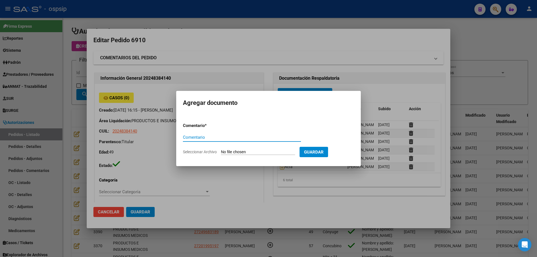
click at [286, 151] on input "Seleccionar Archivo" at bounding box center [258, 152] width 74 height 5
type input "C:\fakepath\hc [PERSON_NAME].pdf"
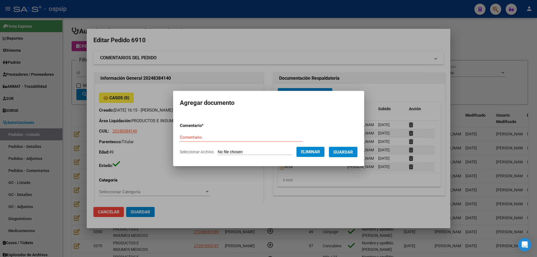
click at [202, 140] on div "Comentario" at bounding box center [241, 137] width 123 height 8
type input "Evolucion"
click at [347, 153] on span "Guardar" at bounding box center [343, 152] width 20 height 5
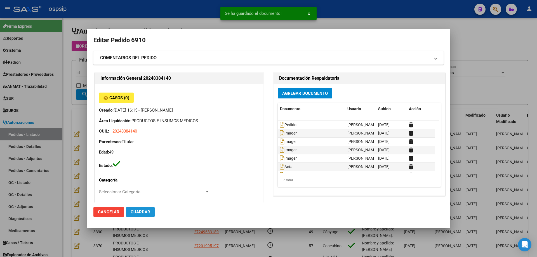
click at [139, 210] on span "Guardar" at bounding box center [141, 212] width 20 height 5
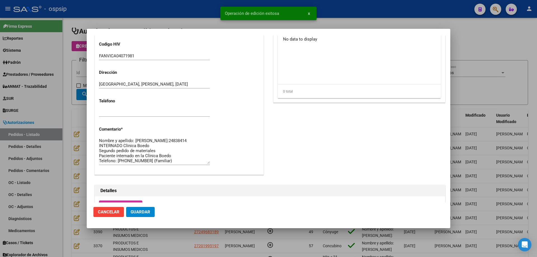
scroll to position [280, 0]
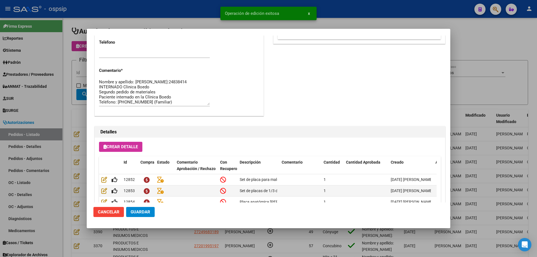
click at [59, 106] on div at bounding box center [268, 128] width 537 height 257
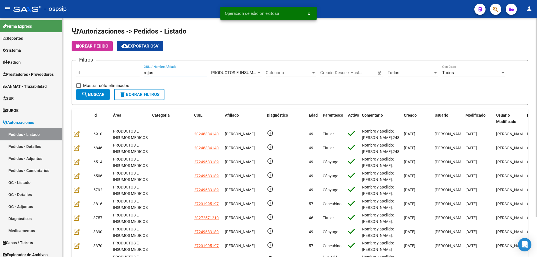
drag, startPoint x: 134, startPoint y: 74, endPoint x: 75, endPoint y: 67, distance: 59.2
click at [75, 68] on form "Filtros Id [PERSON_NAME] CUIL / Nombre Afiliado PRODUCTOS E INSUMOS MEDICOS Sel…" at bounding box center [300, 82] width 457 height 45
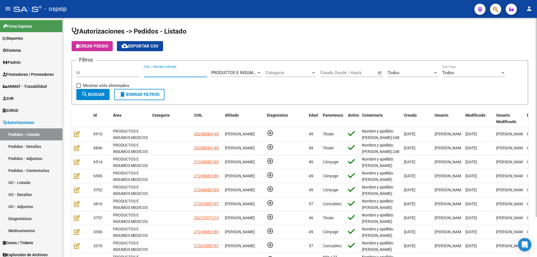
click at [94, 91] on button "search Buscar" at bounding box center [92, 94] width 33 height 11
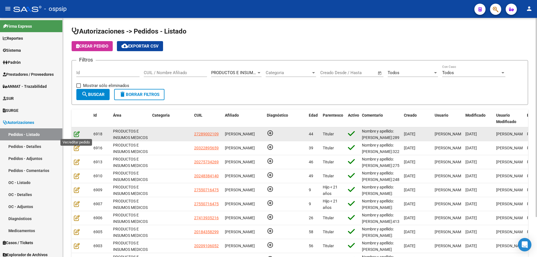
click at [75, 134] on icon at bounding box center [77, 134] width 6 height 6
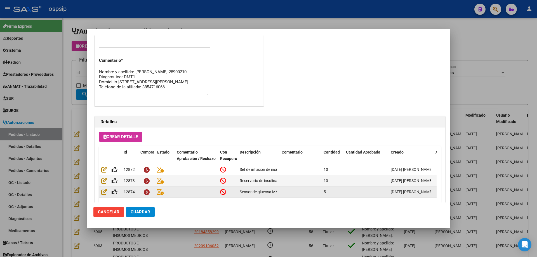
scroll to position [279, 0]
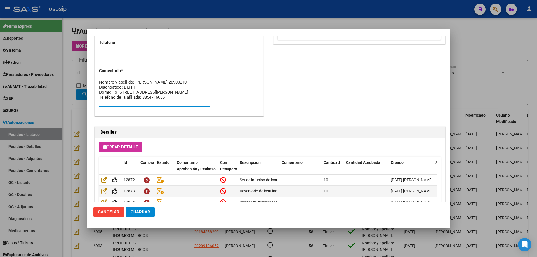
click at [120, 87] on textarea "Nombre y apellido: [PERSON_NAME]:28900210 Diagnostico: DMT1 Domicilio [STREET_A…" at bounding box center [154, 92] width 111 height 26
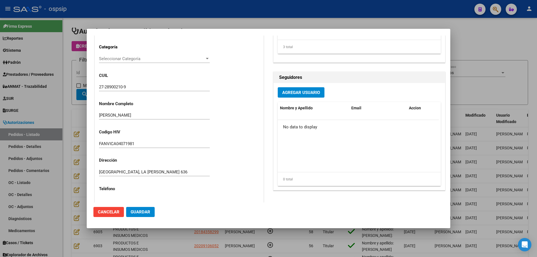
scroll to position [84, 0]
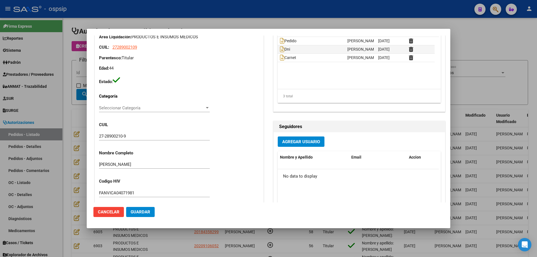
click at [53, 102] on div at bounding box center [268, 128] width 537 height 257
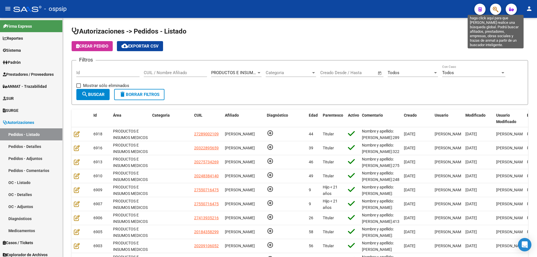
click at [496, 8] on icon "button" at bounding box center [496, 9] width 6 height 6
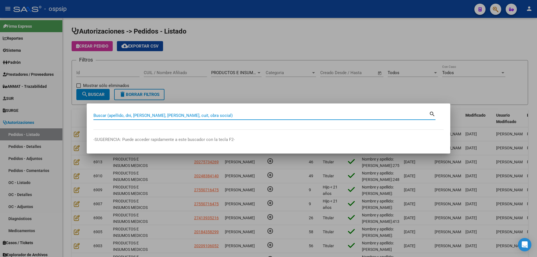
click at [256, 114] on input "Buscar (apellido, dni, [PERSON_NAME], [PERSON_NAME], cuit, obra social)" at bounding box center [261, 115] width 336 height 5
paste input "50530121"
type input "50530121"
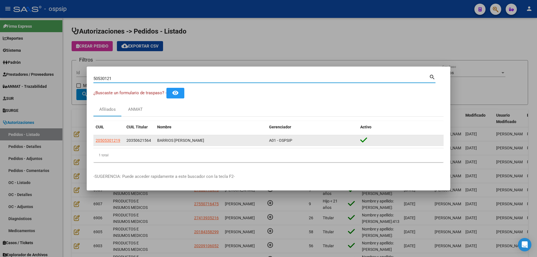
click at [121, 143] on div "20505301219" at bounding box center [109, 140] width 26 height 6
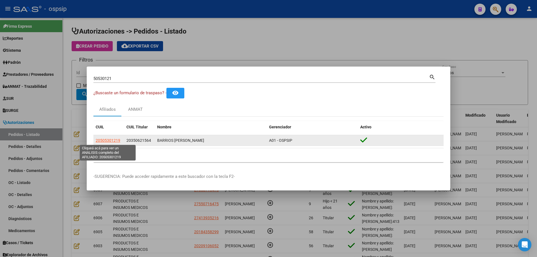
click at [117, 143] on span "20505301219" at bounding box center [108, 140] width 25 height 4
type textarea "20505301219"
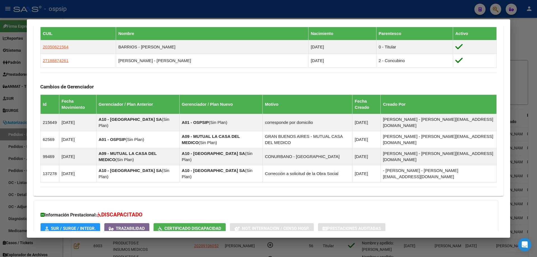
scroll to position [343, 0]
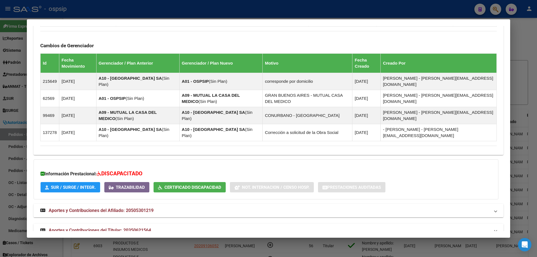
click at [96, 228] on span "Aportes y Contribuciones del Titular: 20350621564" at bounding box center [100, 230] width 102 height 5
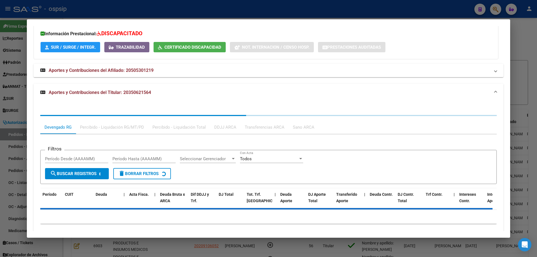
scroll to position [483, 0]
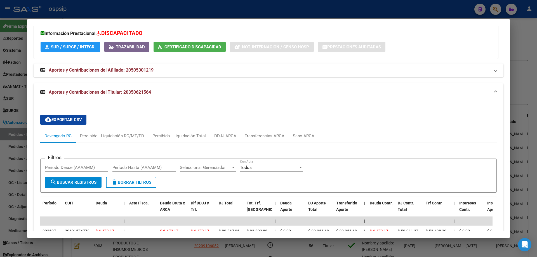
click at [5, 147] on div at bounding box center [268, 128] width 537 height 257
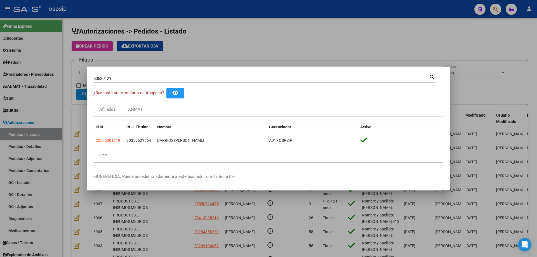
click at [175, 58] on div at bounding box center [268, 128] width 537 height 257
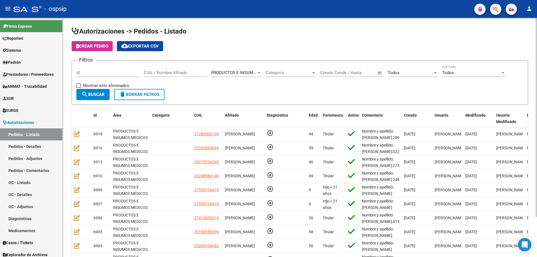
click at [185, 71] on input "CUIL / Nombre Afiliado" at bounding box center [175, 72] width 63 height 5
click at [392, 74] on span "Todos" at bounding box center [394, 72] width 12 height 5
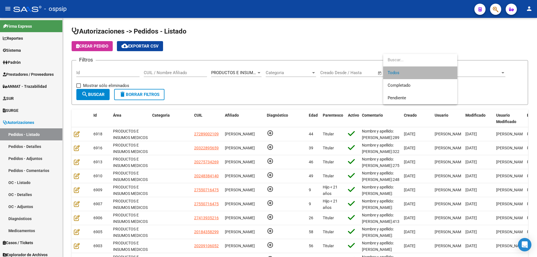
click at [394, 70] on span "Todos" at bounding box center [420, 73] width 65 height 13
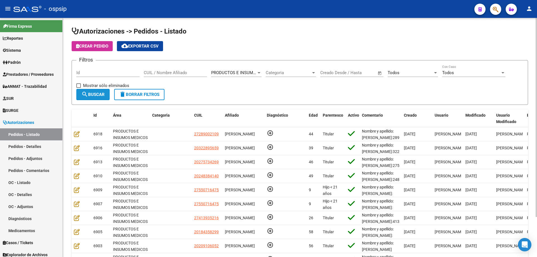
click at [106, 94] on button "search Buscar" at bounding box center [92, 94] width 33 height 11
click at [413, 76] on div "Todos Seleccionar Estado" at bounding box center [413, 71] width 50 height 12
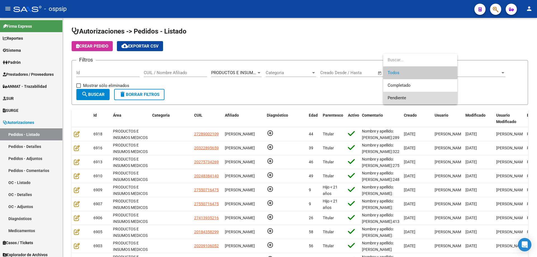
click at [402, 101] on span "Pendiente" at bounding box center [420, 98] width 65 height 13
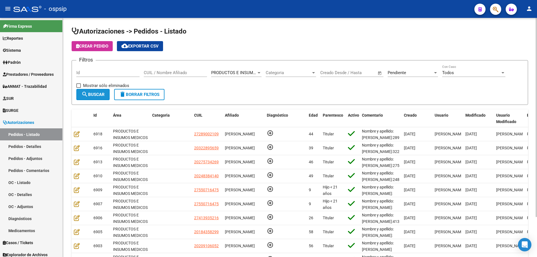
click at [100, 94] on span "search Buscar" at bounding box center [92, 94] width 23 height 5
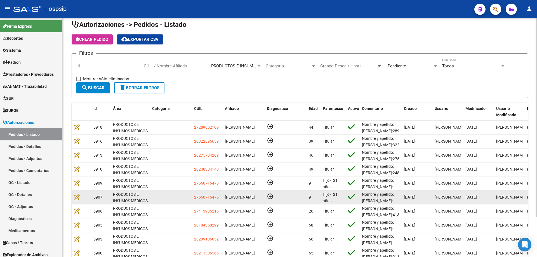
scroll to position [0, 0]
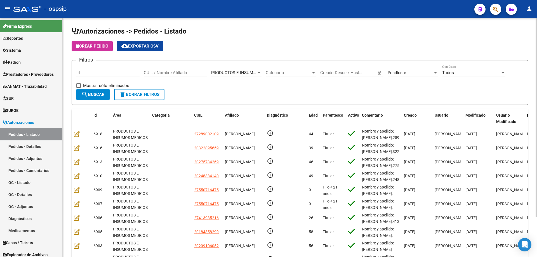
click at [397, 75] on span "Pendiente" at bounding box center [397, 72] width 18 height 5
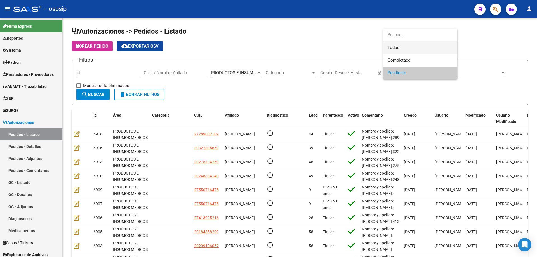
click at [393, 45] on span "Todos" at bounding box center [420, 47] width 65 height 13
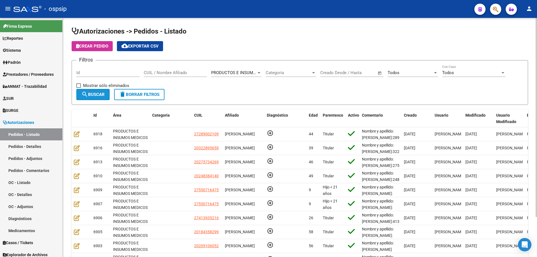
click at [107, 92] on button "search Buscar" at bounding box center [92, 94] width 33 height 11
click at [150, 71] on input "CUIL / Nombre Afiliado" at bounding box center [175, 72] width 63 height 5
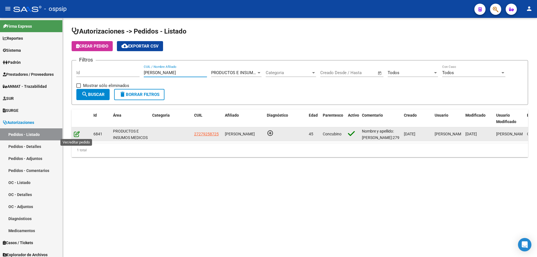
type input "[PERSON_NAME]"
click at [77, 135] on icon at bounding box center [77, 134] width 6 height 6
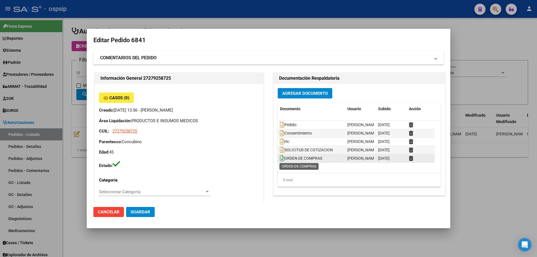
click at [280, 158] on icon at bounding box center [282, 158] width 4 height 6
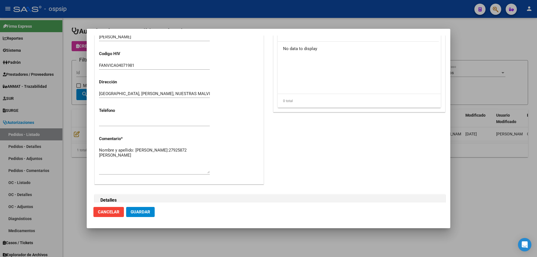
scroll to position [224, 0]
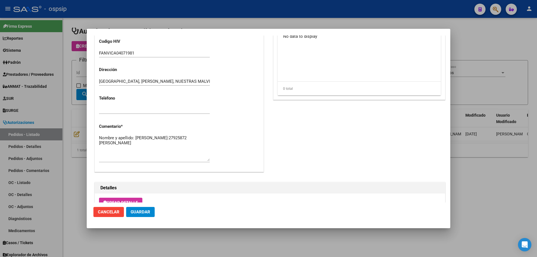
click at [69, 116] on div at bounding box center [268, 128] width 537 height 257
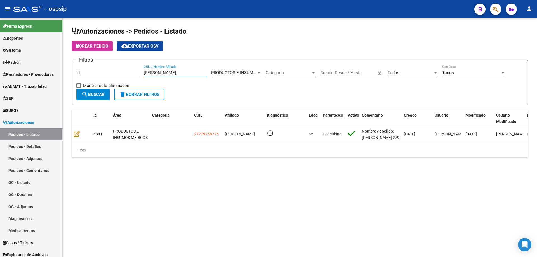
drag, startPoint x: 184, startPoint y: 73, endPoint x: 99, endPoint y: 66, distance: 84.5
click at [99, 66] on div "Filtros Id [PERSON_NAME] / Nombre Afiliado PRODUCTOS E INSUMOS MEDICOS Seleccio…" at bounding box center [299, 77] width 447 height 24
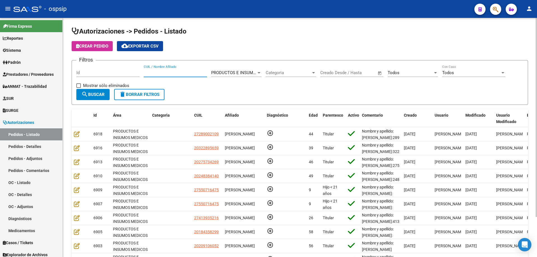
click at [172, 71] on input "CUIL / Nombre Afiliado" at bounding box center [175, 72] width 63 height 5
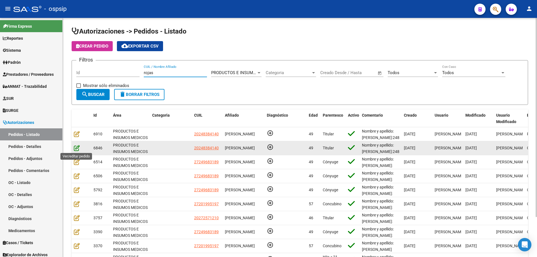
type input "rojas"
click at [75, 149] on icon at bounding box center [77, 148] width 6 height 6
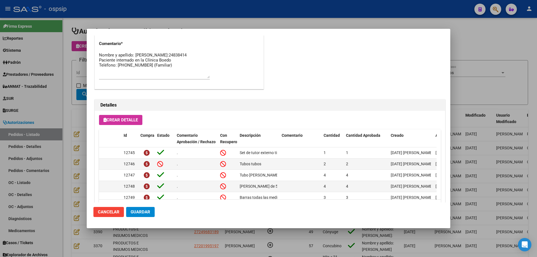
scroll to position [453, 0]
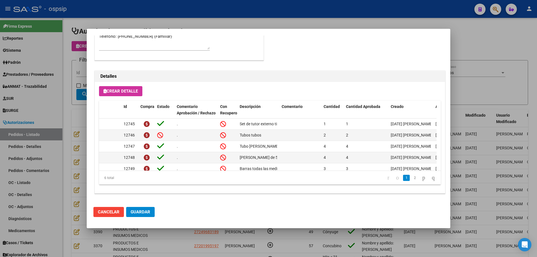
click at [79, 80] on div at bounding box center [268, 128] width 537 height 257
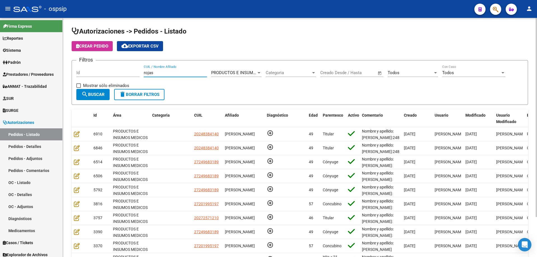
drag, startPoint x: 159, startPoint y: 74, endPoint x: 78, endPoint y: 75, distance: 81.7
click at [78, 75] on div "Filtros Id [PERSON_NAME] CUIL / Nombre Afiliado PRODUCTOS E INSUMOS MEDICOS Sel…" at bounding box center [299, 77] width 447 height 24
click at [165, 73] on input "CUIL / Nombre Afiliado" at bounding box center [175, 72] width 63 height 5
click at [184, 74] on input "CUIL / Nombre Afiliado" at bounding box center [175, 72] width 63 height 5
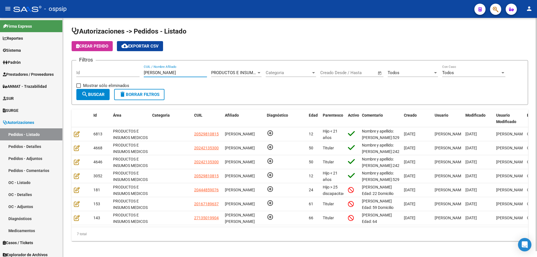
drag, startPoint x: 159, startPoint y: 71, endPoint x: 86, endPoint y: 70, distance: 72.5
click at [86, 70] on div "Filtros Id [PERSON_NAME] CUIL / Nombre Afiliado PRODUCTOS E INSUMOS MEDICOS Sel…" at bounding box center [299, 77] width 447 height 24
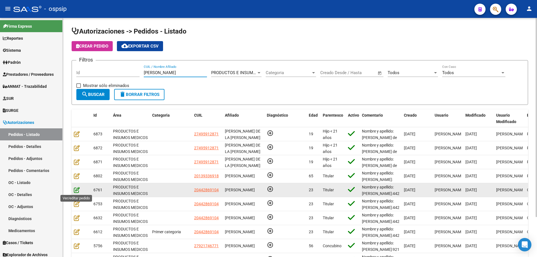
click at [76, 189] on icon at bounding box center [77, 190] width 6 height 6
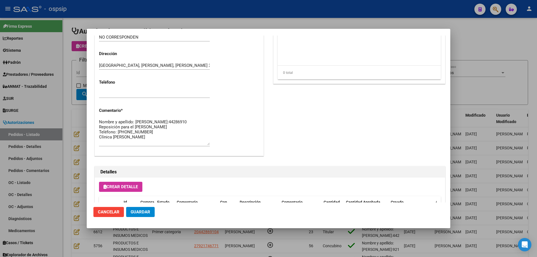
scroll to position [308, 0]
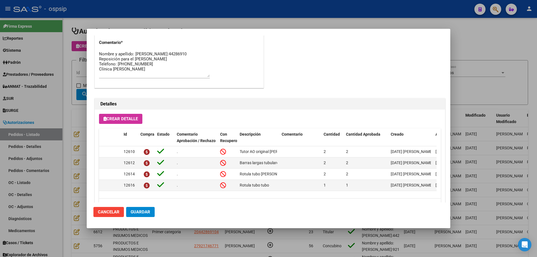
click at [65, 143] on div at bounding box center [268, 128] width 537 height 257
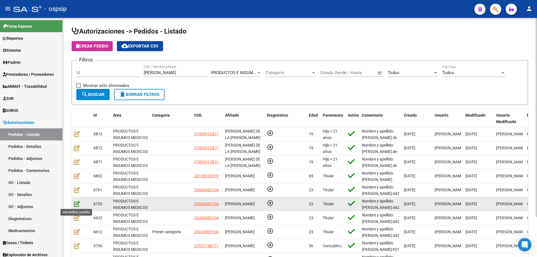
click at [75, 203] on icon at bounding box center [77, 204] width 6 height 6
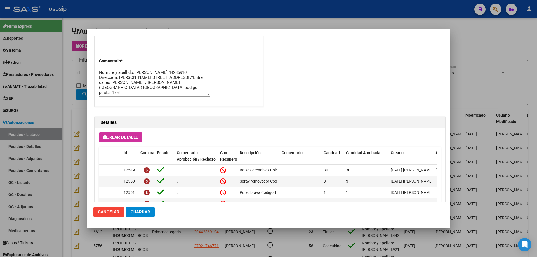
scroll to position [420, 0]
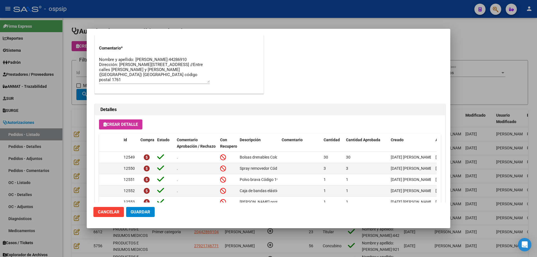
click at [68, 70] on div at bounding box center [268, 128] width 537 height 257
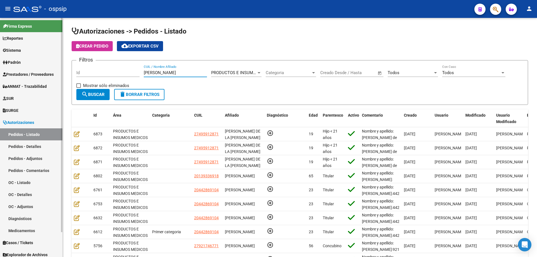
drag, startPoint x: 163, startPoint y: 73, endPoint x: 0, endPoint y: 62, distance: 163.7
click at [0, 63] on mat-sidenav-container "Firma Express Reportes Egresos Devengados Auditorías x Área Auditorías x Usuari…" at bounding box center [268, 137] width 537 height 239
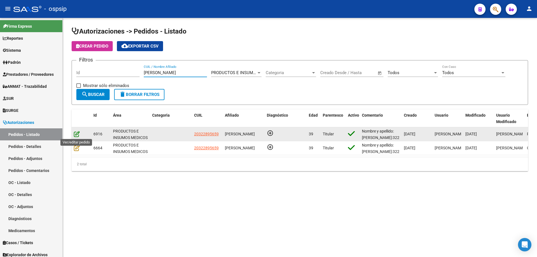
type input "[PERSON_NAME]"
click at [77, 135] on icon at bounding box center [77, 134] width 6 height 6
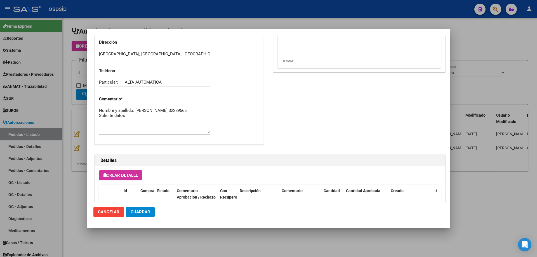
scroll to position [252, 0]
click at [137, 121] on textarea "Nombre y apellido: [PERSON_NAME]:32289565 Solicite datos" at bounding box center [154, 120] width 111 height 26
paste textarea "3416023274 Fabia [PHONE_NUMBER] [PERSON_NAME][STREET_ADDRESS]"
click at [99, 119] on textarea "Nombre y apellido: [PERSON_NAME]:32289565 3416023274 Fabia [PHONE_NUMBER] Nahue…" at bounding box center [154, 120] width 111 height 26
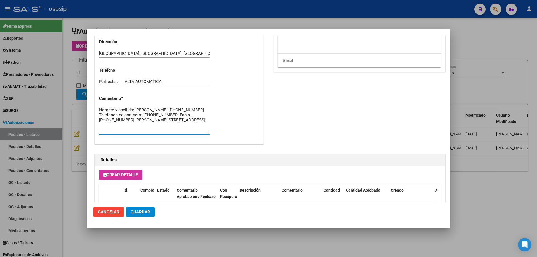
click at [99, 130] on textarea "Nombre y apellido: [PERSON_NAME]:[PHONE_NUMBER] Telefonos de contacto: [PHONE_N…" at bounding box center [154, 120] width 111 height 26
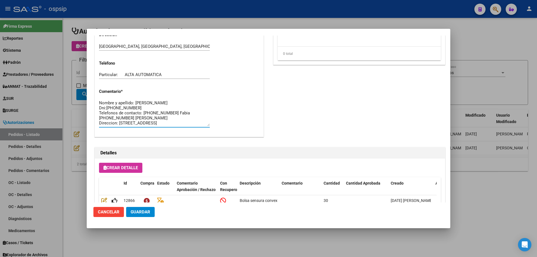
scroll to position [280, 0]
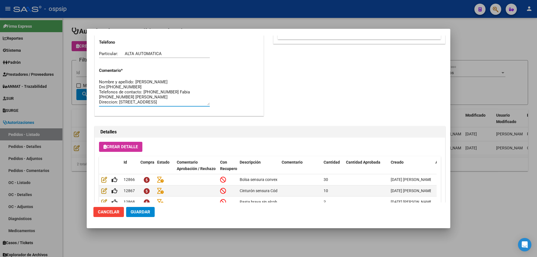
click at [113, 91] on textarea "Nombre y apellido: [PERSON_NAME] Dni:[PHONE_NUMBER] Telefonos de contacto: [PHO…" at bounding box center [154, 92] width 111 height 26
click at [179, 103] on textarea "Nombre y apellido: [PERSON_NAME]:[PHONE_NUMBER] Teléfonos de contacto: [PHONE_N…" at bounding box center [154, 92] width 111 height 26
type textarea "Nombre y apellido: [PERSON_NAME]:[PHONE_NUMBER] Teléfonos de contacto: [PHONE_N…"
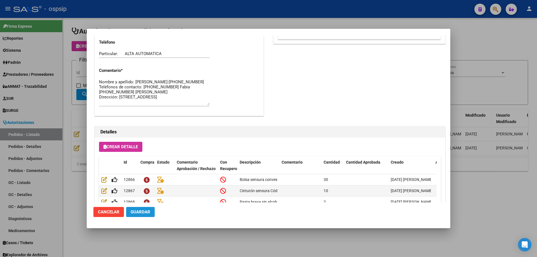
click at [146, 213] on span "Guardar" at bounding box center [141, 212] width 20 height 5
click at [47, 85] on div at bounding box center [268, 128] width 537 height 257
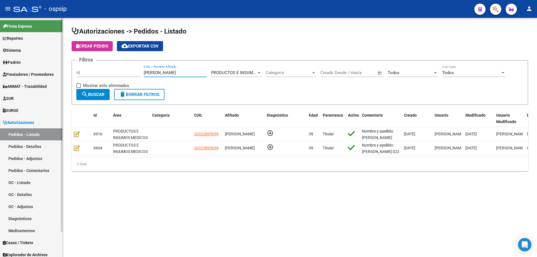
drag, startPoint x: 192, startPoint y: 72, endPoint x: 0, endPoint y: 64, distance: 192.4
click at [0, 64] on mat-sidenav-container "Firma Express Reportes Egresos Devengados Auditorías x Área Auditorías x Usuari…" at bounding box center [268, 137] width 537 height 239
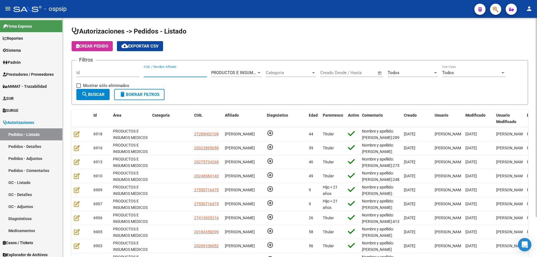
click at [159, 74] on input "CUIL / Nombre Afiliado" at bounding box center [175, 72] width 63 height 5
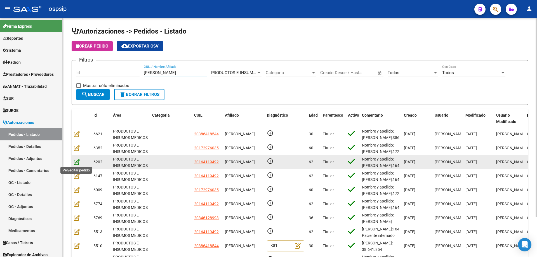
type input "[PERSON_NAME]"
click at [77, 161] on icon at bounding box center [77, 162] width 6 height 6
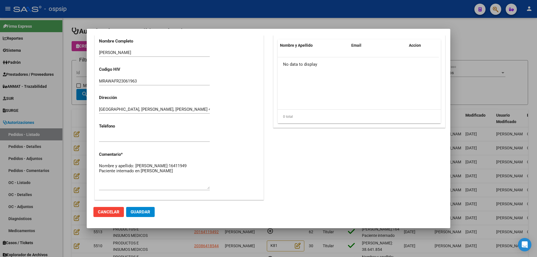
scroll to position [140, 0]
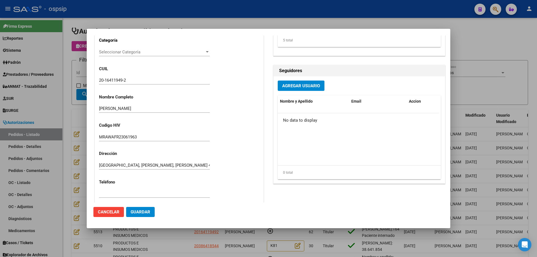
click at [116, 78] on input "20-16411949-2" at bounding box center [154, 80] width 111 height 5
drag, startPoint x: 116, startPoint y: 78, endPoint x: 167, endPoint y: 73, distance: 51.5
click at [167, 73] on div "Casos (0) Creado: [DATE] 14:34 - [PERSON_NAME] Área Liquidación: PRODUCTOS E IN…" at bounding box center [179, 100] width 169 height 312
click at [161, 79] on input "20-16411949-2" at bounding box center [154, 80] width 111 height 5
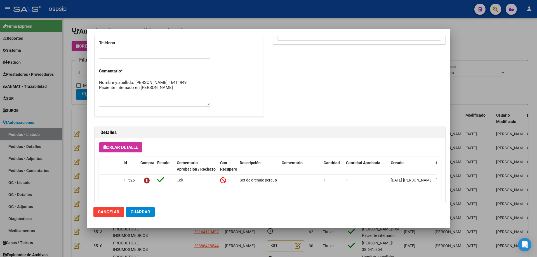
scroll to position [280, 0]
click at [135, 210] on span "Guardar" at bounding box center [141, 212] width 20 height 5
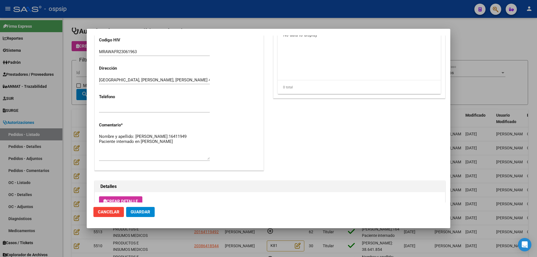
scroll to position [224, 0]
click at [119, 143] on textarea "Nombre y apellido: [PERSON_NAME]:16411949 Paciente internado en [PERSON_NAME]" at bounding box center [154, 148] width 111 height 26
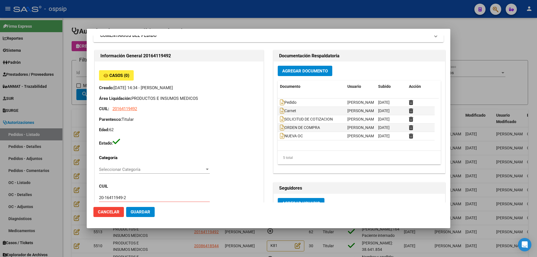
scroll to position [0, 0]
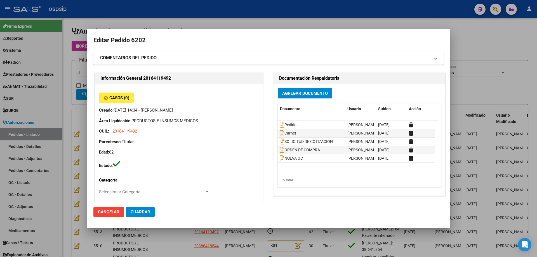
click at [78, 70] on div at bounding box center [268, 128] width 537 height 257
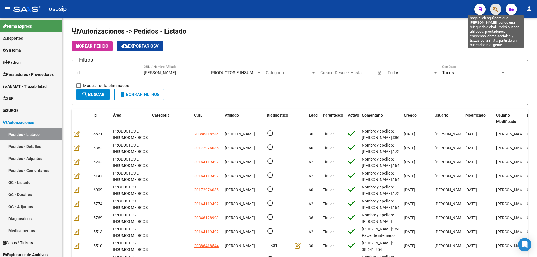
click at [495, 10] on icon "button" at bounding box center [496, 9] width 6 height 6
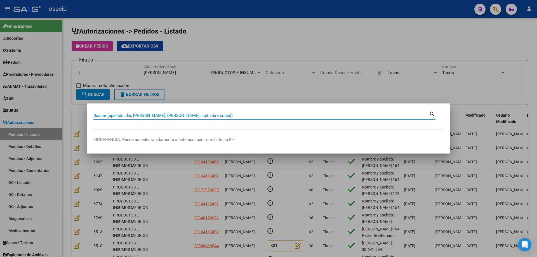
click at [212, 112] on div "Buscar (apellido, dni, [PERSON_NAME], [PERSON_NAME], cuit, obra social)" at bounding box center [261, 115] width 336 height 8
click at [212, 114] on input "Buscar (apellido, dni, [PERSON_NAME], [PERSON_NAME], cuit, obra social)" at bounding box center [261, 115] width 336 height 5
paste input "16411949"
type input "16411949"
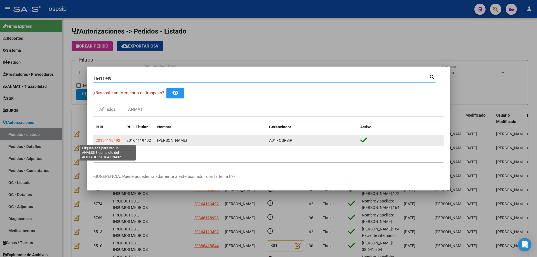
click at [109, 140] on span "20164119492" at bounding box center [108, 140] width 25 height 4
type textarea "20164119492"
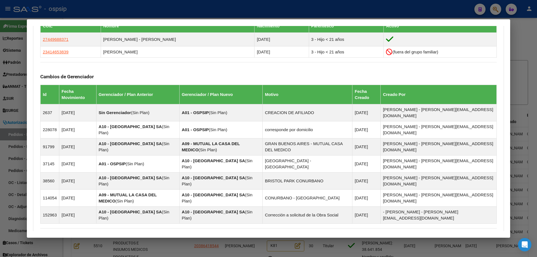
scroll to position [369, 0]
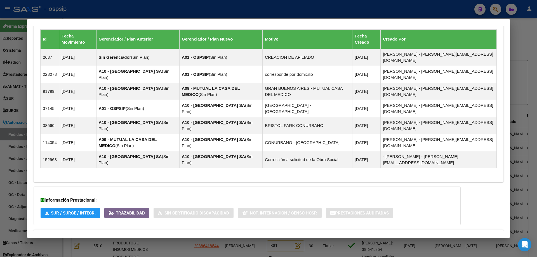
click at [126, 234] on span "Aportes y Contribuciones del Afiliado: 20164119492" at bounding box center [101, 236] width 105 height 5
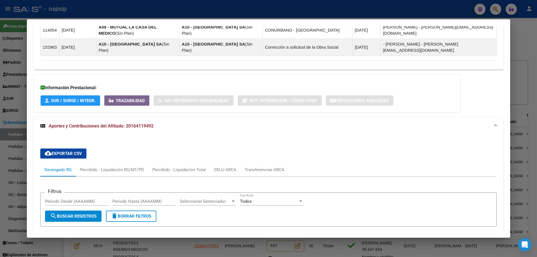
scroll to position [509, 0]
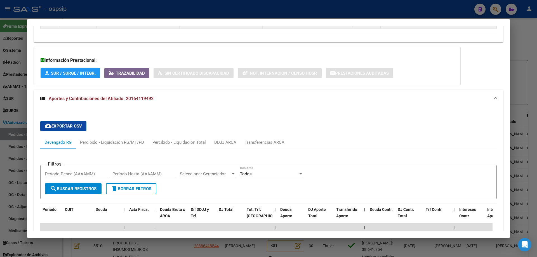
click at [17, 88] on div at bounding box center [268, 128] width 537 height 257
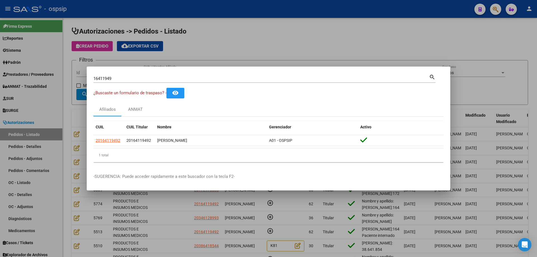
click at [110, 78] on input "16411949" at bounding box center [261, 78] width 336 height 5
click at [79, 86] on div at bounding box center [268, 128] width 537 height 257
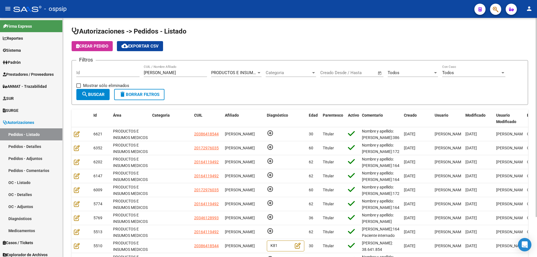
drag, startPoint x: 192, startPoint y: 76, endPoint x: 65, endPoint y: 54, distance: 129.0
click at [65, 54] on div "Autorizaciones -> Pedidos - Listado Crear Pedido cloud_download Exportar CSV Fi…" at bounding box center [300, 159] width 474 height 283
click at [175, 74] on input "[PERSON_NAME]" at bounding box center [175, 72] width 63 height 5
drag, startPoint x: 183, startPoint y: 72, endPoint x: 31, endPoint y: 60, distance: 152.9
click at [31, 60] on mat-sidenav-container "Firma Express Reportes Egresos Devengados Auditorías x Área Auditorías x Usuari…" at bounding box center [268, 137] width 537 height 239
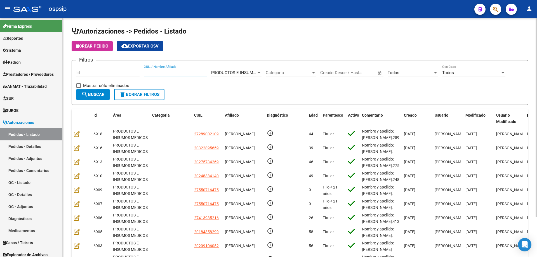
click at [108, 45] on span "Crear Pedido" at bounding box center [92, 46] width 32 height 5
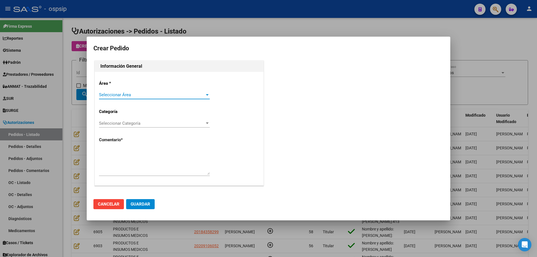
click at [178, 95] on span "Seleccionar Área" at bounding box center [152, 94] width 106 height 5
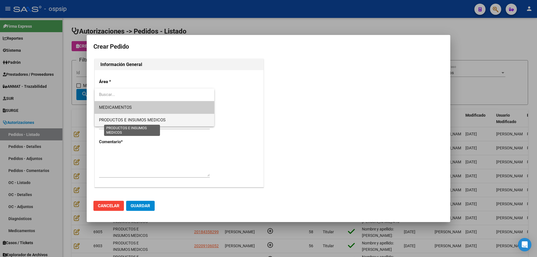
click at [162, 120] on span "PRODUCTOS E INSUMOS MEDICOS" at bounding box center [132, 119] width 67 height 5
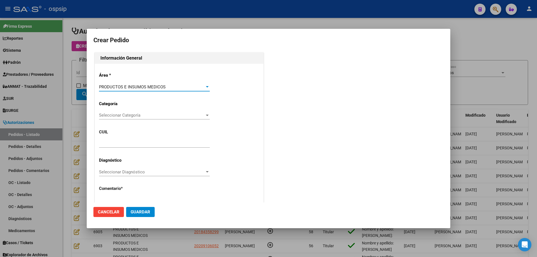
click at [158, 114] on span "Seleccionar Categoría" at bounding box center [152, 115] width 106 height 5
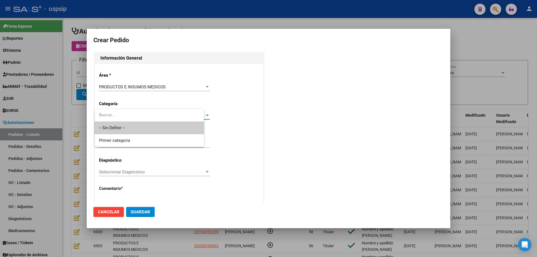
click at [153, 129] on span "-- Sin Definir --" at bounding box center [149, 128] width 100 height 13
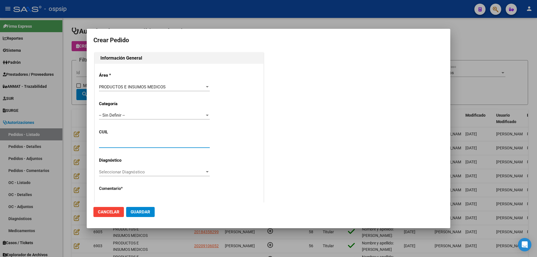
click at [146, 143] on input "text" at bounding box center [154, 143] width 111 height 5
paste input "20-16411949-2"
type input "20-16411949-2"
type input "[PERSON_NAME]"
type input "MRAWAFR23061963"
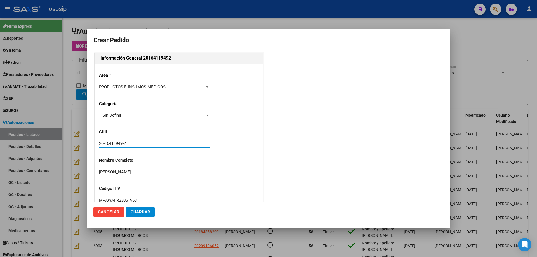
type input "[GEOGRAPHIC_DATA], [PERSON_NAME], [PERSON_NAME] 4030"
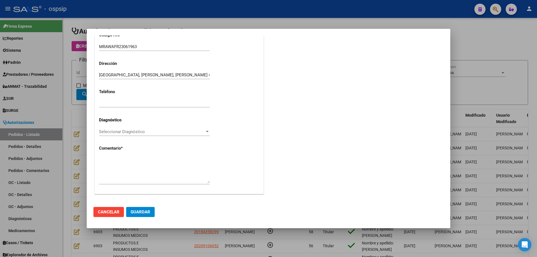
scroll to position [154, 0]
type input "20-16411949-2"
click at [142, 166] on textarea at bounding box center [154, 169] width 111 height 26
type textarea "n"
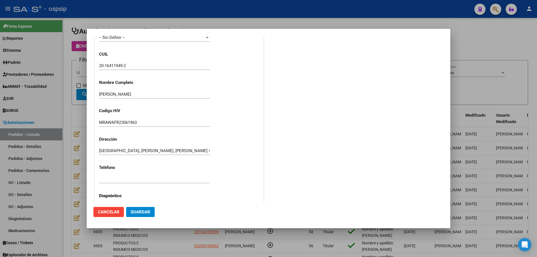
scroll to position [70, 0]
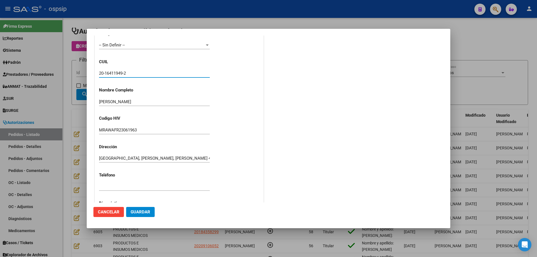
click at [119, 74] on input "20-16411949-2" at bounding box center [154, 73] width 111 height 5
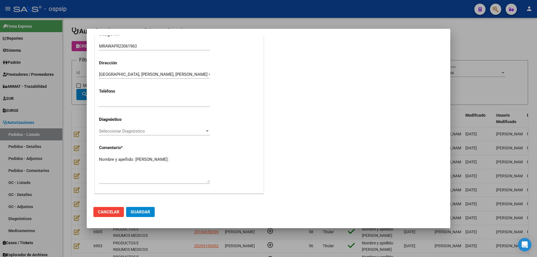
click at [109, 169] on textarea "Nombre y apellido: [PERSON_NAME]:" at bounding box center [154, 169] width 111 height 26
paste textarea "16411949"
type textarea "Nombre y apellido: [PERSON_NAME]:16411949"
click at [133, 209] on button "Guardar" at bounding box center [140, 212] width 29 height 10
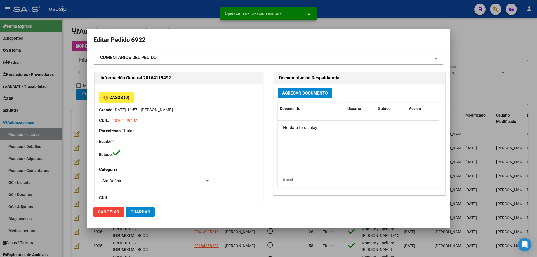
scroll to position [0, 0]
click at [289, 95] on span "Agregar Documento" at bounding box center [305, 93] width 46 height 5
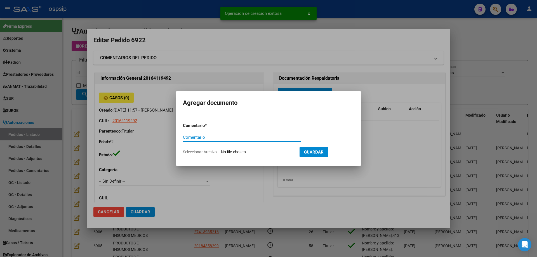
click at [267, 152] on input "Seleccionar Archivo" at bounding box center [258, 152] width 74 height 5
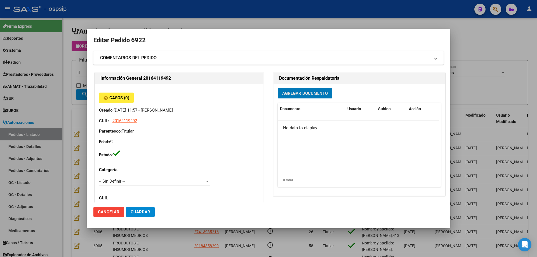
click at [319, 93] on span "Agregar Documento" at bounding box center [305, 93] width 46 height 5
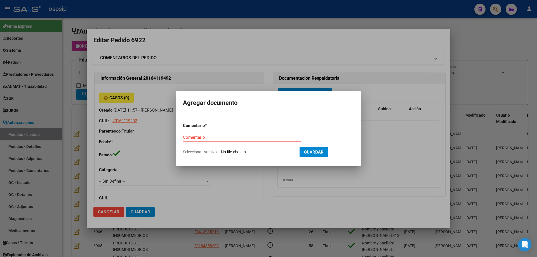
click at [283, 153] on input "Seleccionar Archivo" at bounding box center [258, 152] width 74 height 5
type input "C:\fakepath\pedido [PERSON_NAME].jpeg"
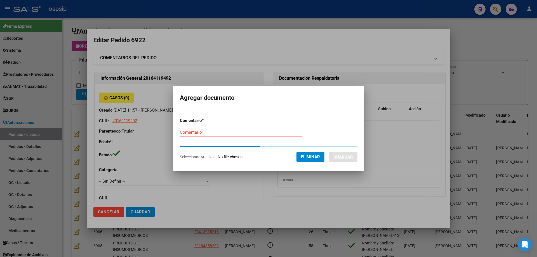
click at [204, 134] on div "Comentario" at bounding box center [241, 132] width 123 height 8
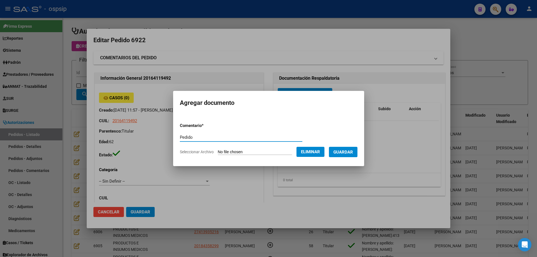
type input "Pedido"
click at [353, 152] on span "Guardar" at bounding box center [343, 152] width 20 height 5
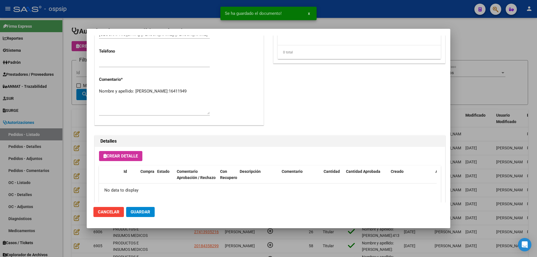
scroll to position [325, 0]
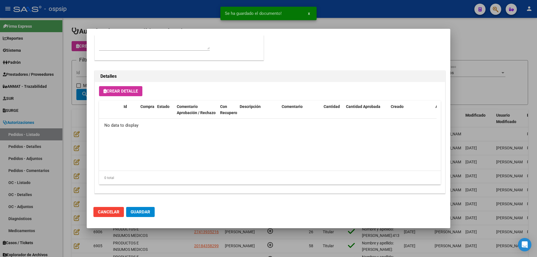
click at [138, 92] on span "Crear Detalle" at bounding box center [121, 91] width 34 height 5
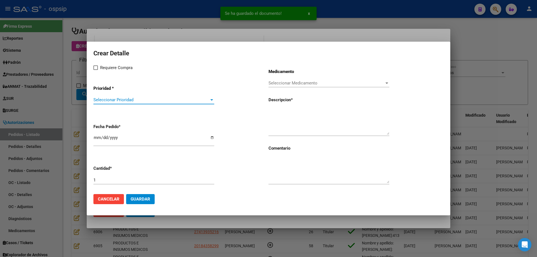
click at [151, 100] on span "Seleccionar Prioridad" at bounding box center [151, 99] width 116 height 5
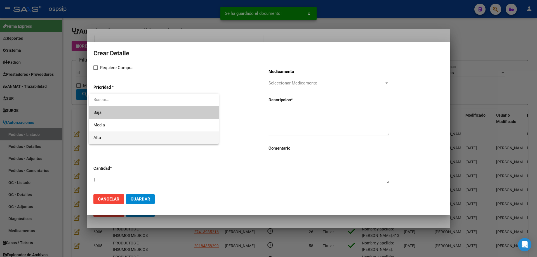
click at [132, 133] on span "Alta" at bounding box center [153, 137] width 121 height 13
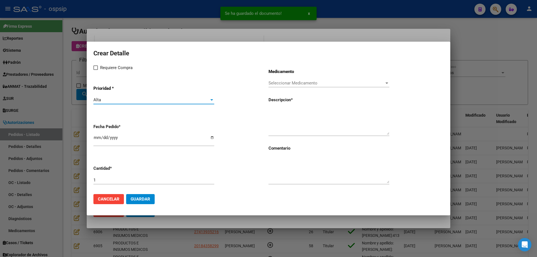
click at [95, 69] on span at bounding box center [95, 67] width 4 height 4
click at [95, 70] on input "Requiere Compra" at bounding box center [95, 70] width 0 height 0
checkbox input "true"
click at [297, 86] on div "Seleccionar Medicamento Seleccionar Medicamento" at bounding box center [329, 83] width 121 height 8
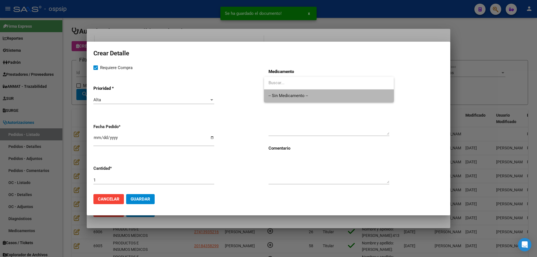
click at [296, 90] on span "-- Sin Medicamento --" at bounding box center [329, 96] width 121 height 13
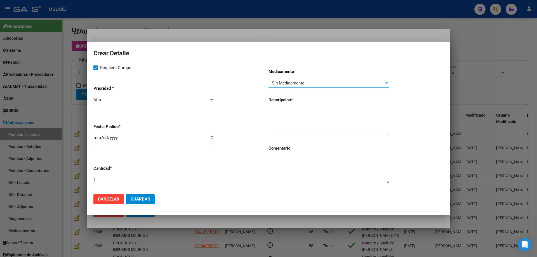
click at [97, 137] on input "[DATE]" at bounding box center [153, 139] width 121 height 9
type input "[DATE]"
click at [328, 111] on textarea at bounding box center [329, 122] width 121 height 26
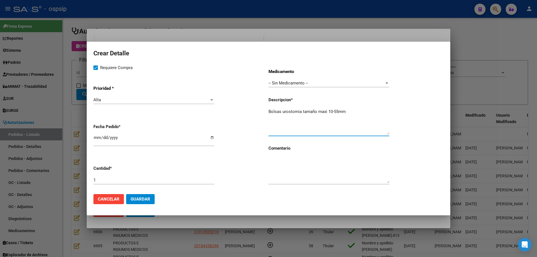
type textarea "Bolsas urostomia tamaño maxi 10-55mm"
click at [180, 180] on input "1" at bounding box center [153, 180] width 121 height 5
type input "90"
click at [293, 113] on textarea "Bolsas urostomia tamaño maxi 10-55mm" at bounding box center [329, 122] width 121 height 26
drag, startPoint x: 293, startPoint y: 113, endPoint x: 278, endPoint y: 121, distance: 16.4
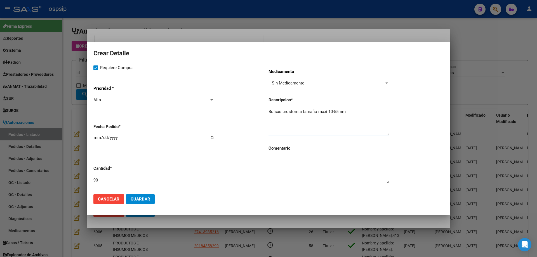
click at [272, 121] on textarea "Bolsas urostomia tamaño maxi 10-55mm" at bounding box center [329, 122] width 121 height 26
click at [354, 110] on textarea "Bolsas urostomia tamaño maxi 10-55mm" at bounding box center [329, 122] width 121 height 26
click at [137, 200] on span "Guardar" at bounding box center [141, 199] width 20 height 5
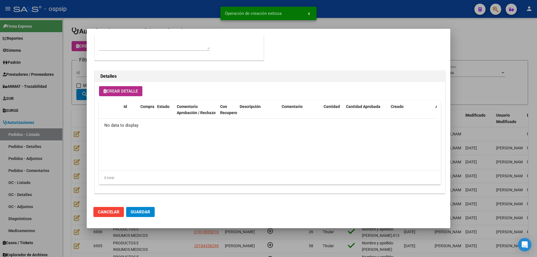
scroll to position [335, 0]
click at [138, 213] on span "Guardar" at bounding box center [141, 212] width 20 height 5
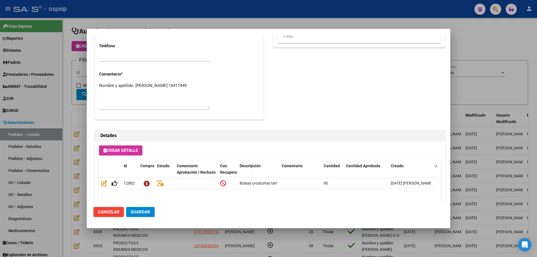
scroll to position [280, 0]
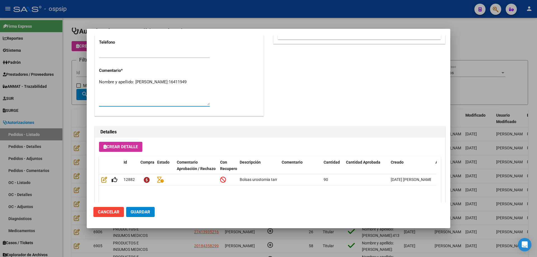
click at [150, 89] on textarea "Nombre y apellido: [PERSON_NAME]:16411949" at bounding box center [154, 92] width 111 height 26
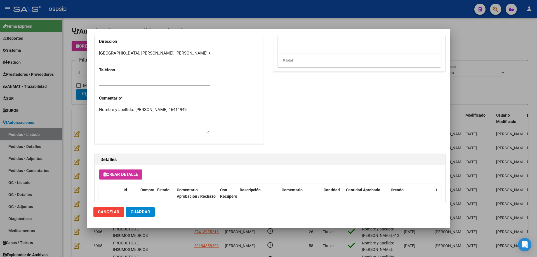
scroll to position [251, 0]
type textarea "Nombre y apellido: Franco Ramon Dni:16411949 Paciente internado en la Clinica B…"
click at [138, 212] on span "Guardar" at bounding box center [141, 212] width 20 height 5
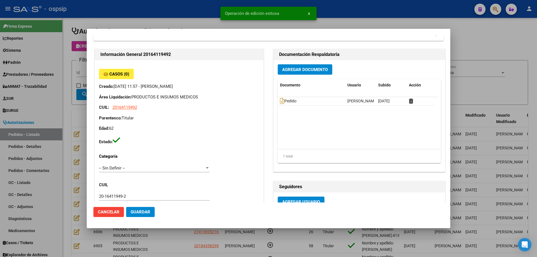
scroll to position [0, 0]
